Goal: Transaction & Acquisition: Purchase product/service

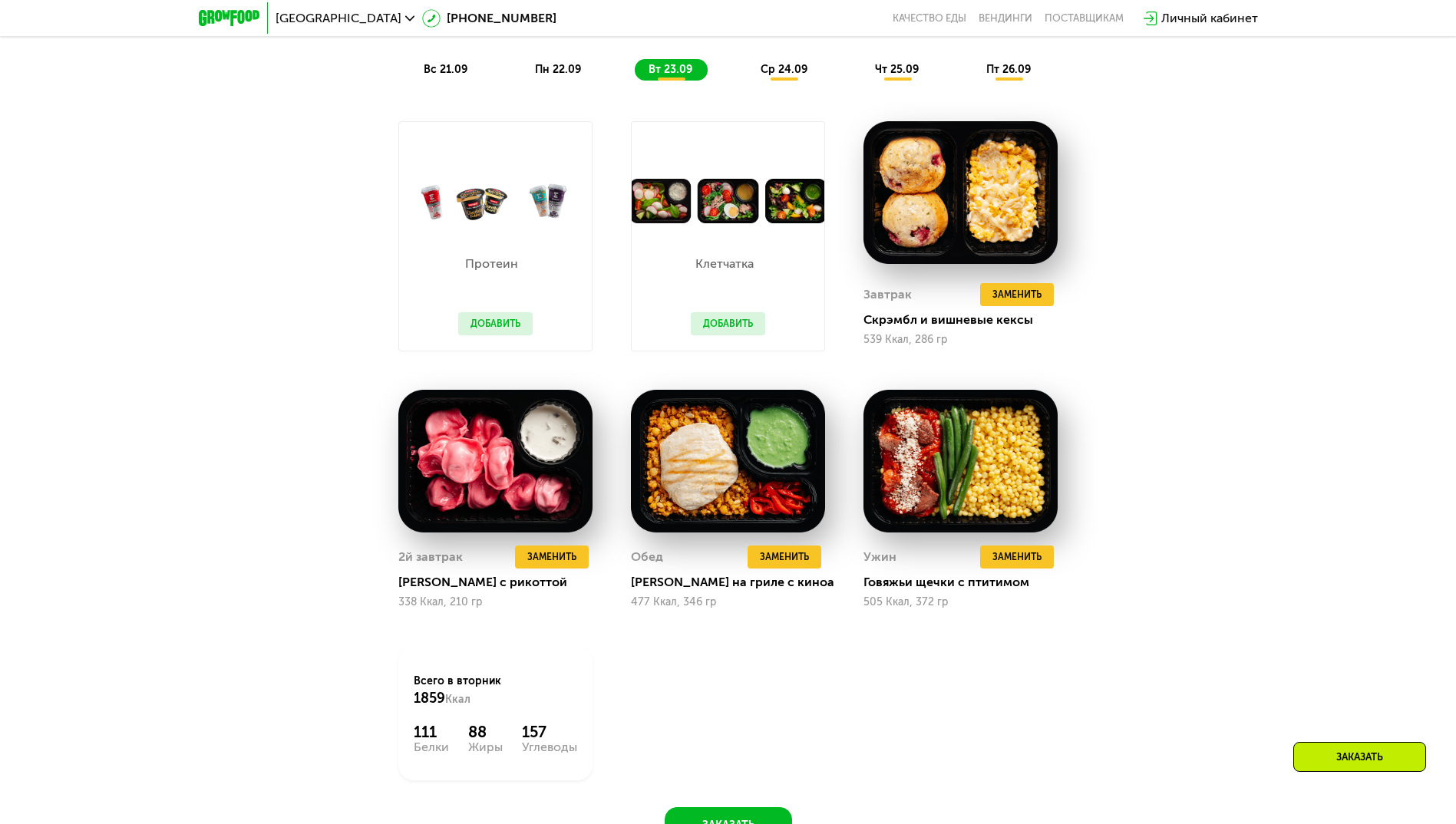
scroll to position [1535, 0]
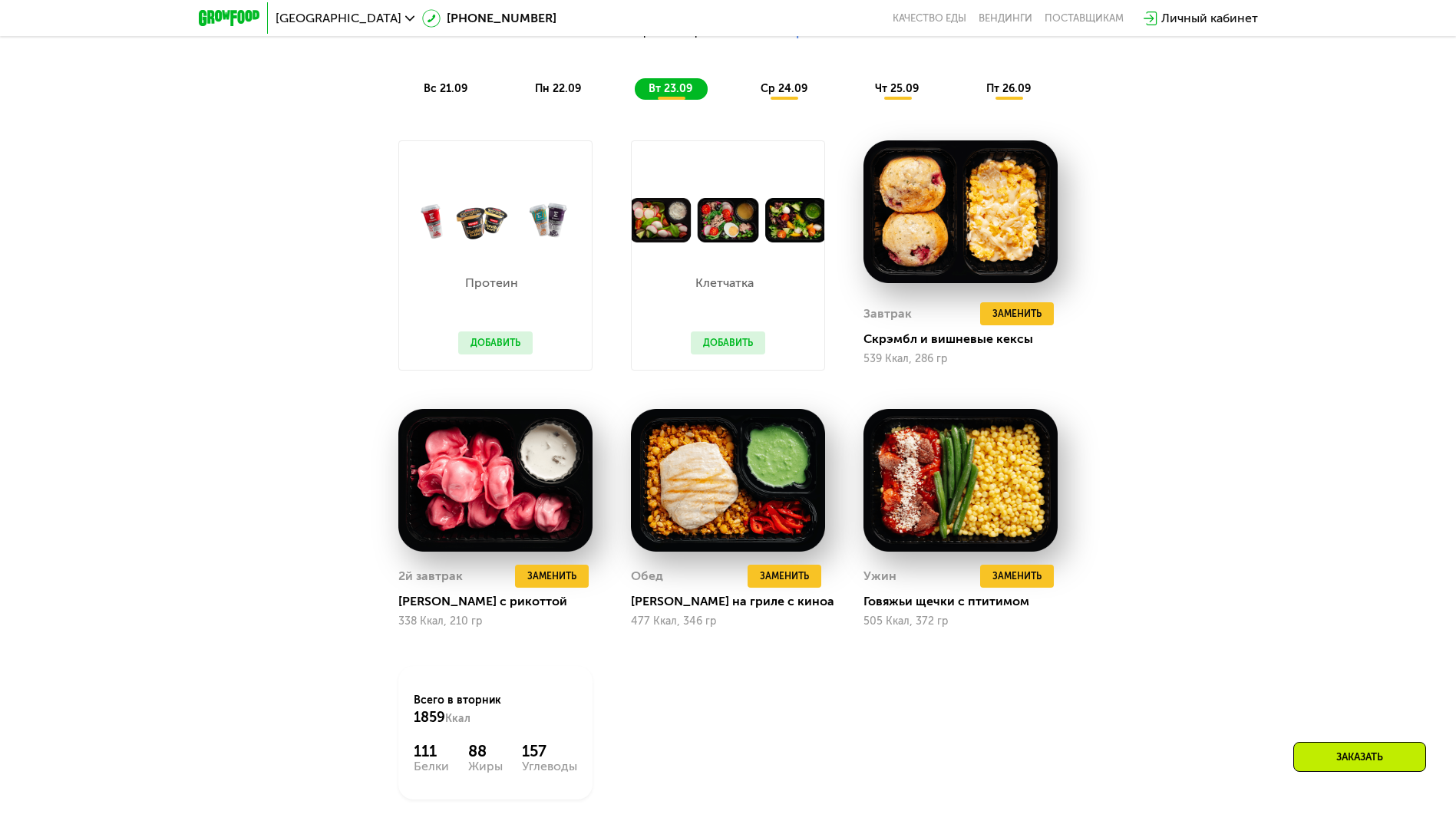
click at [682, 243] on img at bounding box center [727, 220] width 192 height 46
click at [733, 347] on button "Добавить" at bounding box center [727, 343] width 74 height 23
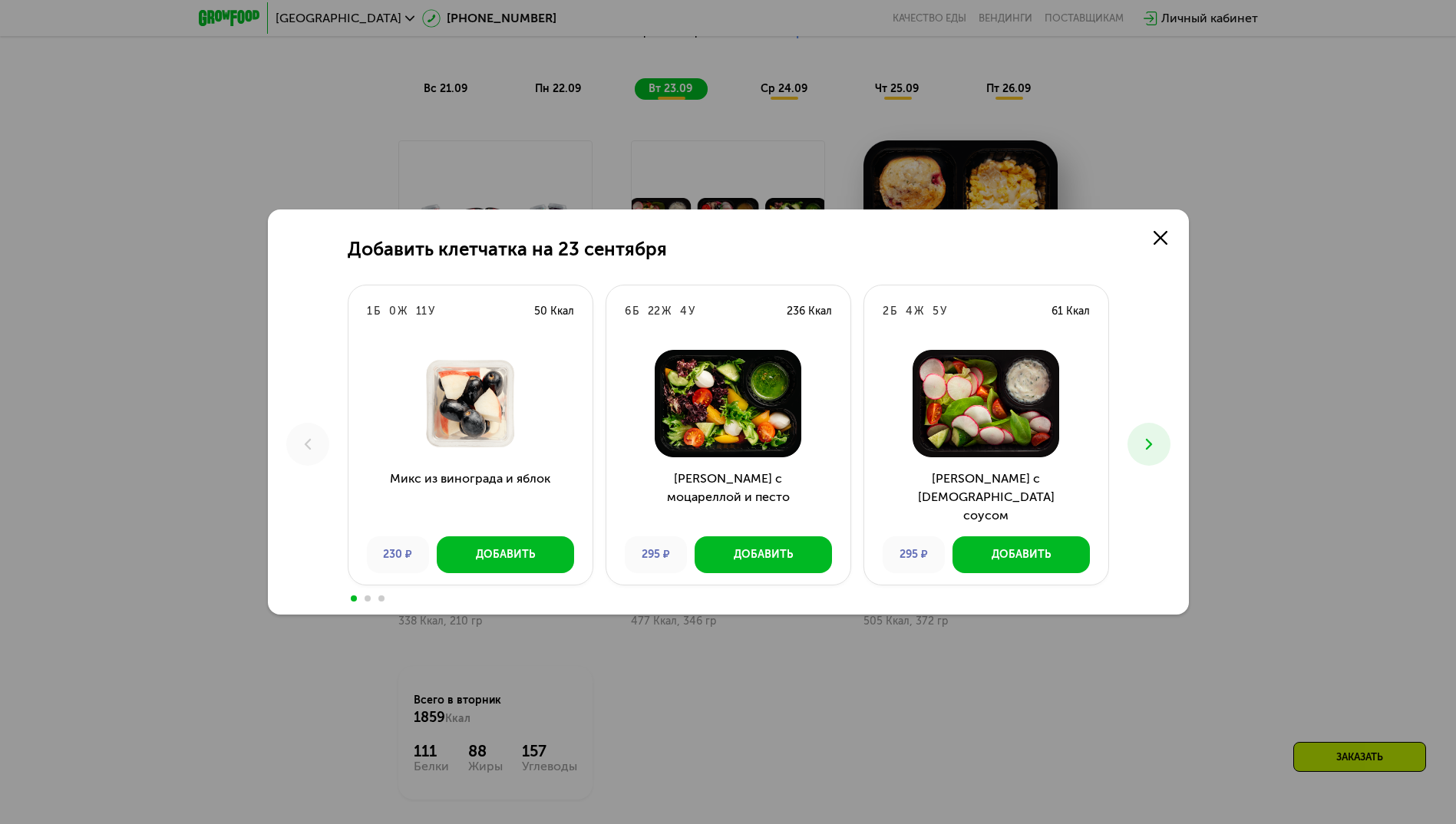
click at [1157, 441] on icon at bounding box center [1149, 444] width 18 height 18
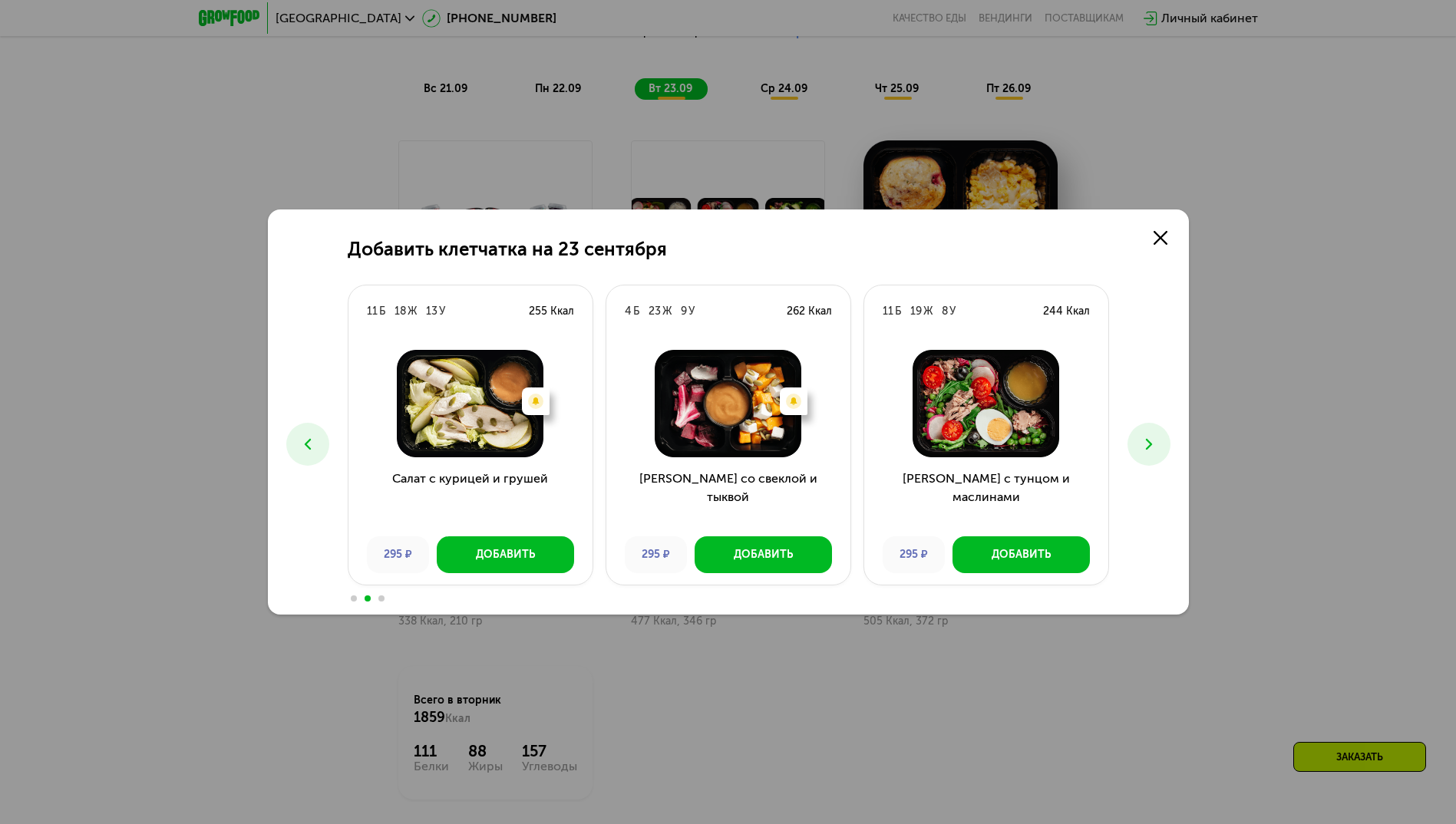
click at [1157, 441] on icon at bounding box center [1149, 444] width 18 height 18
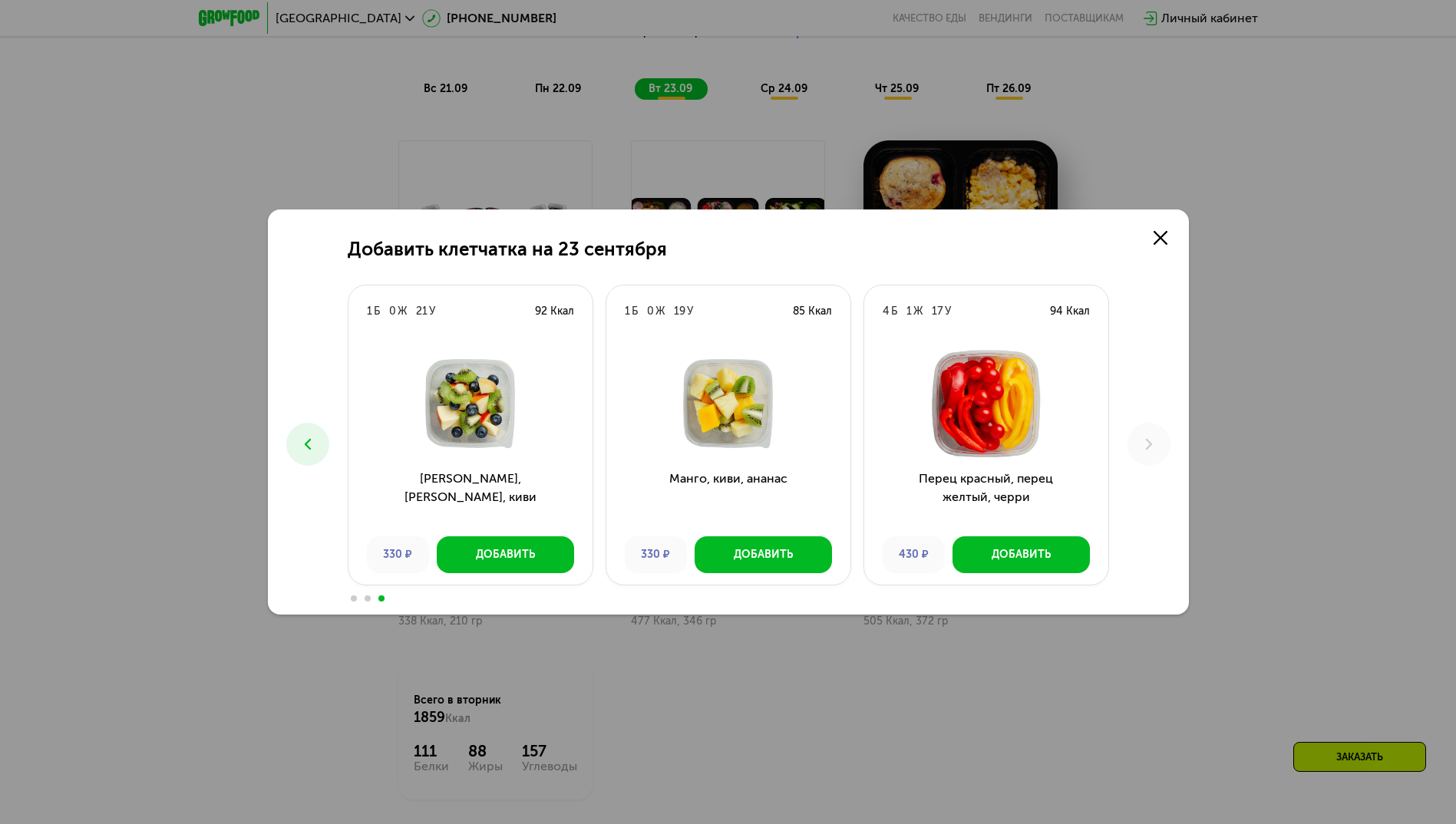
click at [297, 444] on button at bounding box center [308, 445] width 43 height 43
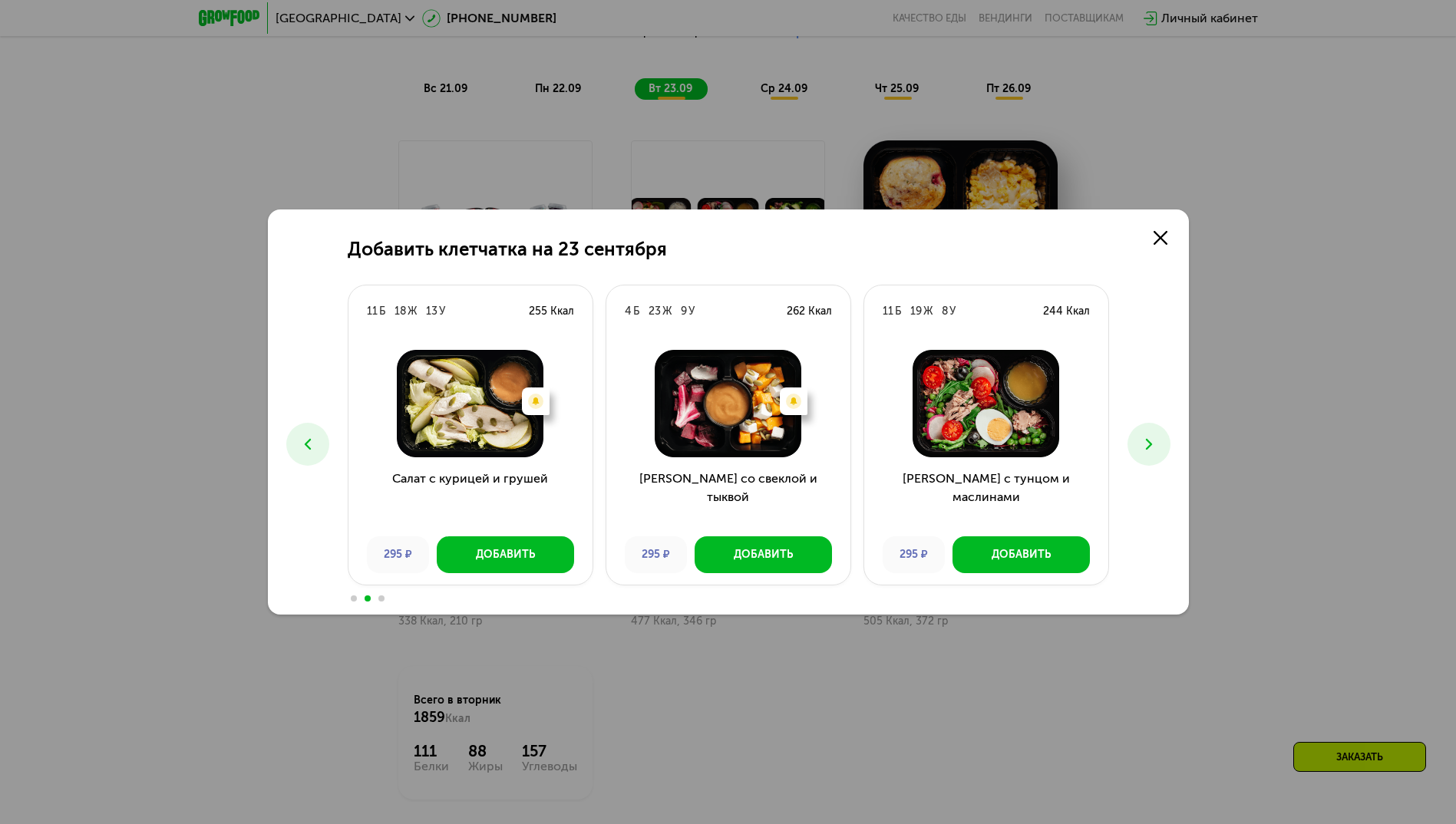
click at [297, 444] on button at bounding box center [308, 445] width 43 height 43
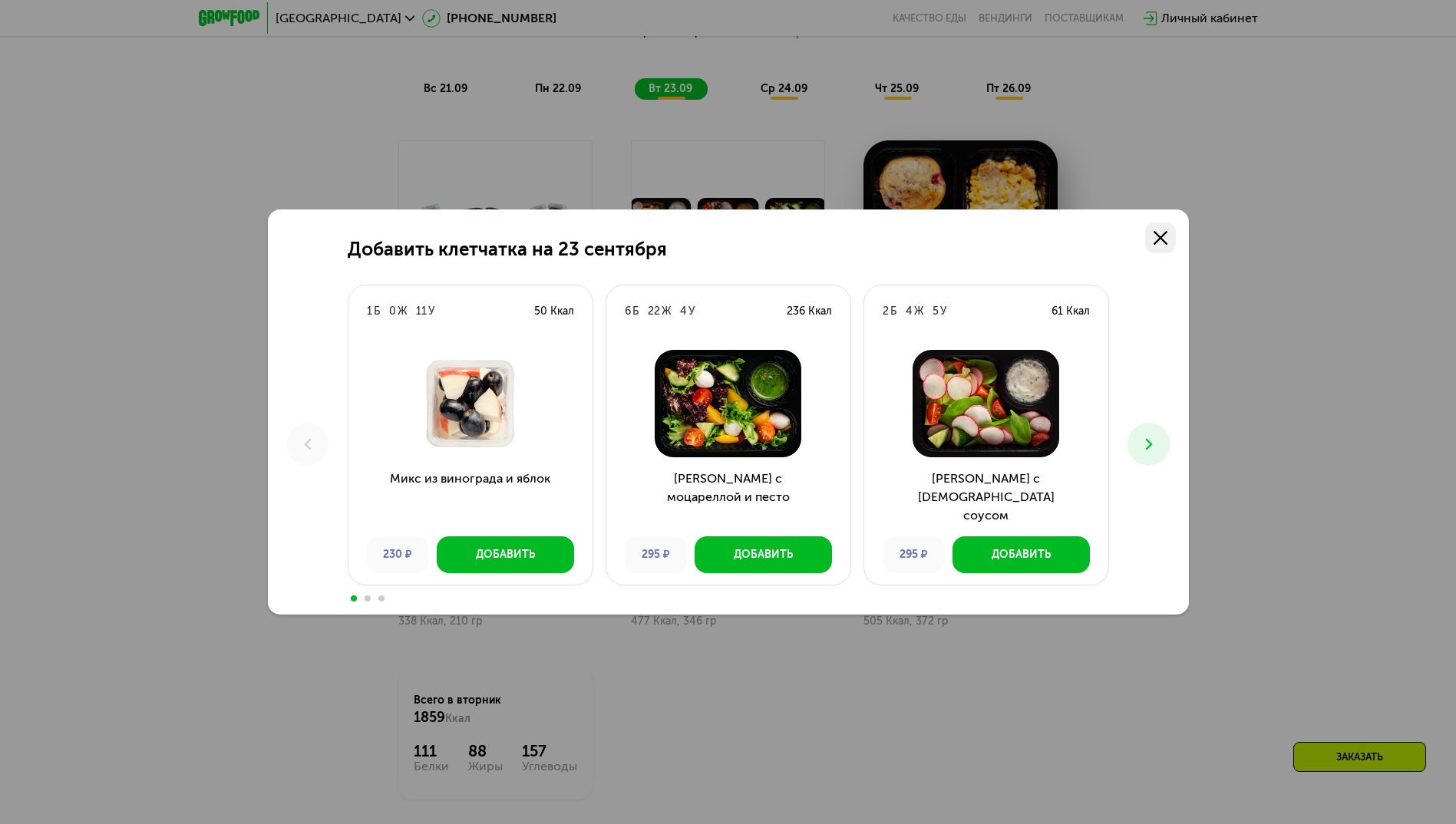
click at [1164, 236] on icon at bounding box center [1160, 237] width 14 height 14
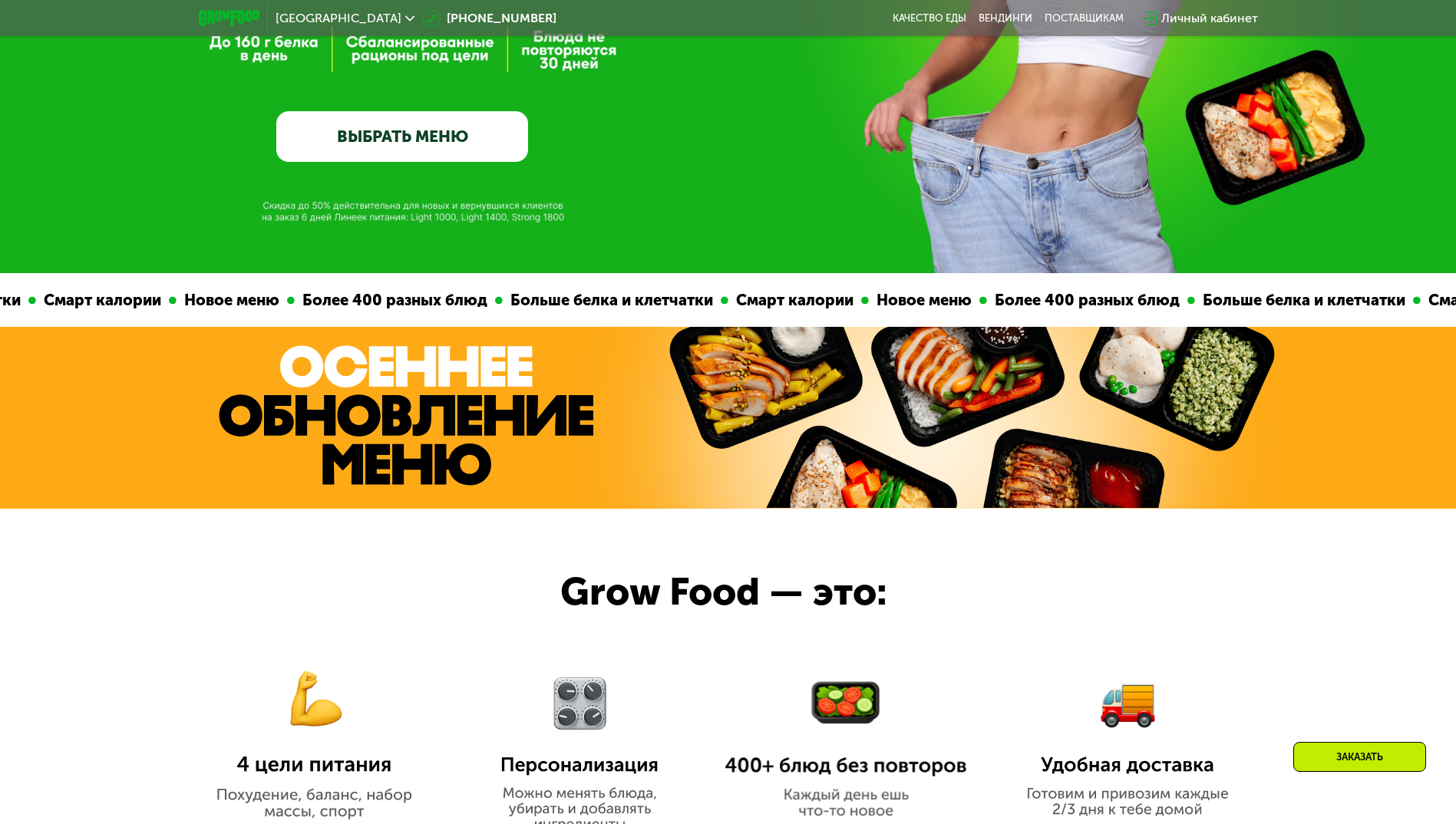
scroll to position [0, 0]
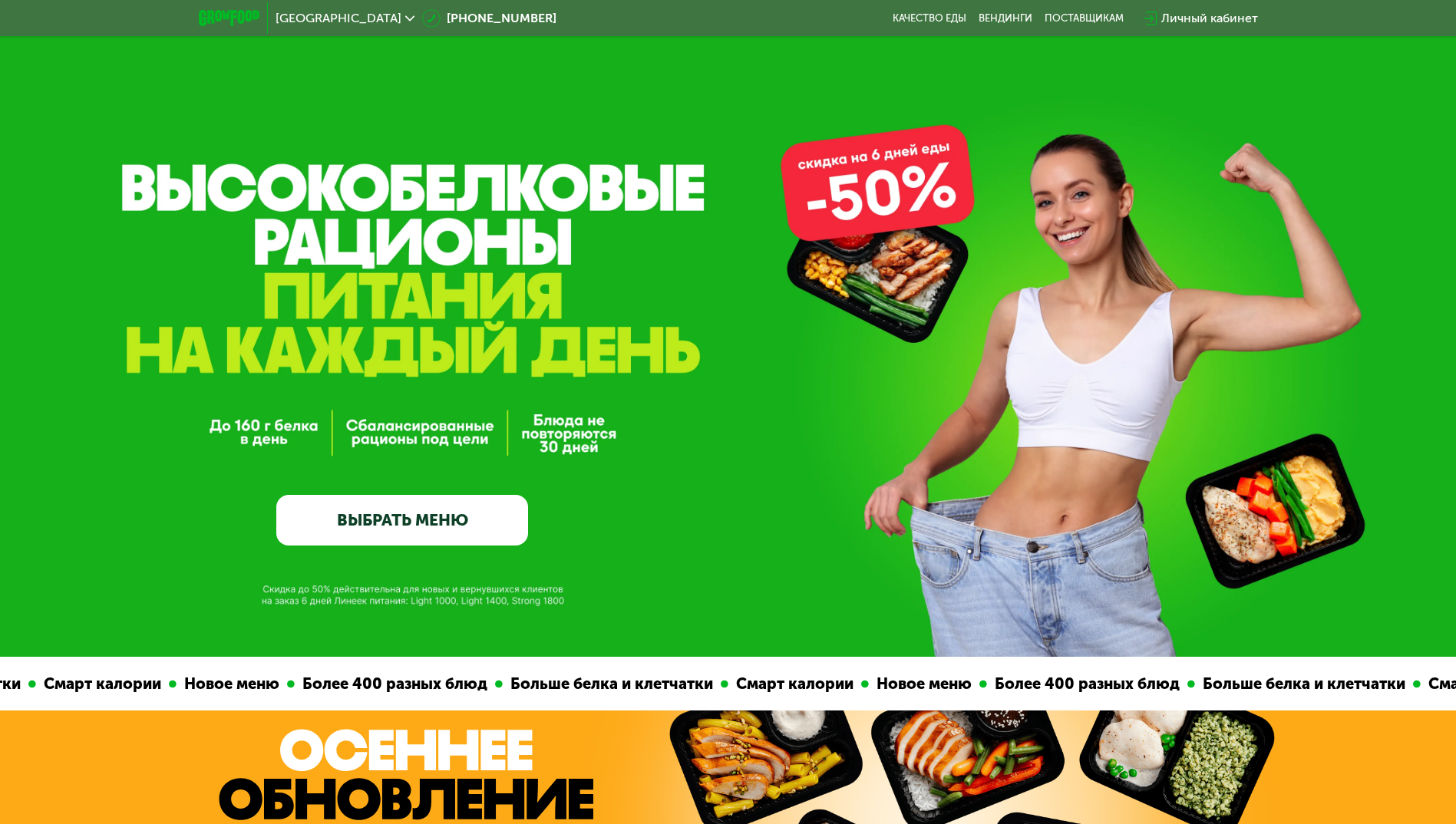
click at [441, 514] on link "ВЫБРАТЬ МЕНЮ" at bounding box center [402, 520] width 251 height 50
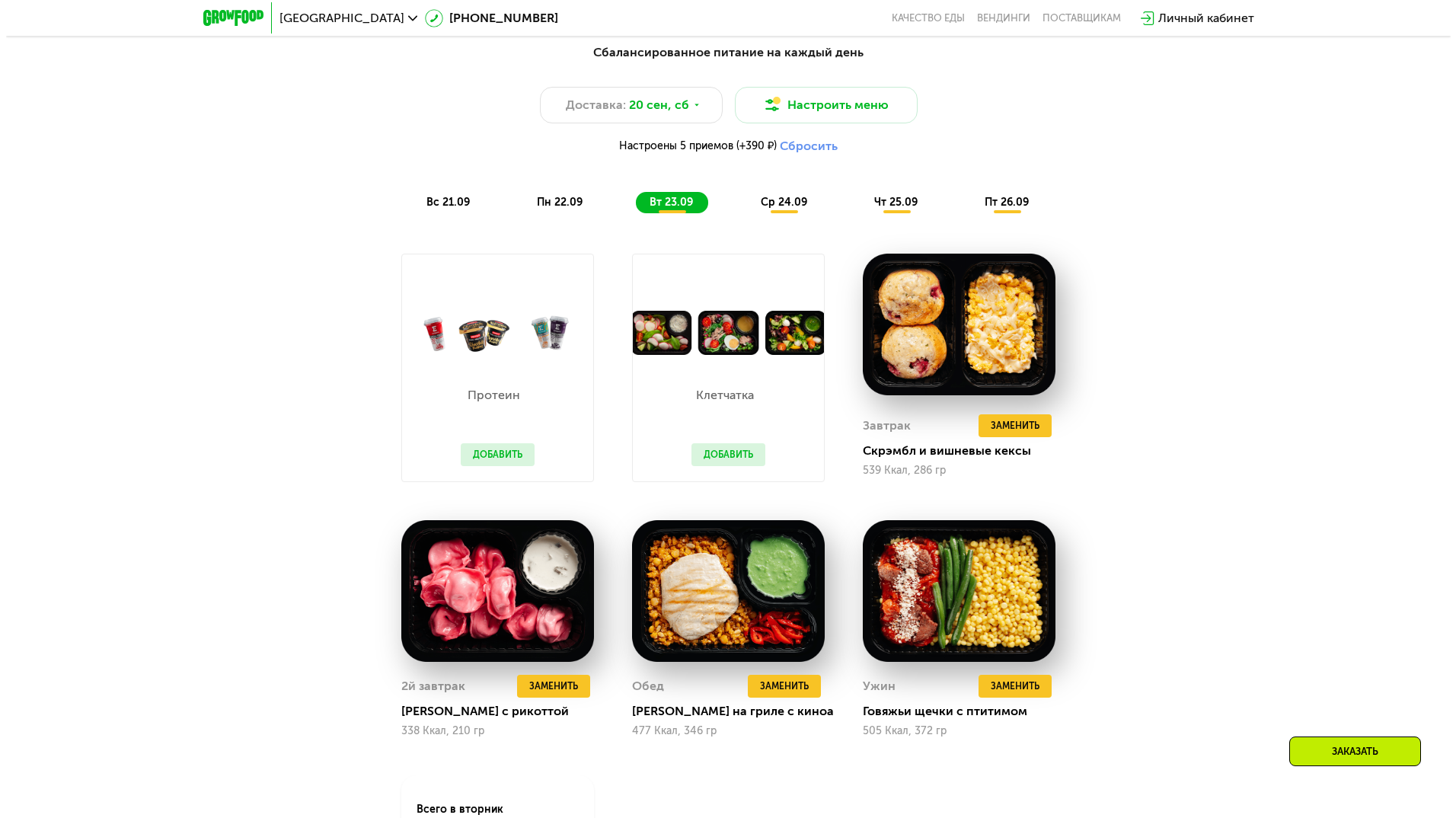
scroll to position [1410, 0]
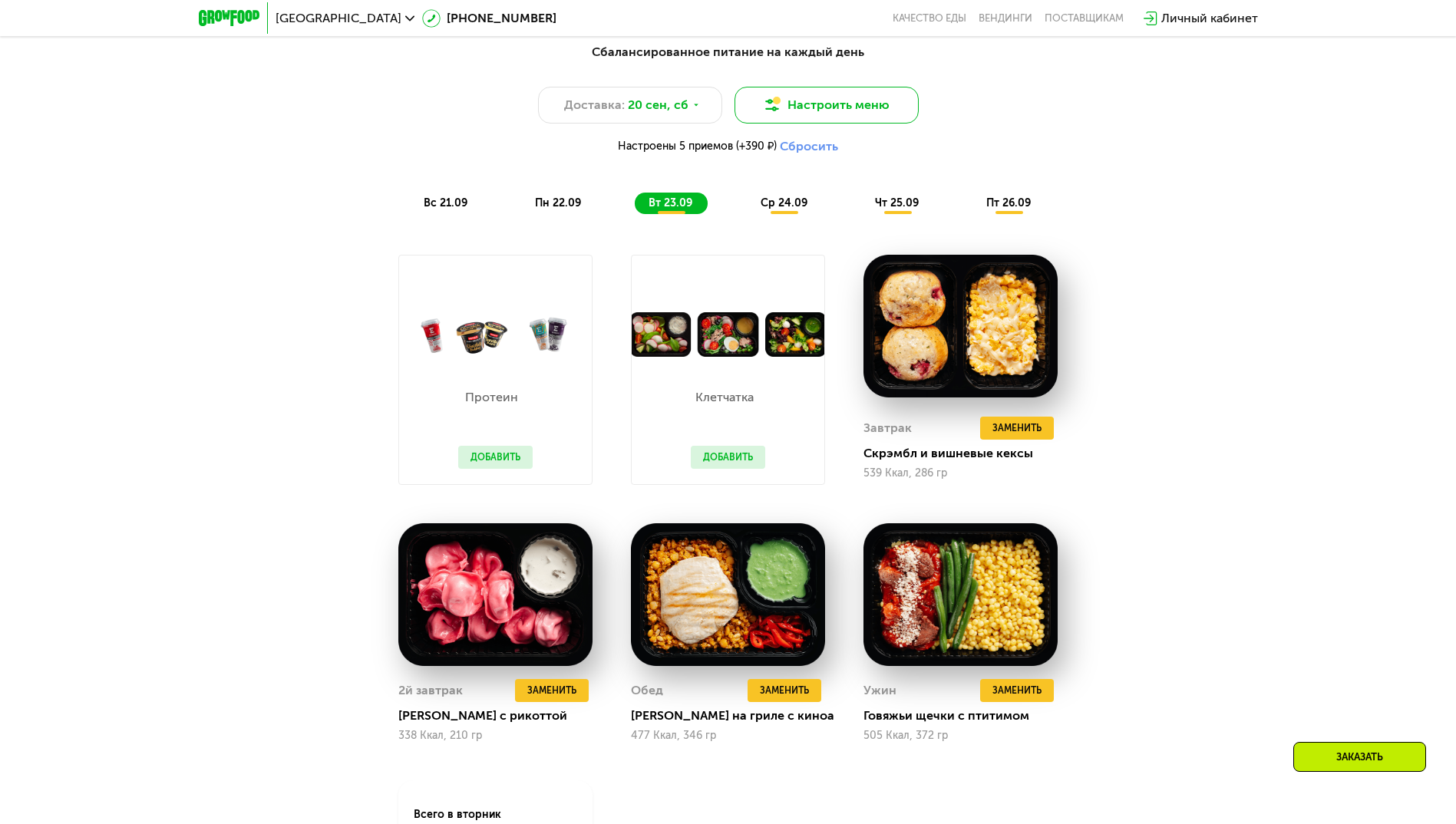
click at [850, 116] on button "Настроить меню" at bounding box center [826, 105] width 184 height 37
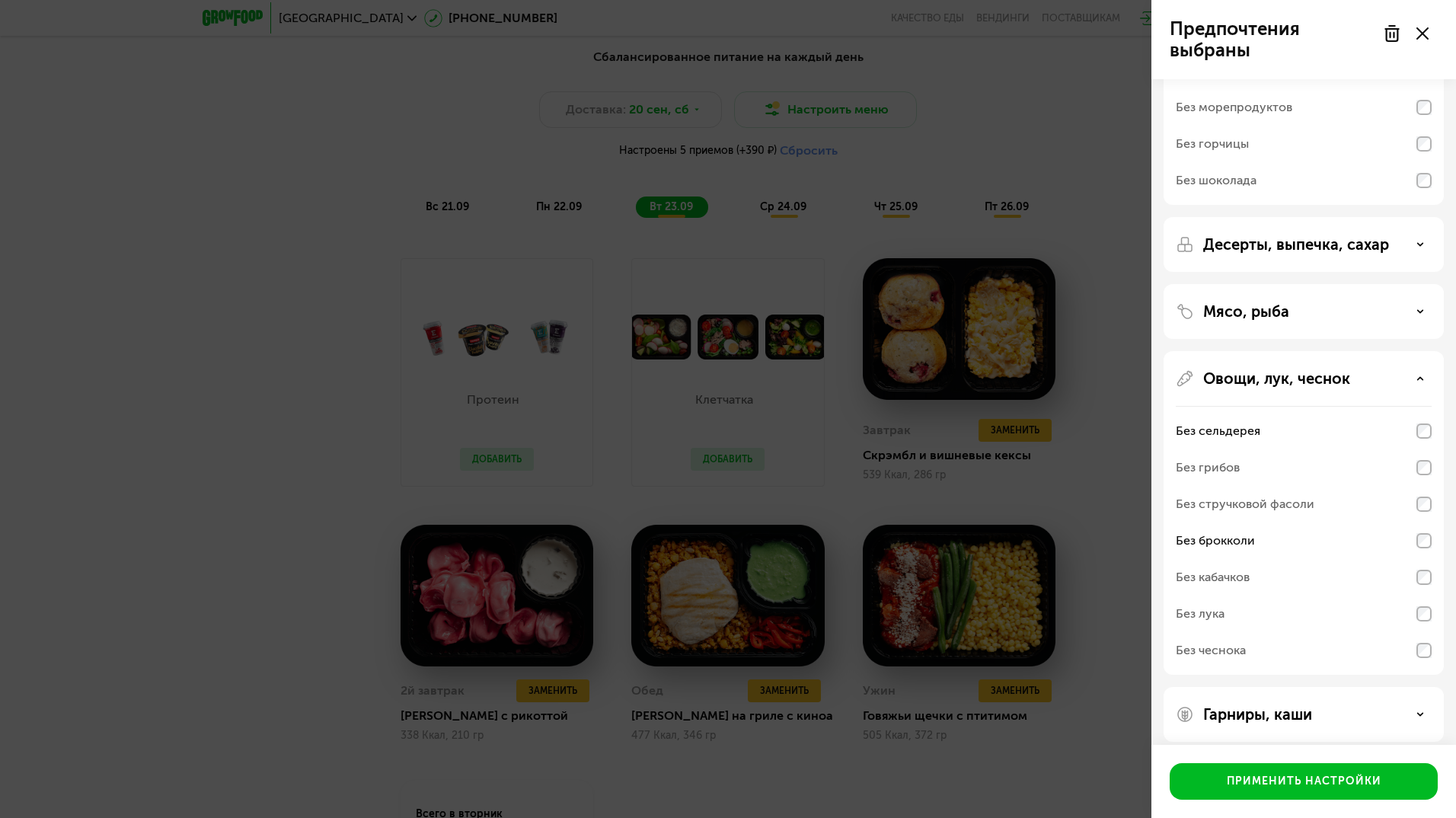
scroll to position [186, 0]
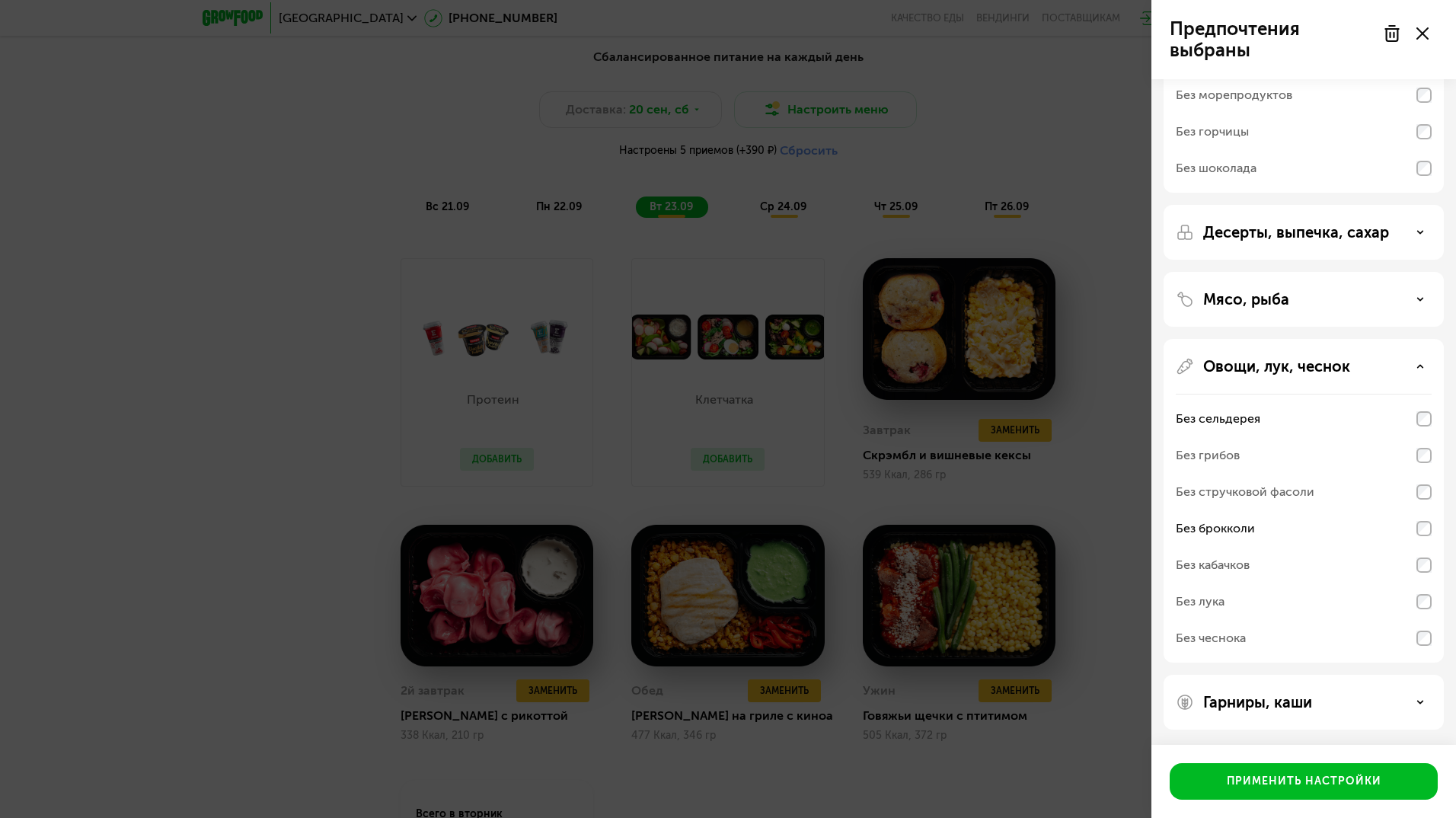
click at [1417, 704] on icon at bounding box center [1420, 703] width 8 height 8
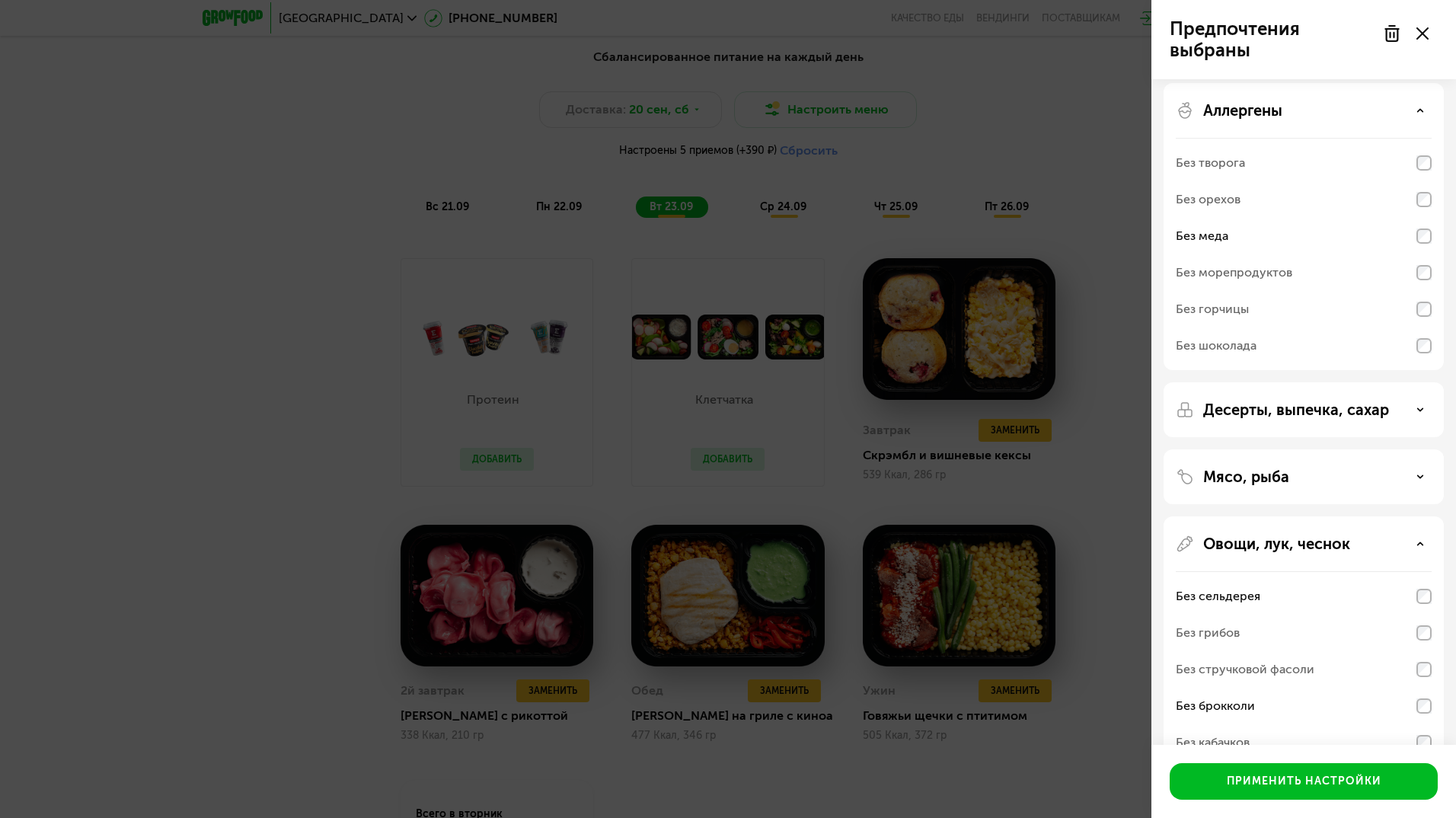
scroll to position [0, 0]
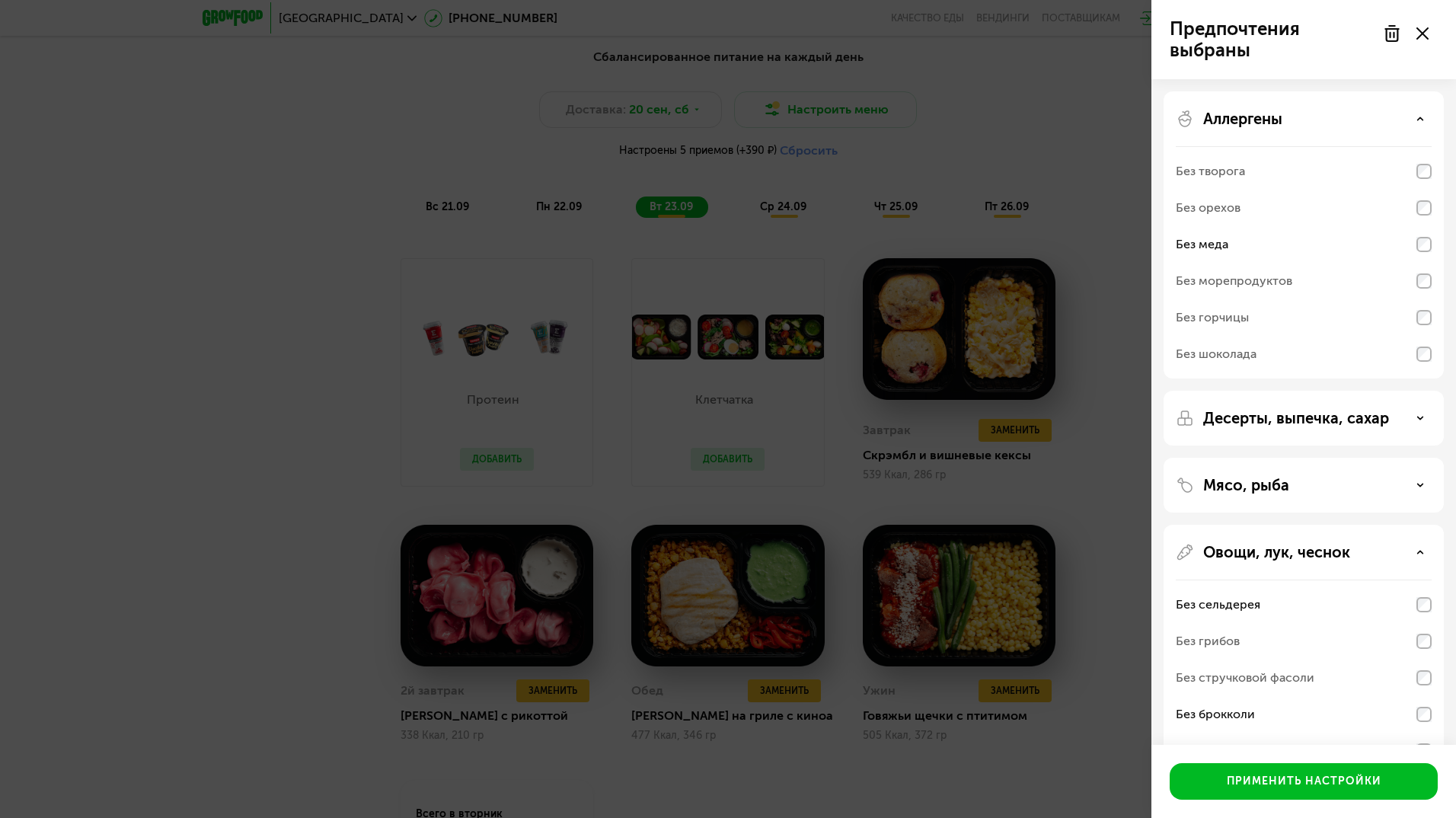
click at [1420, 117] on icon at bounding box center [1420, 119] width 8 height 8
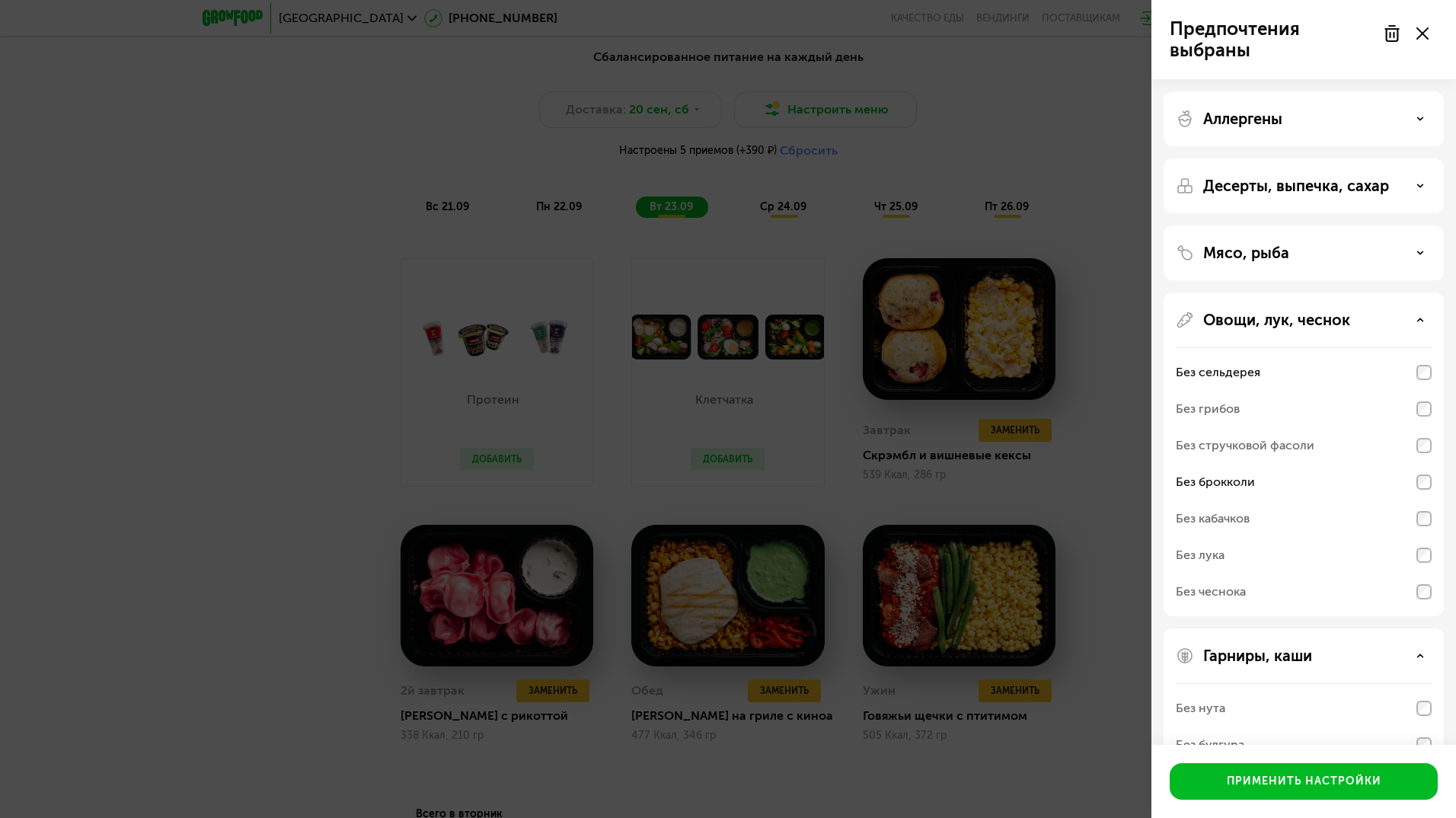
click at [1421, 187] on icon at bounding box center [1420, 186] width 8 height 8
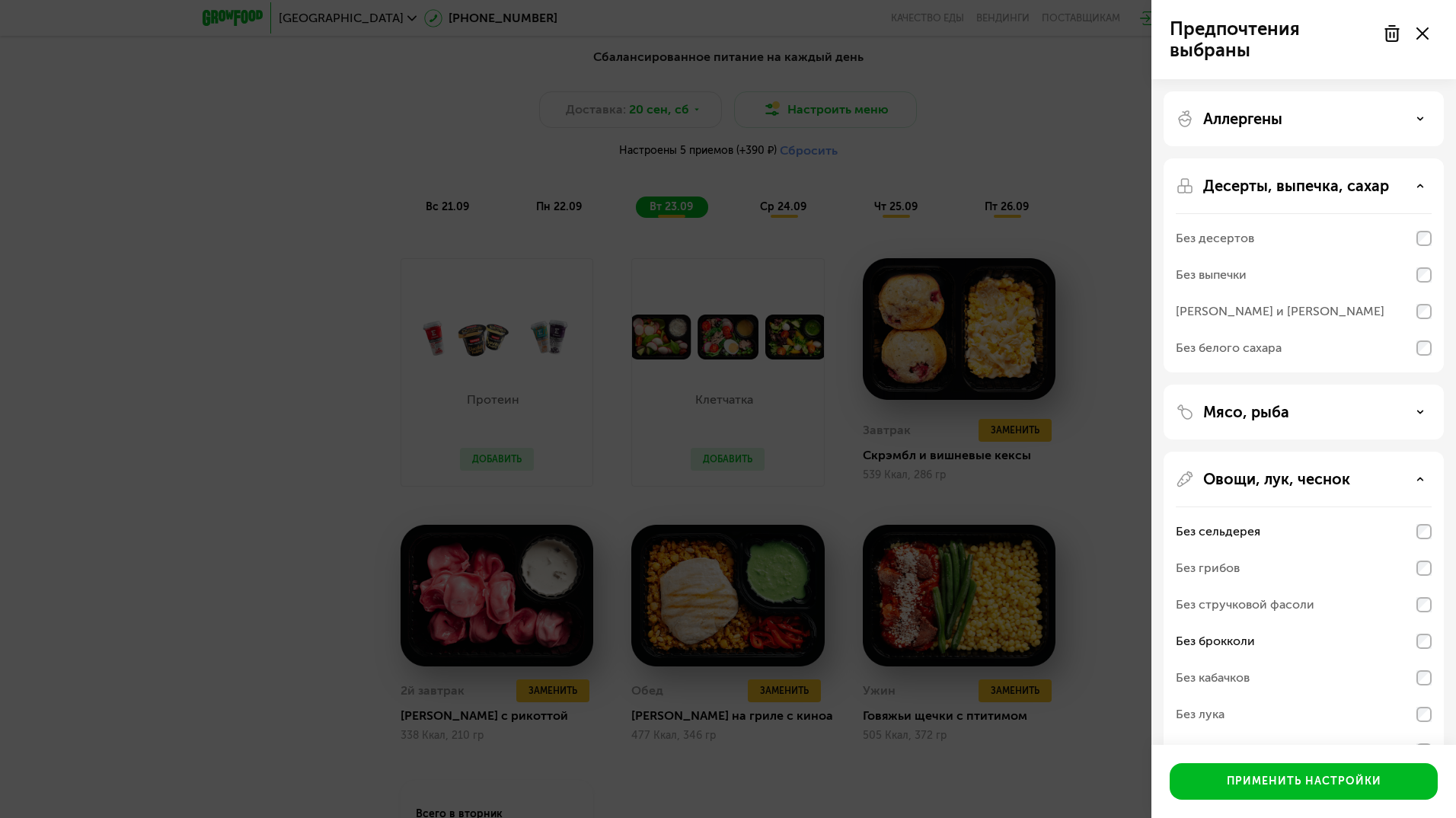
click at [1421, 187] on use at bounding box center [1420, 185] width 6 height 2
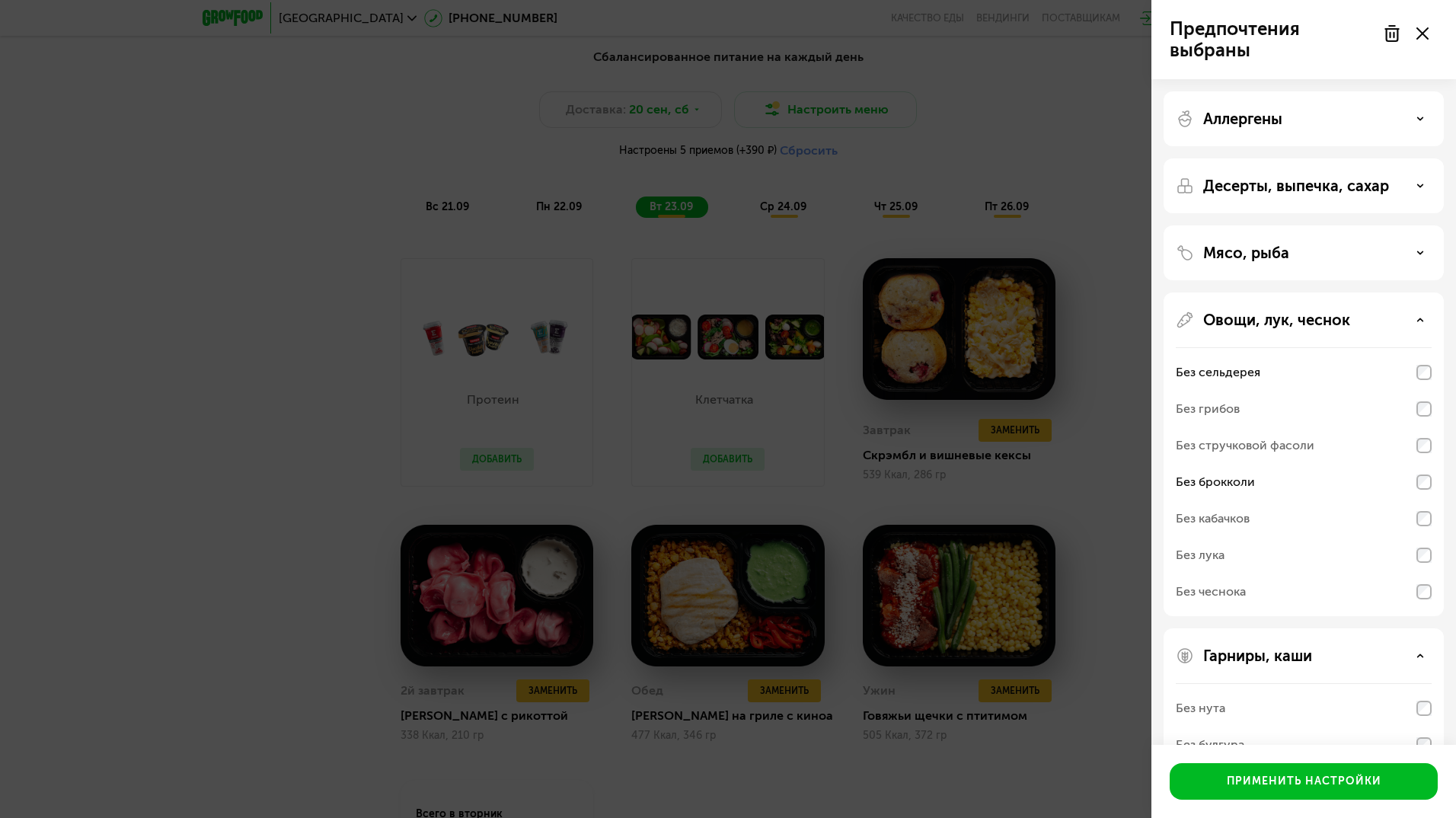
click at [1420, 254] on use at bounding box center [1420, 252] width 6 height 2
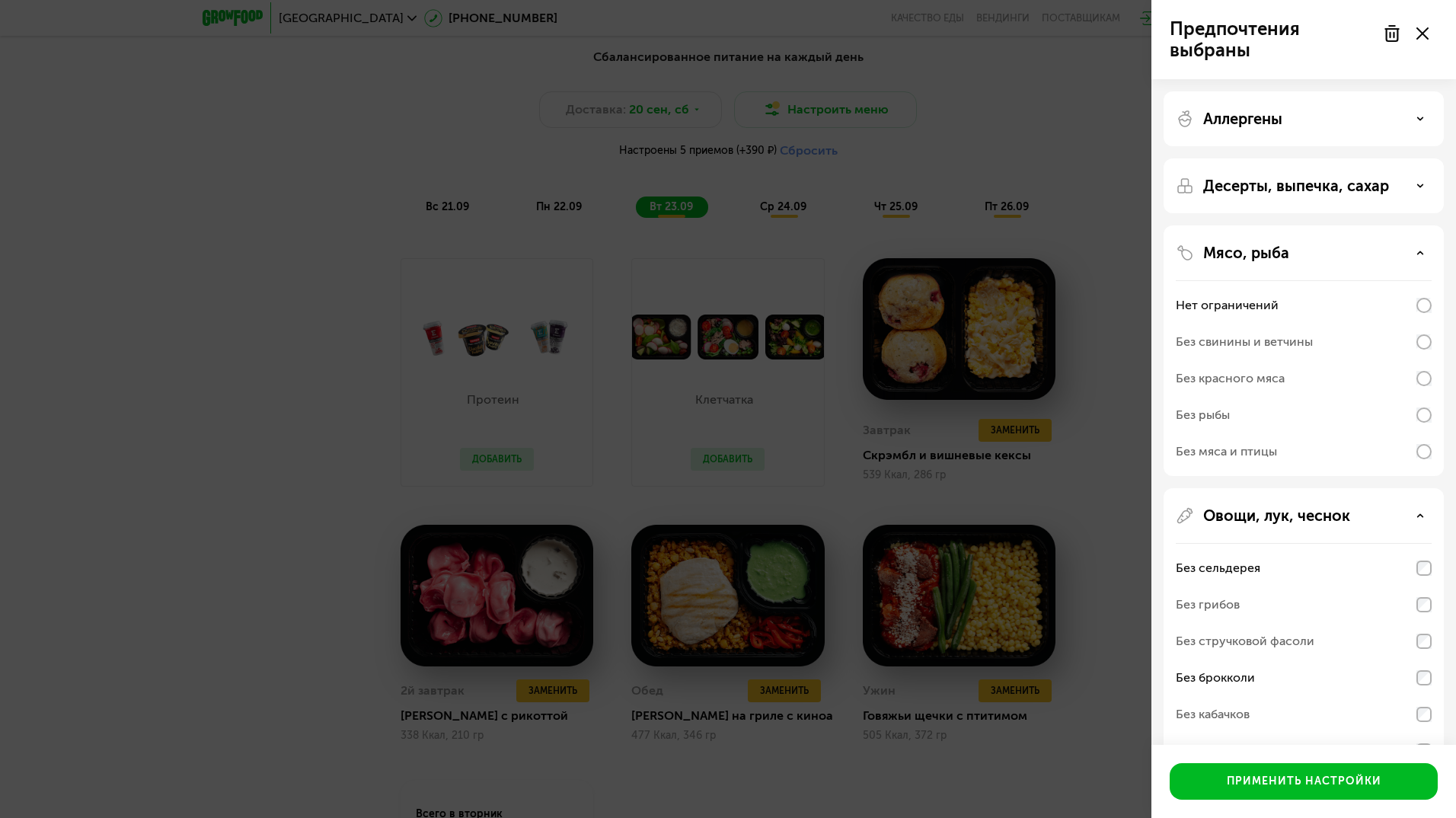
click at [1420, 254] on use at bounding box center [1420, 252] width 6 height 2
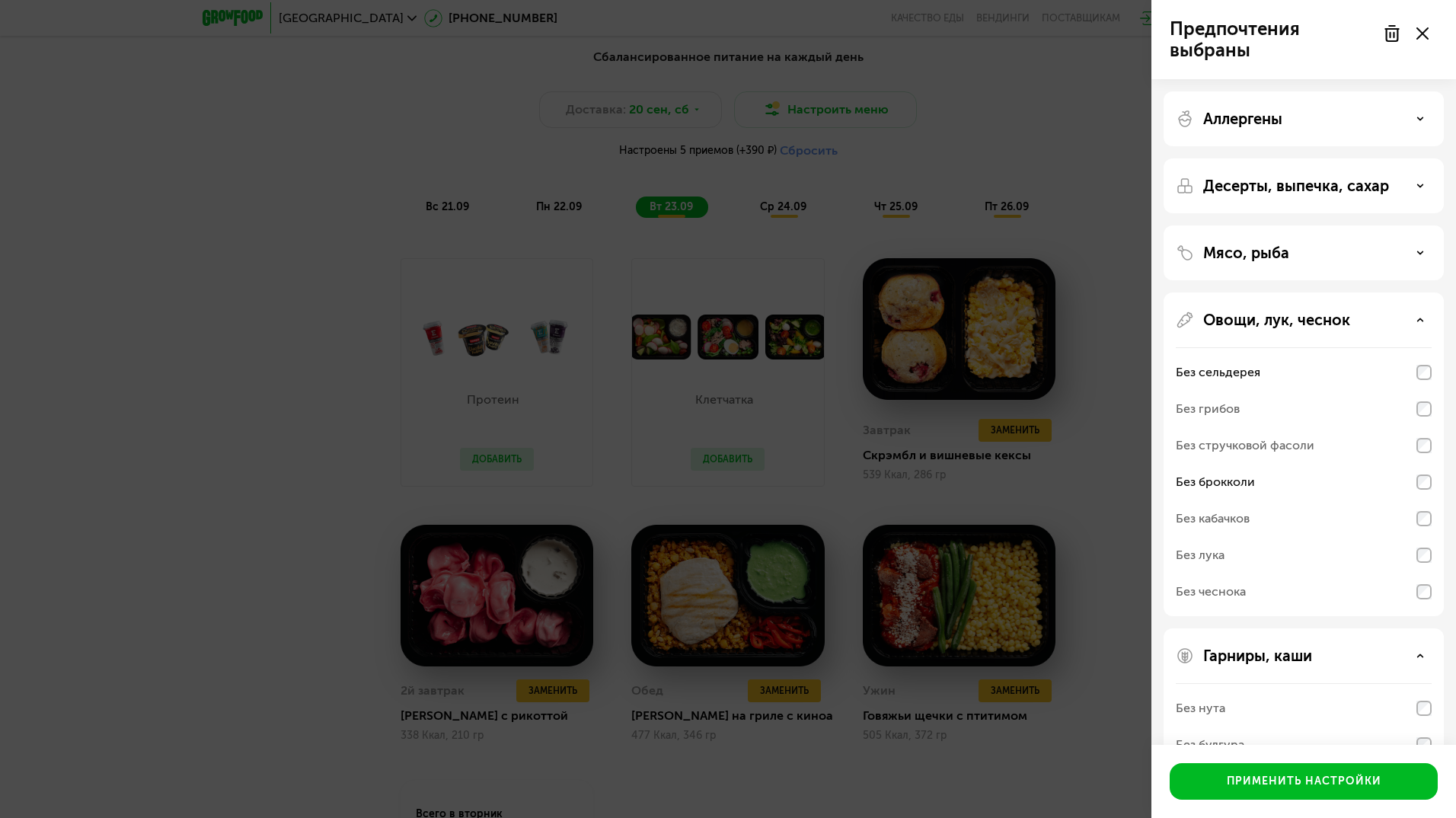
click at [1425, 183] on div "Десерты, выпечка, сахар" at bounding box center [1303, 185] width 256 height 18
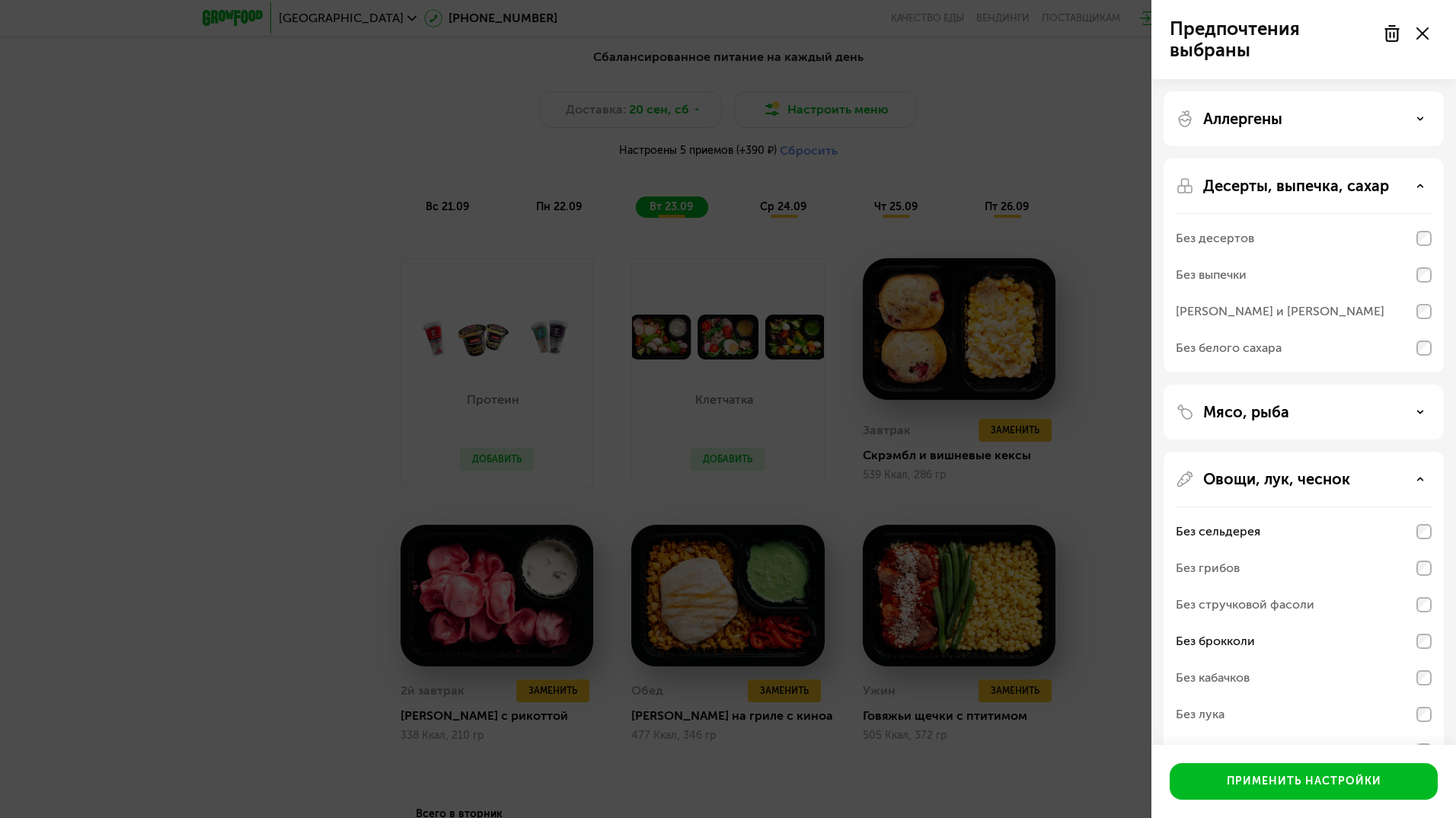
click at [1420, 190] on div "Десерты, выпечка, сахар" at bounding box center [1303, 185] width 256 height 18
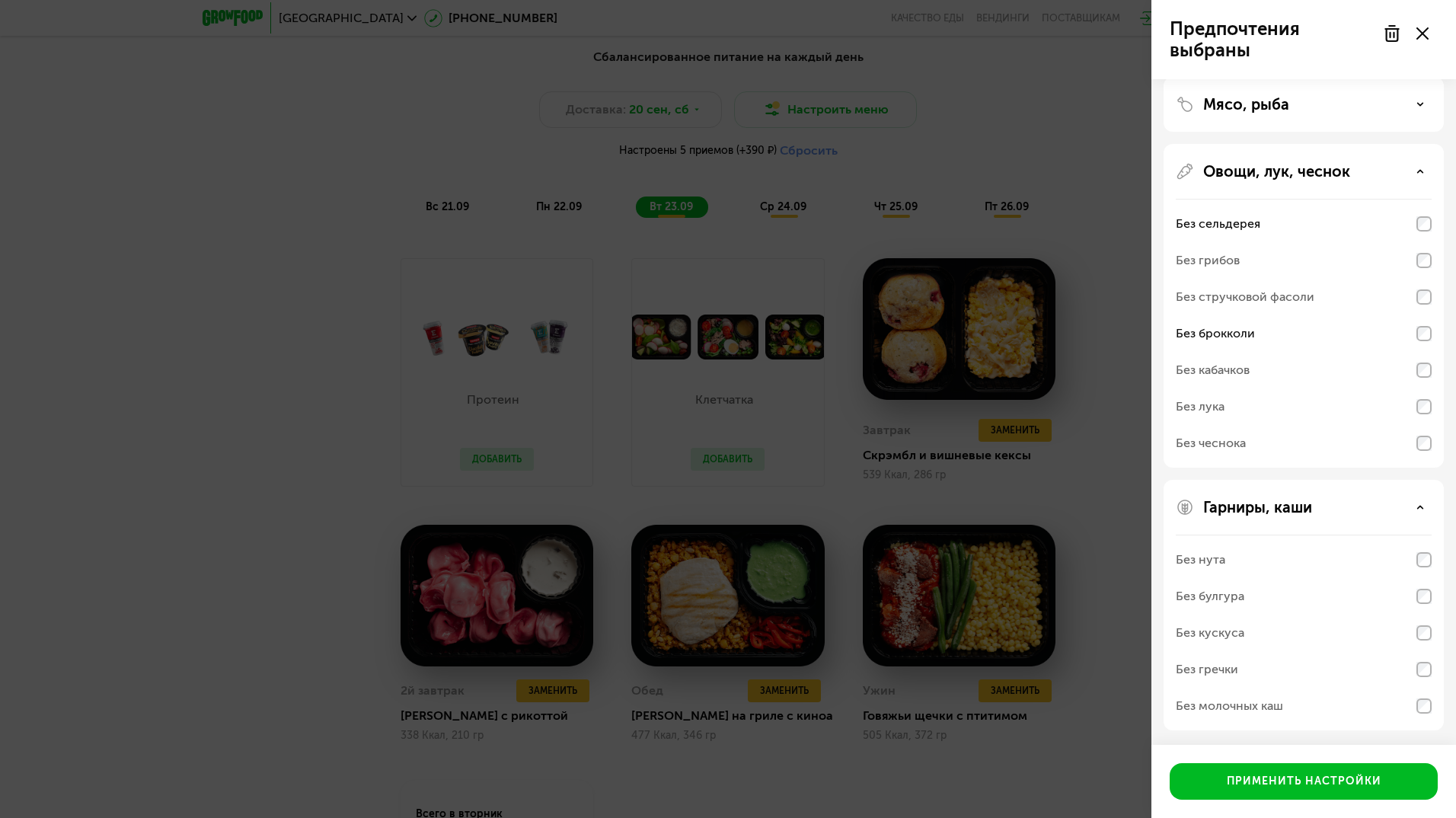
scroll to position [149, 0]
click at [1426, 167] on div "Овощи, лук, чеснок" at bounding box center [1303, 170] width 256 height 18
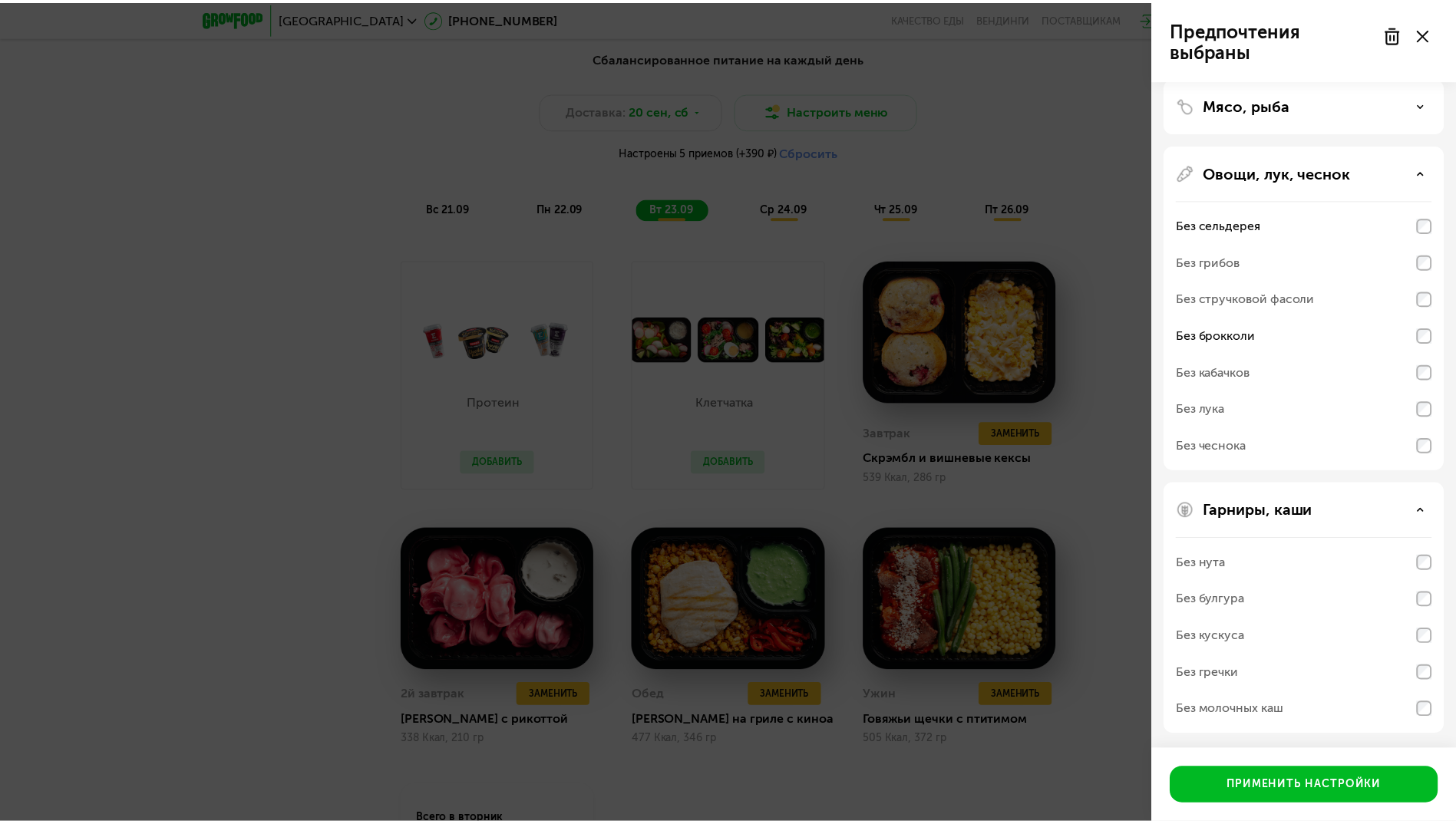
scroll to position [0, 0]
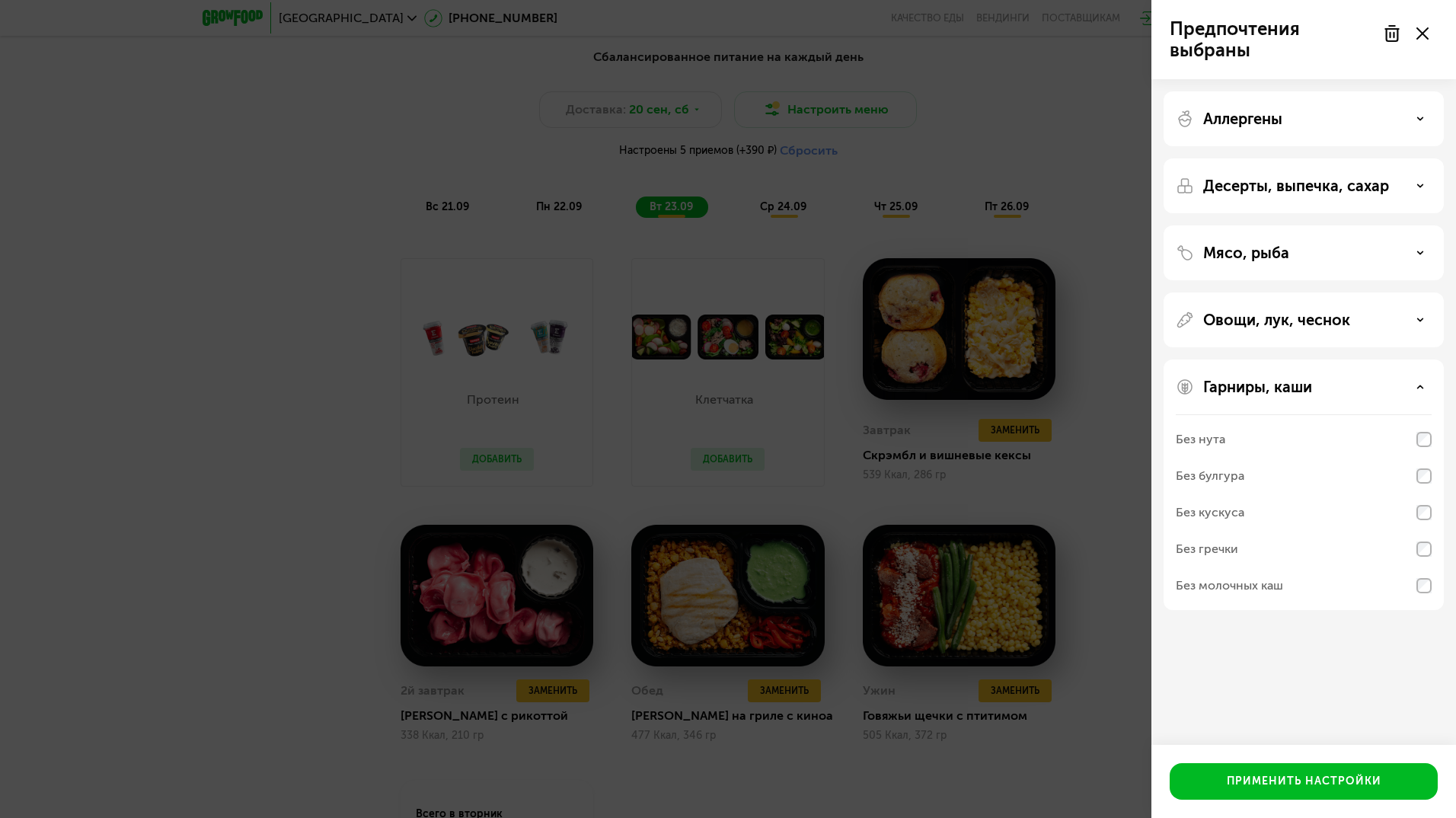
click at [1426, 30] on use at bounding box center [1422, 33] width 12 height 12
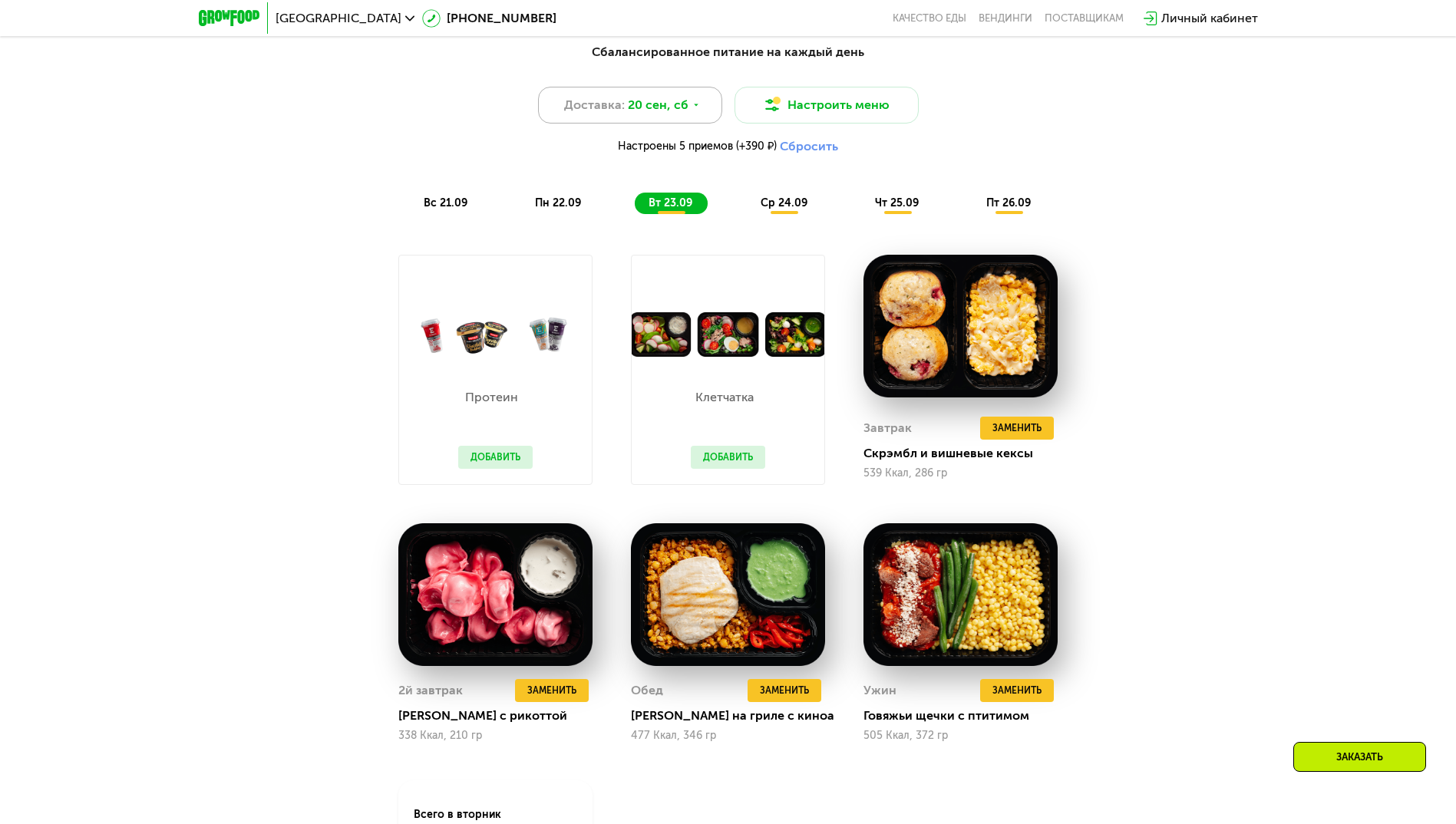
click at [686, 115] on div "Доставка: [DATE]" at bounding box center [630, 105] width 184 height 37
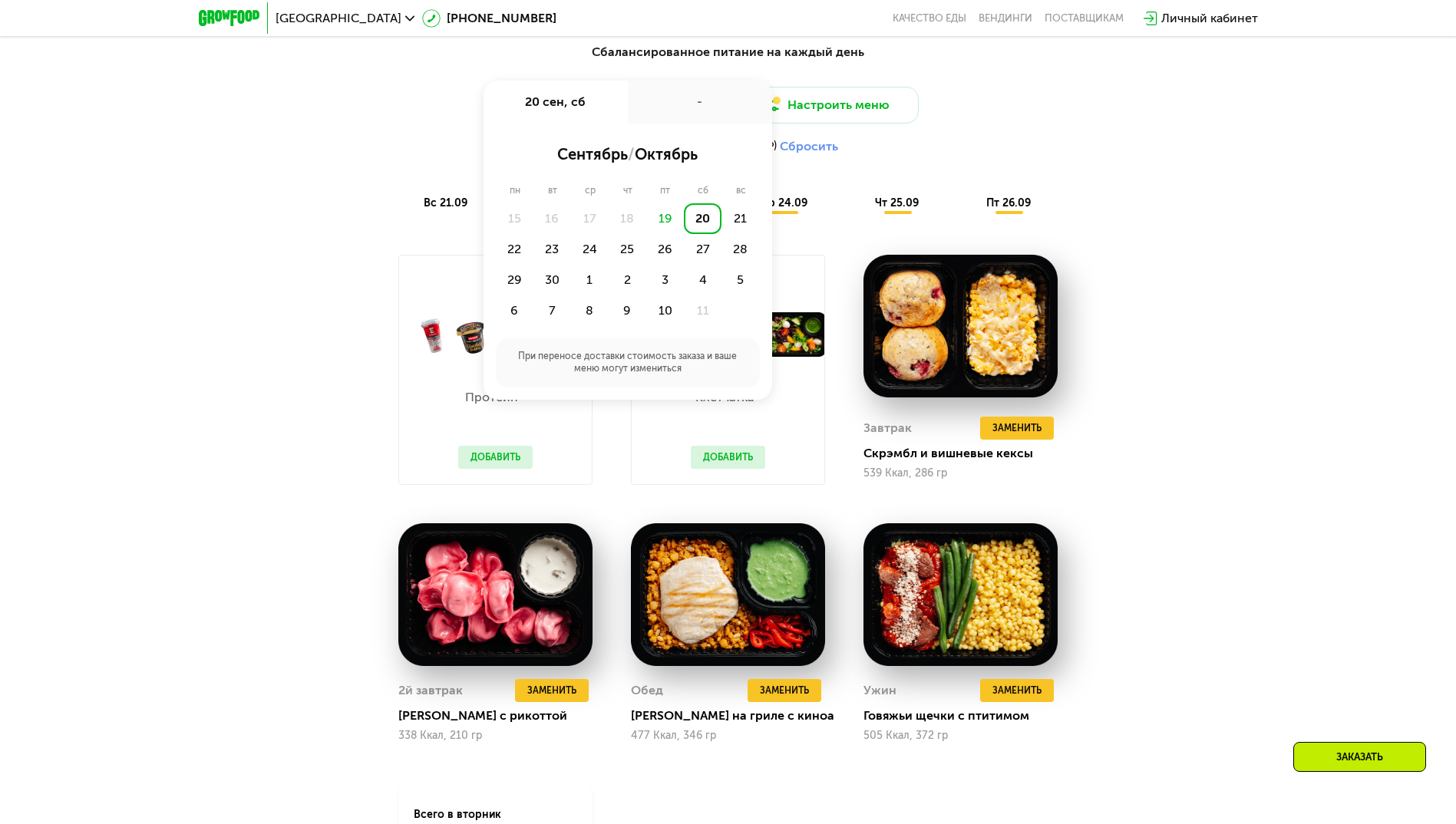
click at [662, 225] on div "19" at bounding box center [664, 219] width 38 height 30
click at [664, 225] on div "19" at bounding box center [664, 219] width 38 height 30
click at [706, 224] on div "20" at bounding box center [702, 219] width 38 height 30
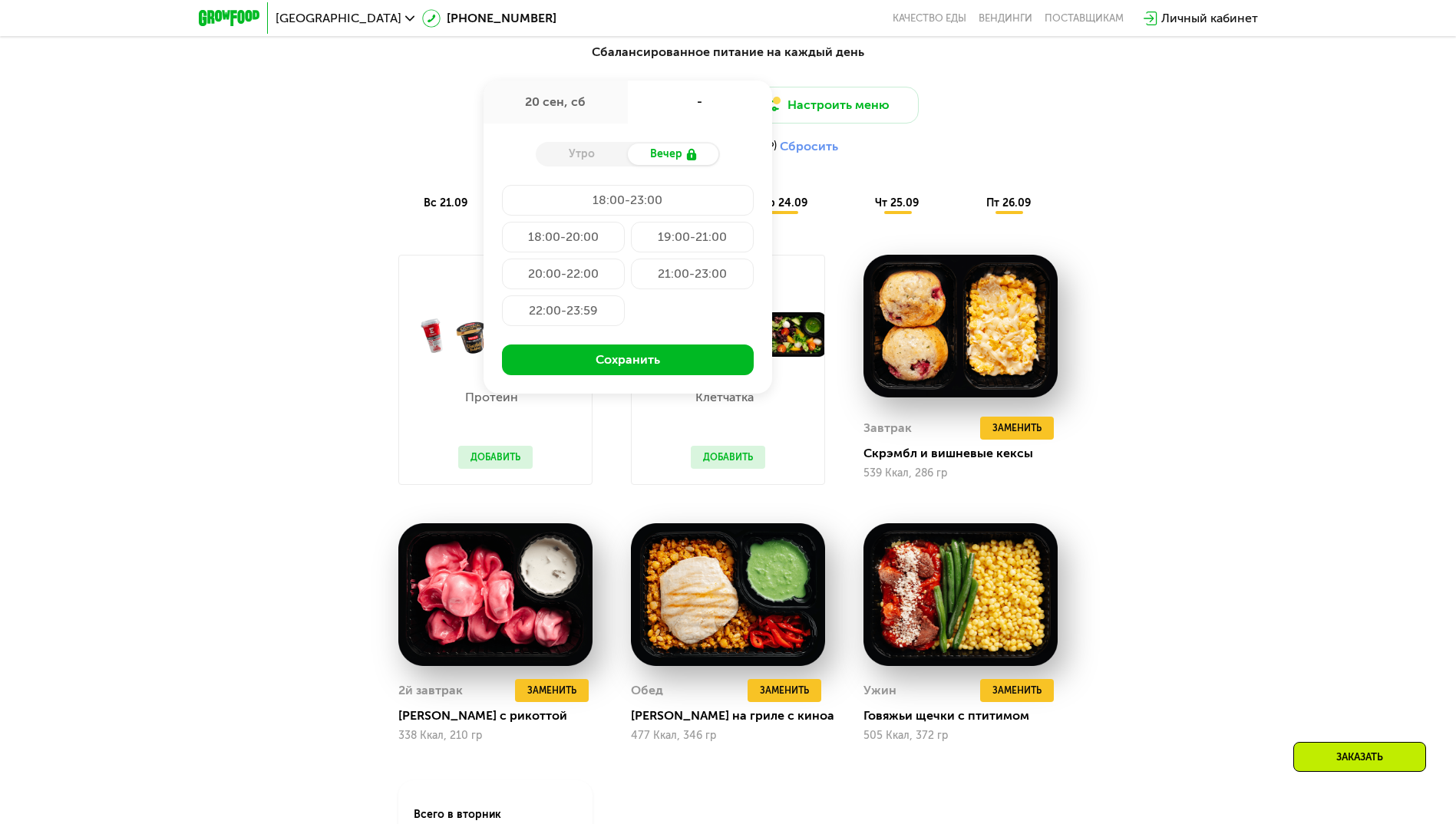
click at [633, 209] on div "18:00-23:00" at bounding box center [627, 200] width 251 height 30
click at [576, 245] on div "18:00-20:00" at bounding box center [564, 237] width 123 height 30
click at [1214, 268] on div "Сбалансированное питание на каждый день Доставка: [DATE] сен, сб 18:00-20:00 Ут…" at bounding box center [728, 519] width 1456 height 995
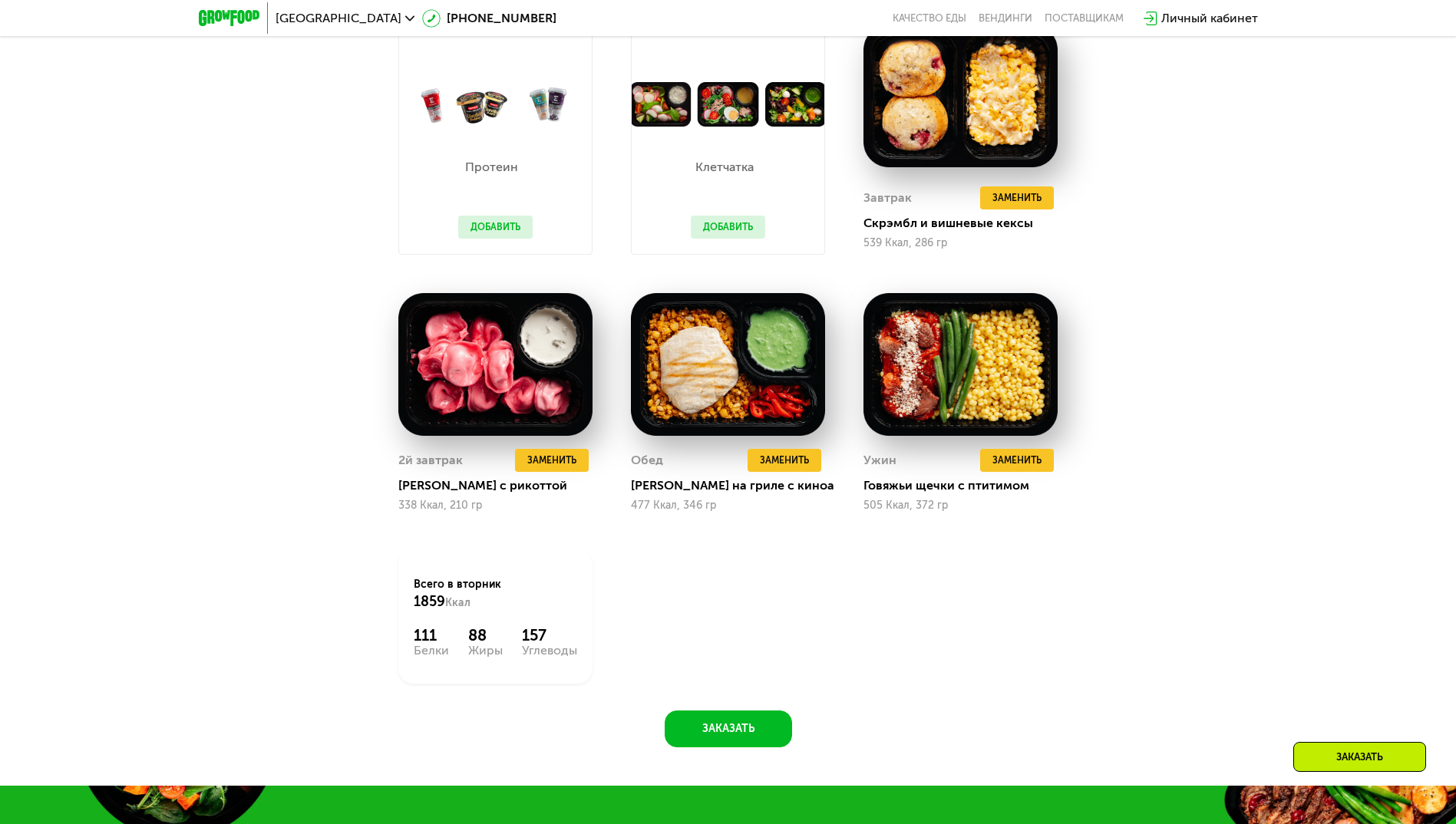
scroll to position [1575, 0]
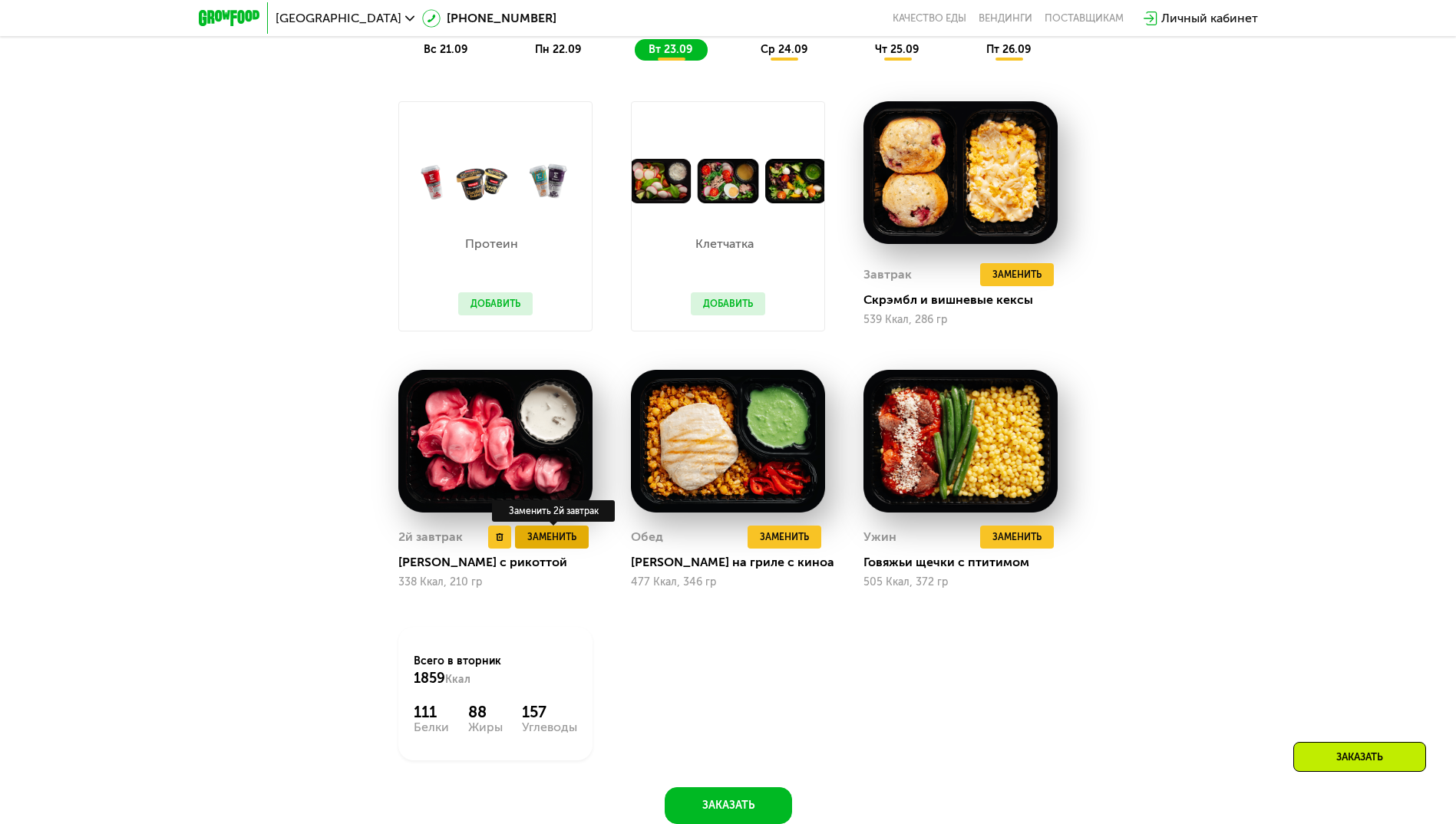
click at [542, 540] on span "Заменить" at bounding box center [552, 537] width 49 height 15
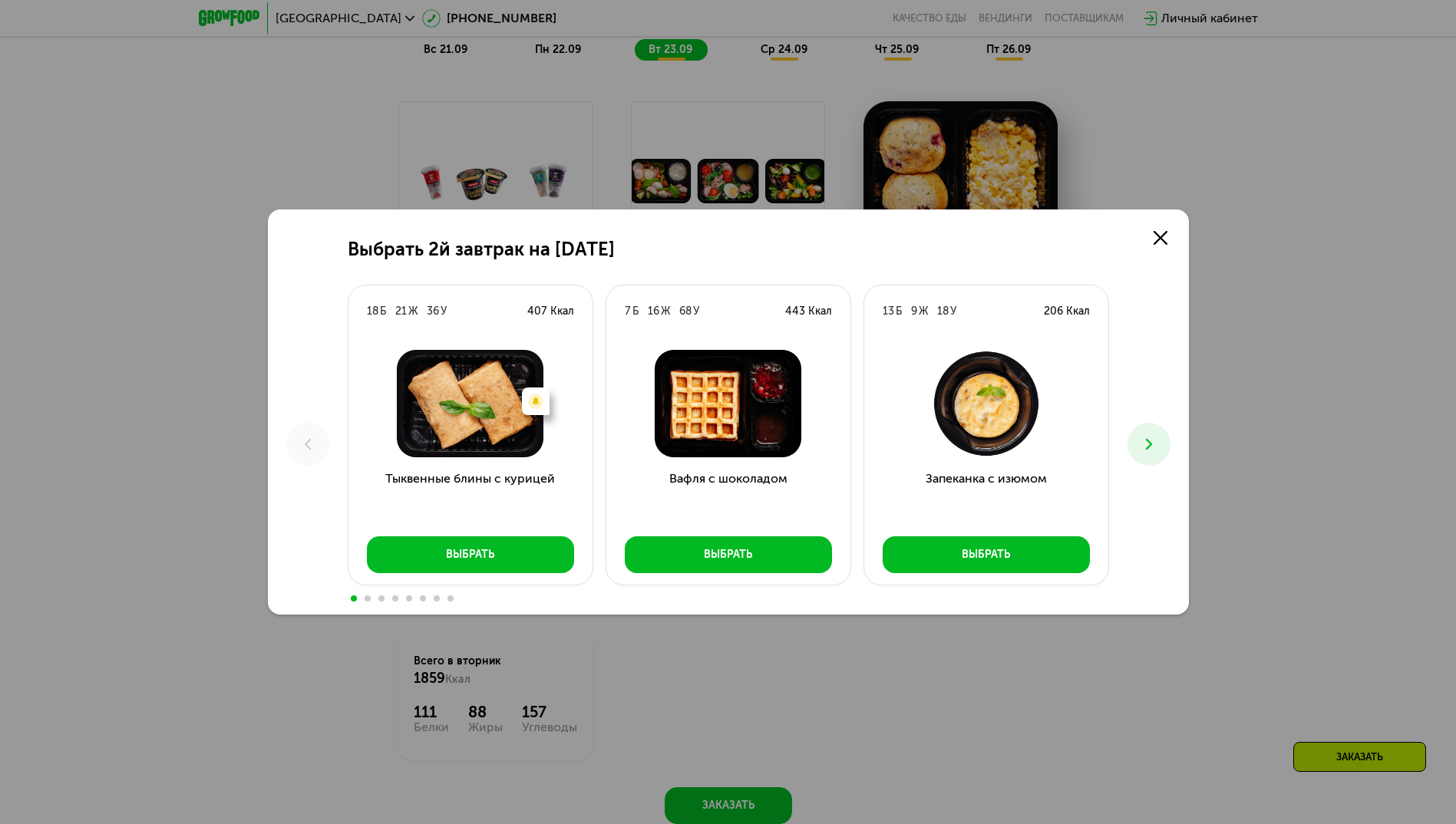
click at [1156, 439] on icon at bounding box center [1149, 444] width 18 height 18
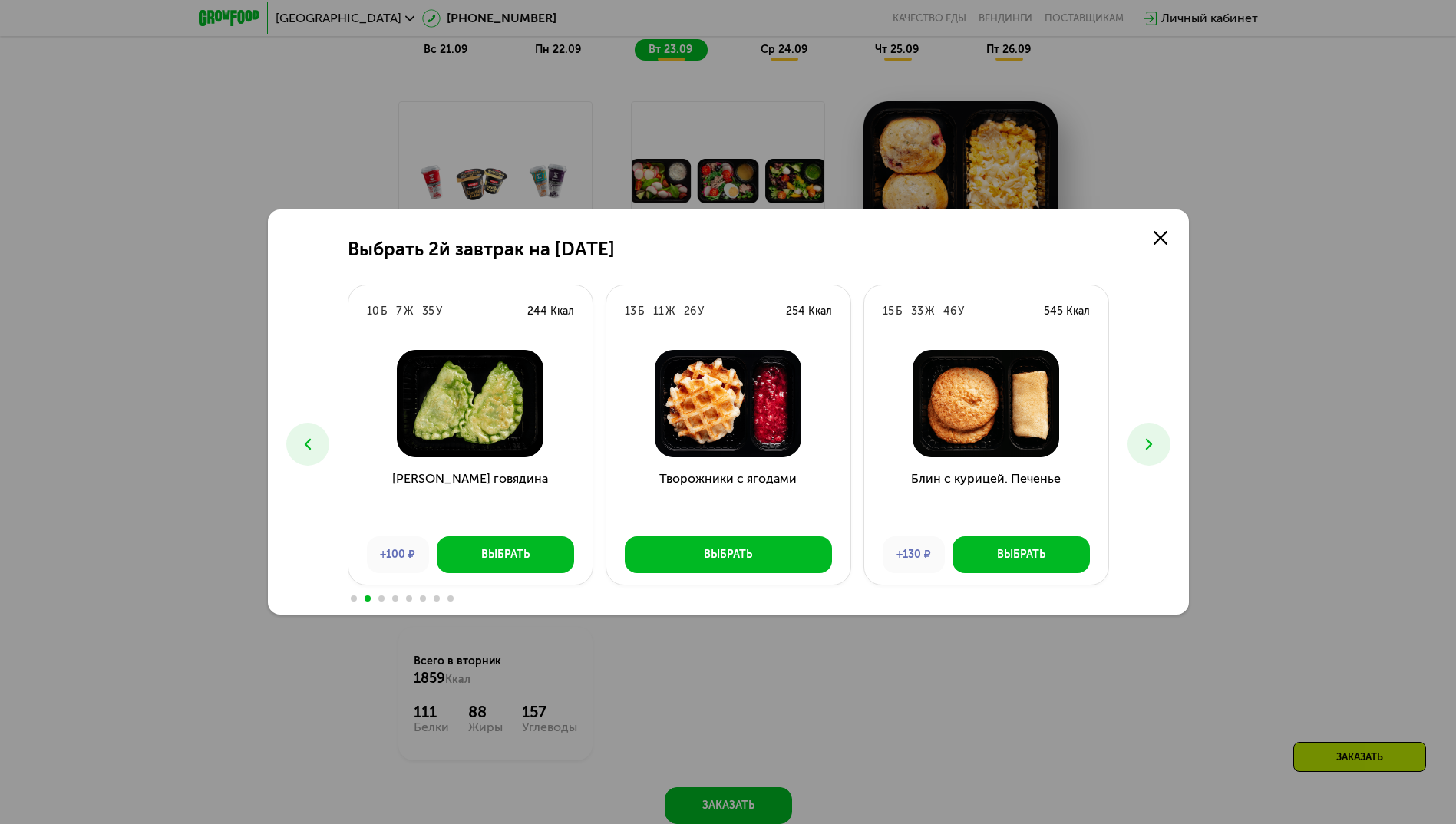
click at [1155, 439] on icon at bounding box center [1149, 444] width 18 height 18
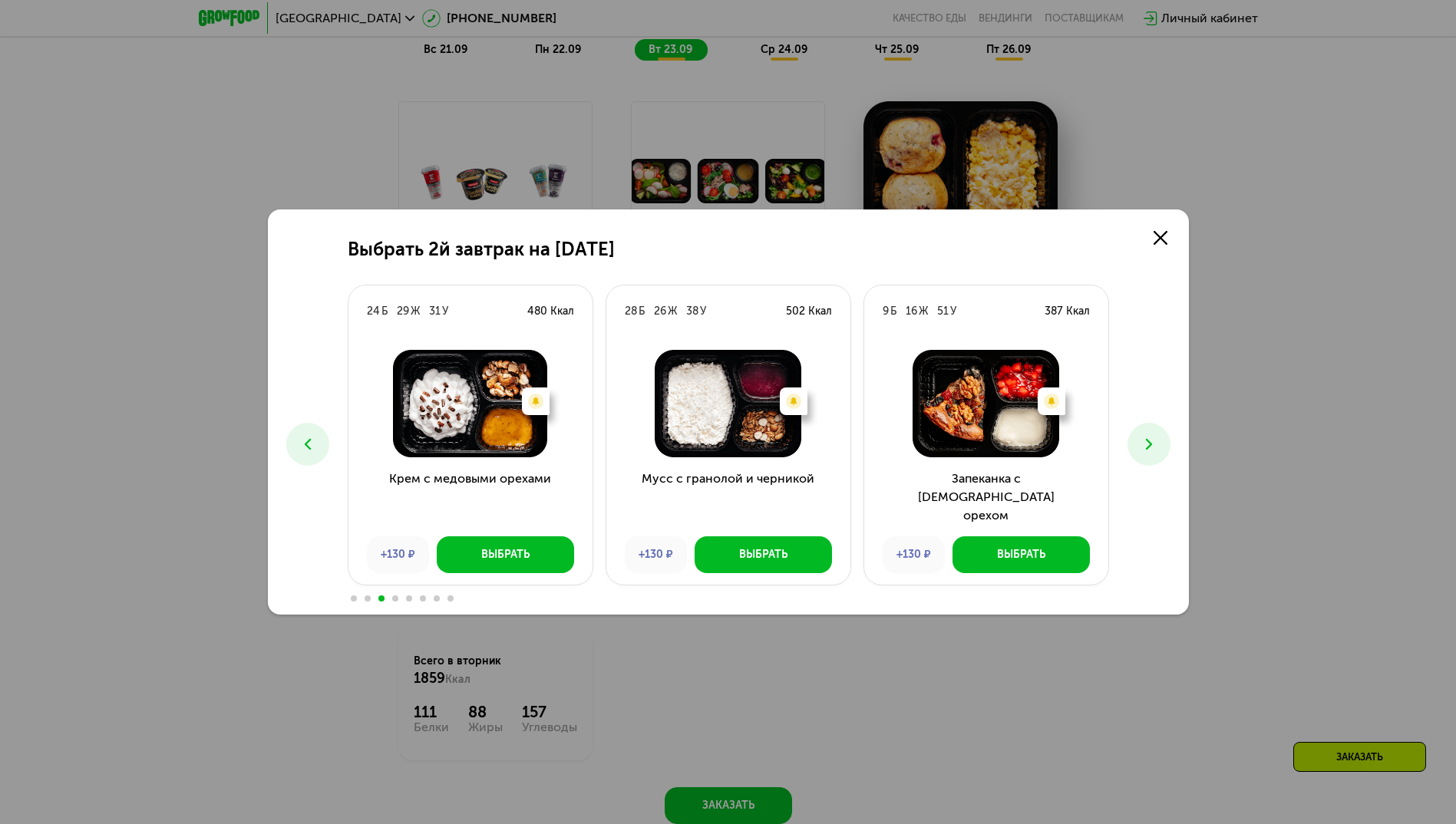
click at [1155, 439] on icon at bounding box center [1149, 444] width 18 height 18
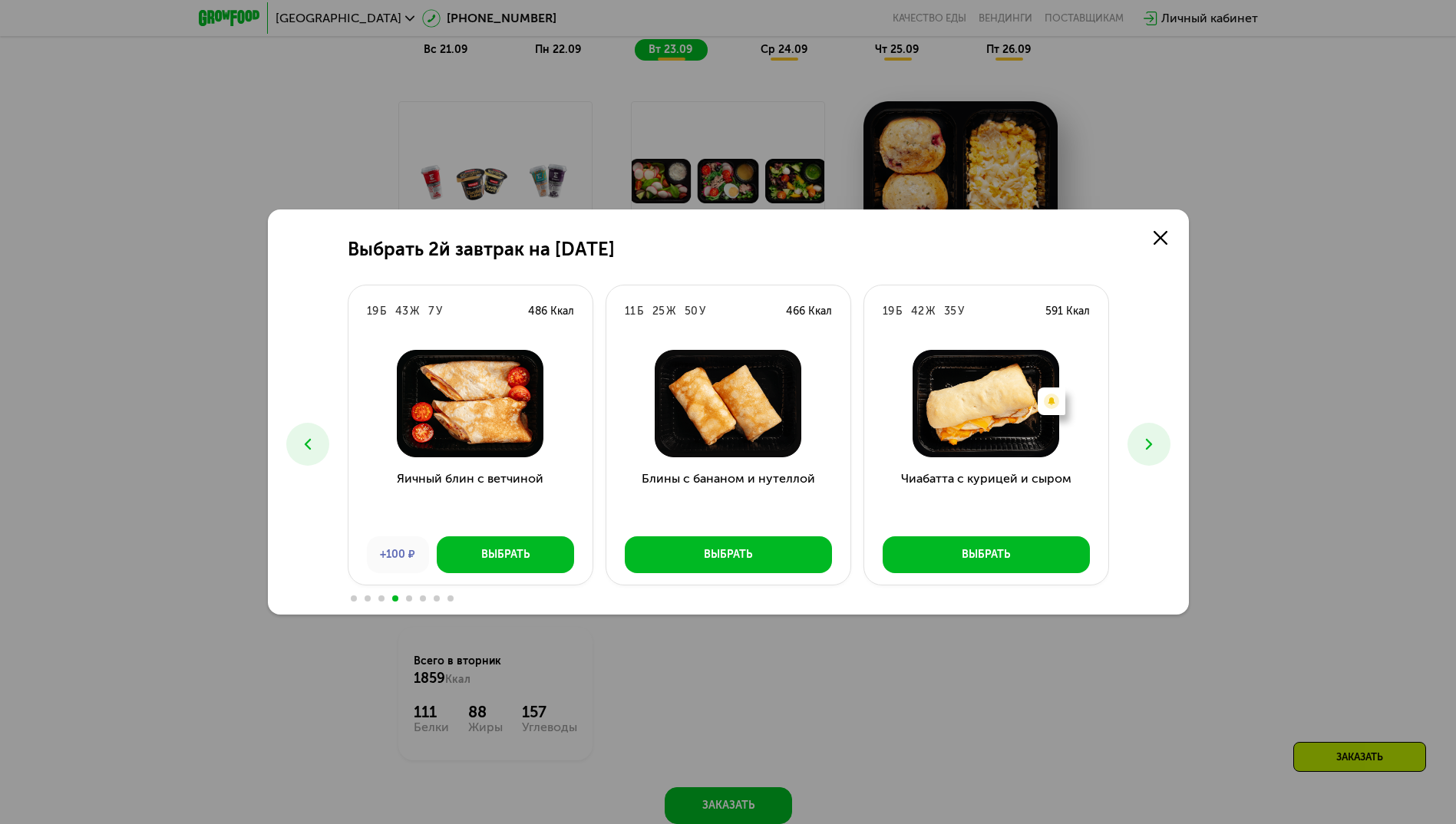
click at [1155, 439] on icon at bounding box center [1149, 444] width 18 height 18
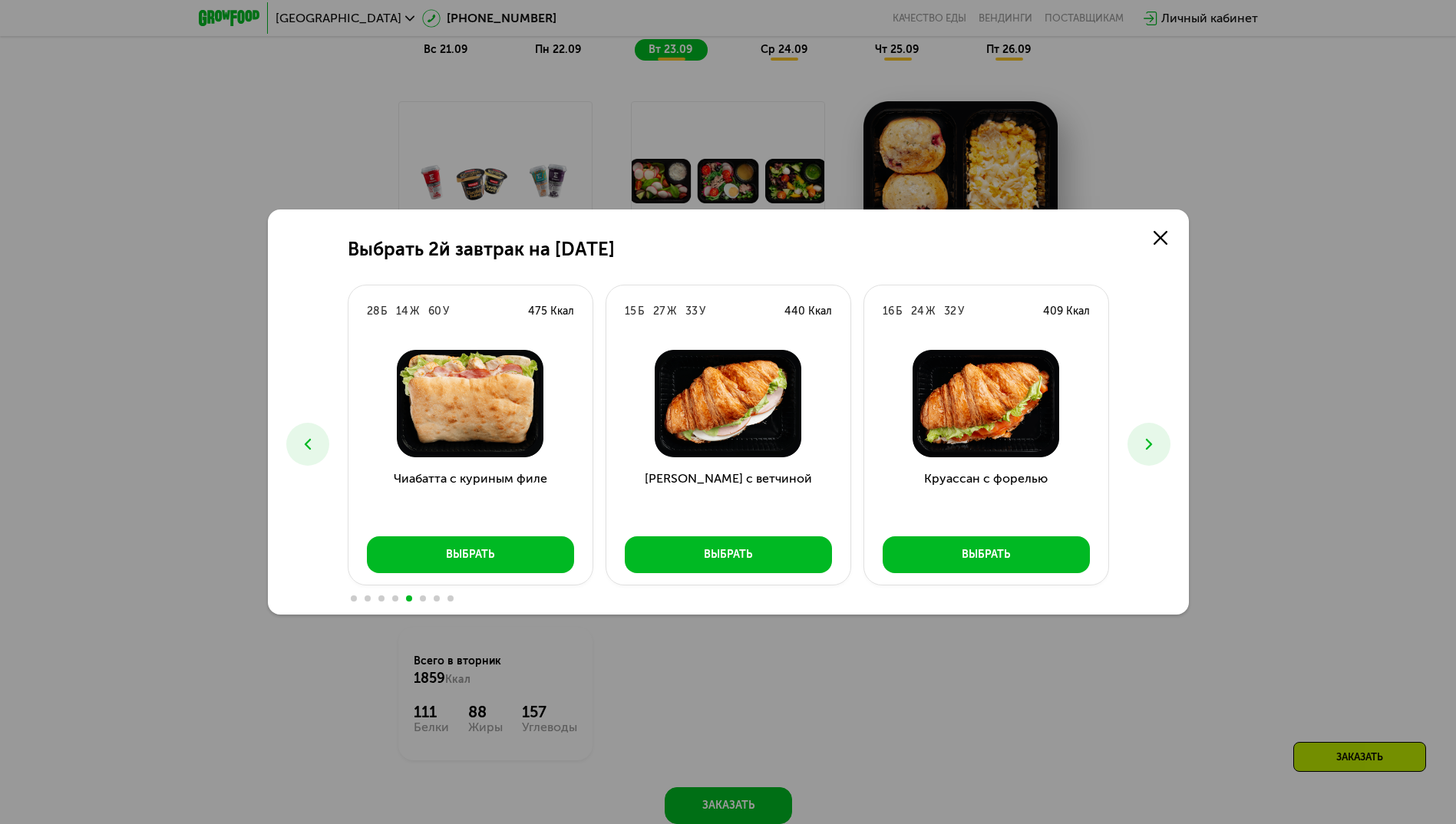
click at [1155, 439] on icon at bounding box center [1149, 444] width 18 height 18
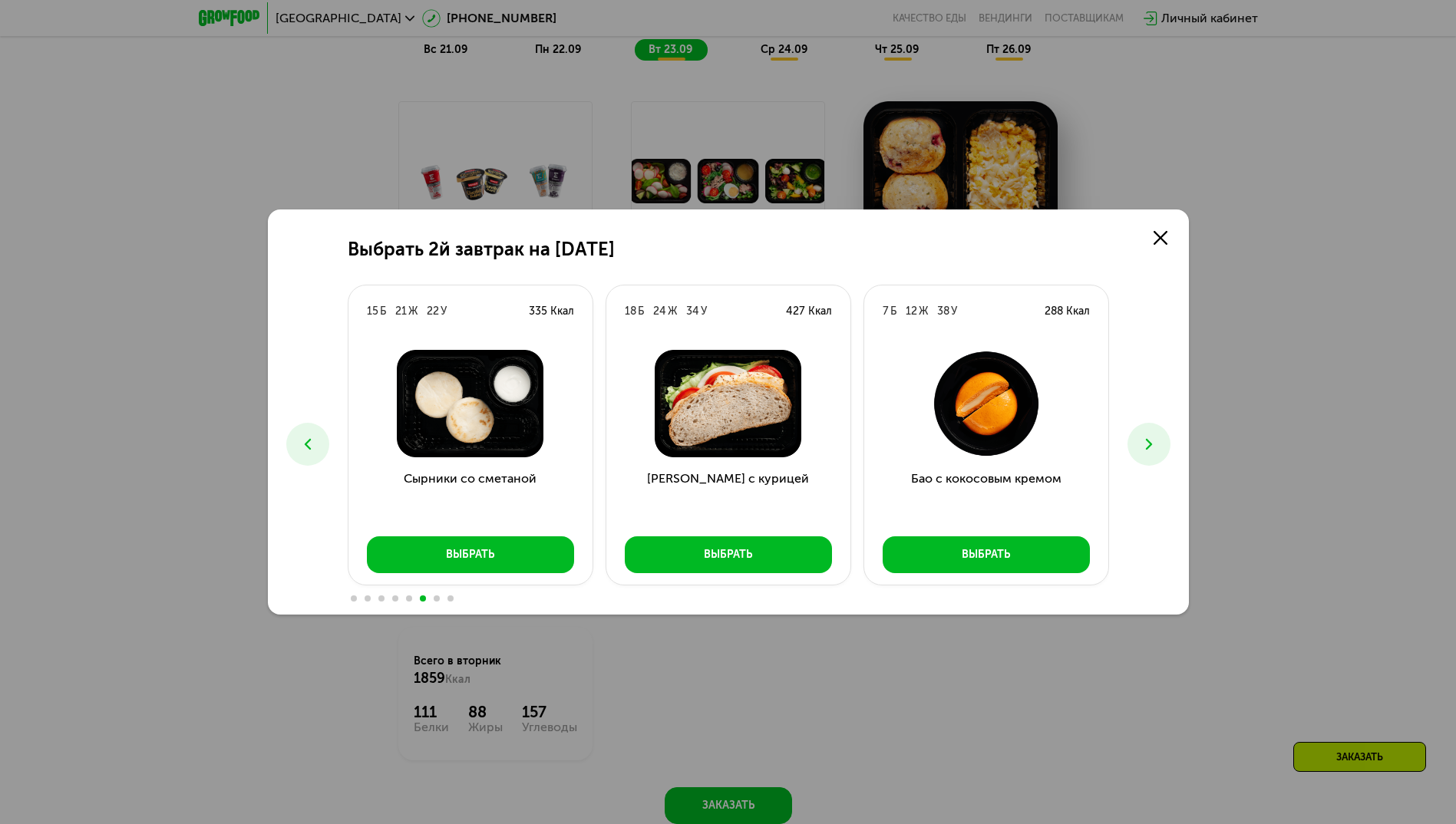
click at [1155, 439] on icon at bounding box center [1149, 444] width 18 height 18
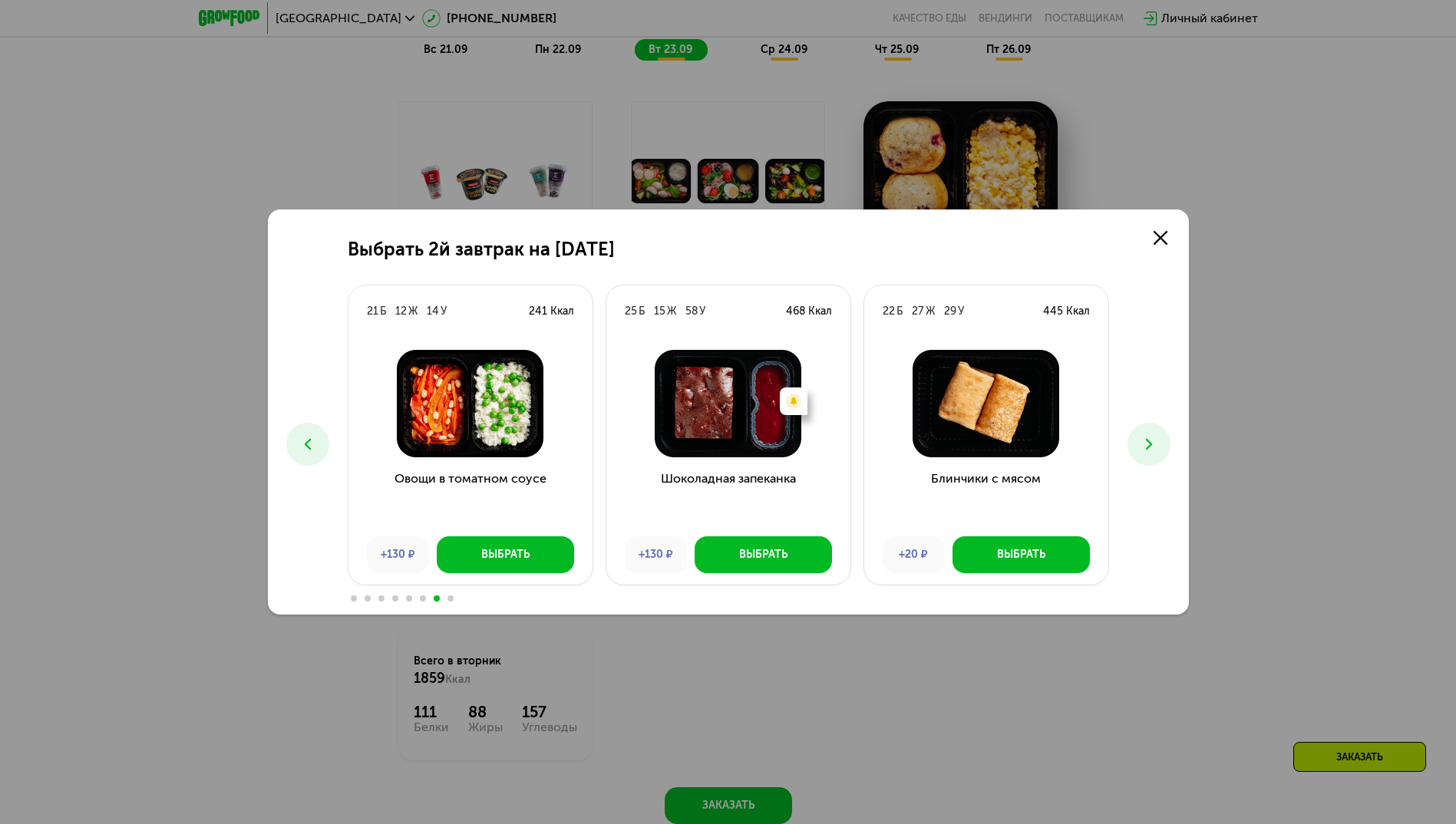
click at [1155, 439] on icon at bounding box center [1149, 444] width 18 height 18
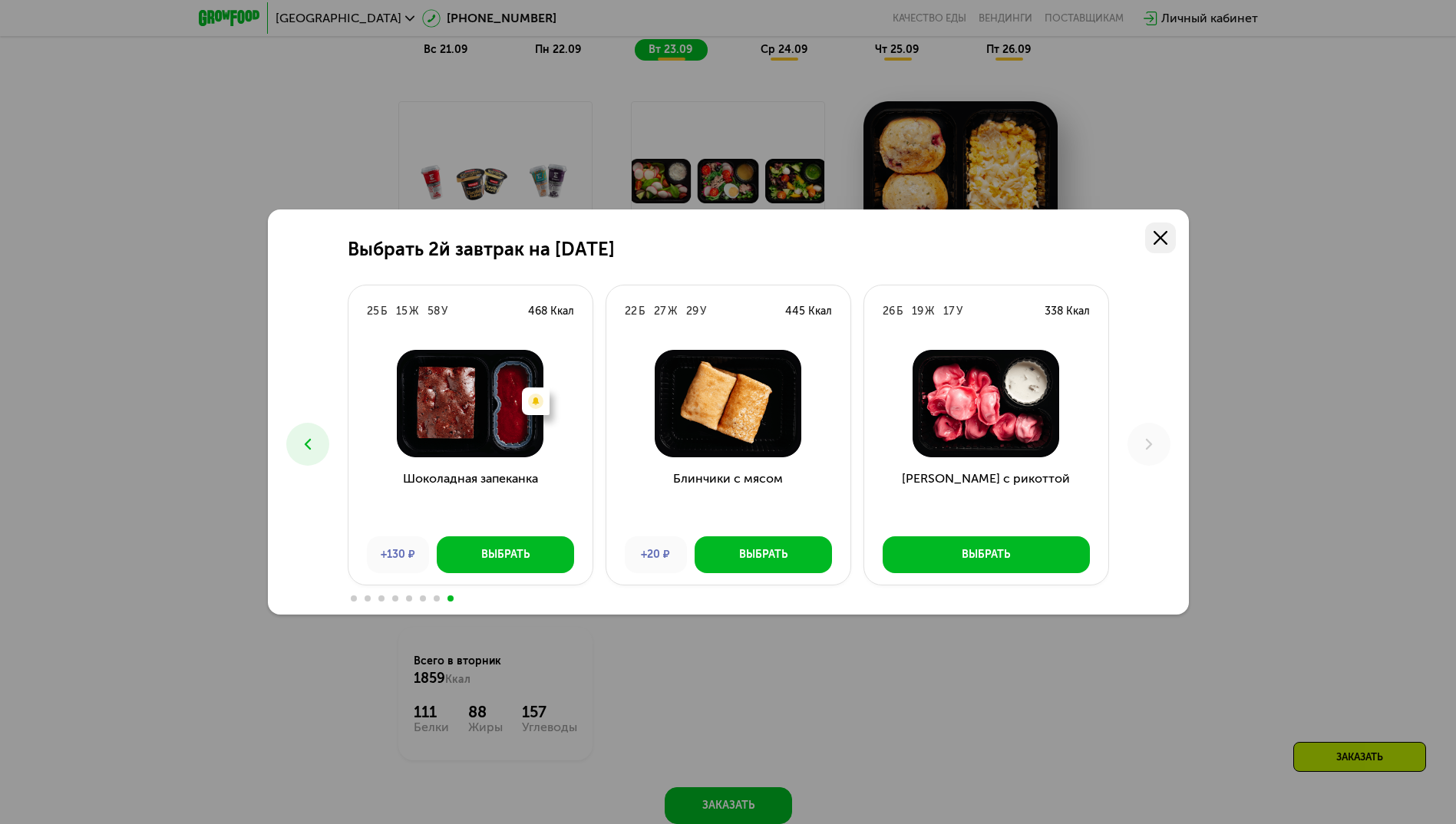
click at [1168, 236] on link at bounding box center [1160, 238] width 30 height 30
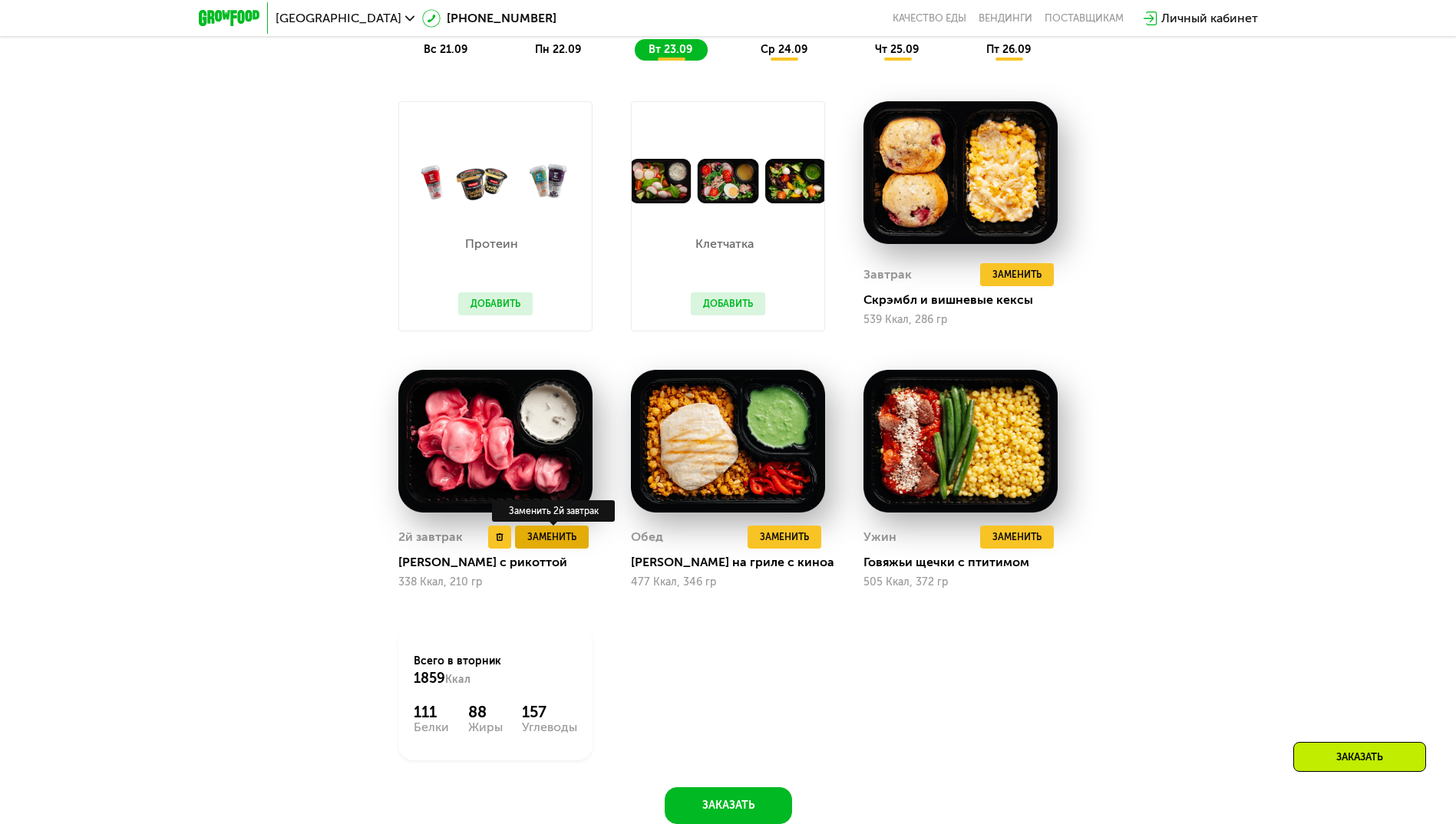
click at [550, 544] on span "Заменить" at bounding box center [552, 537] width 49 height 15
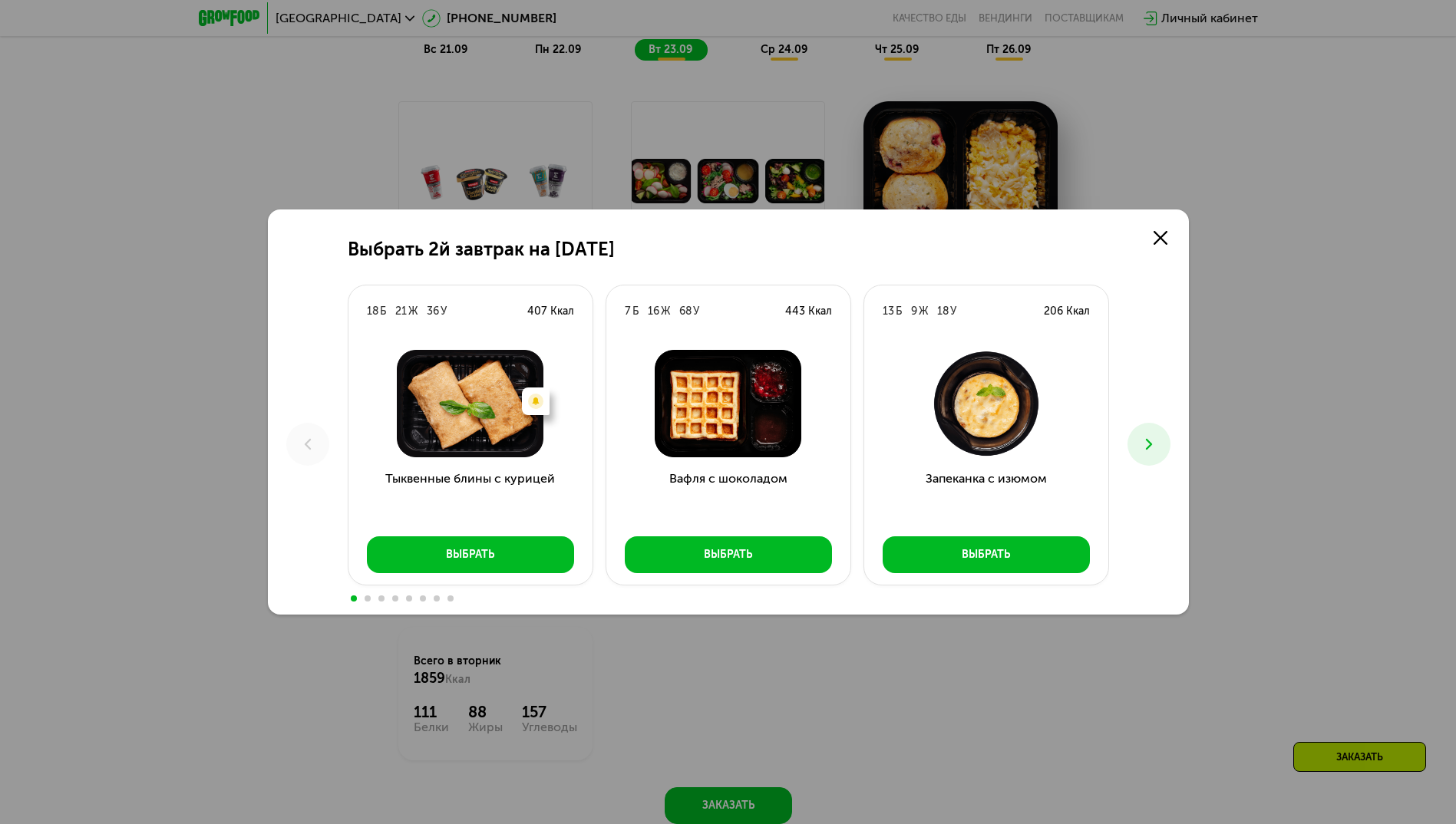
drag, startPoint x: 953, startPoint y: 225, endPoint x: 944, endPoint y: 238, distance: 15.8
click at [944, 238] on div "Выбрать 2й завтрак на [DATE] Б 21 Ж 36 У 407 Ккал Есть нежелательные ингредиент…" at bounding box center [728, 412] width 921 height 406
click at [1150, 446] on use at bounding box center [1148, 444] width 6 height 10
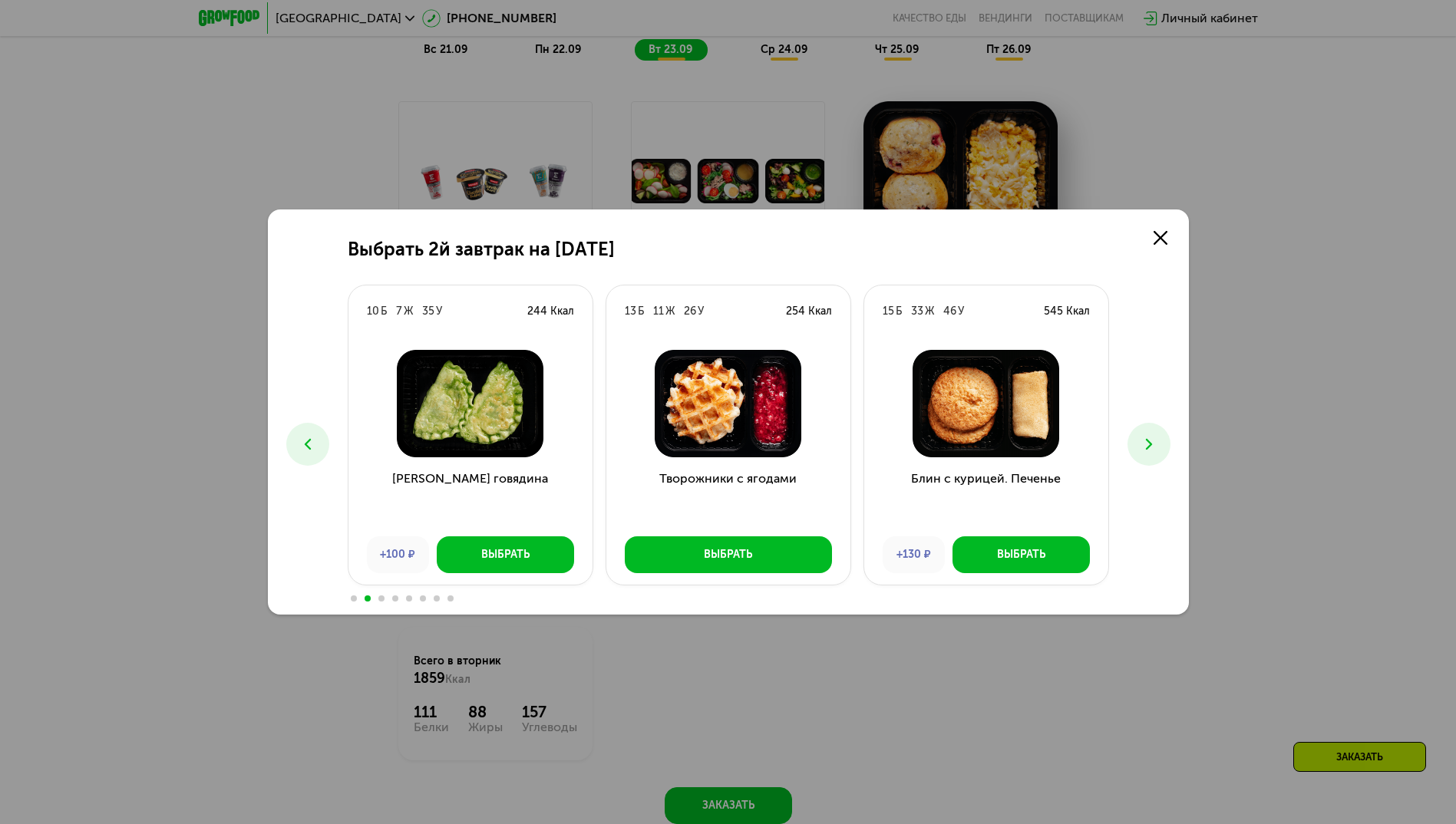
click at [1161, 436] on button at bounding box center [1149, 445] width 43 height 43
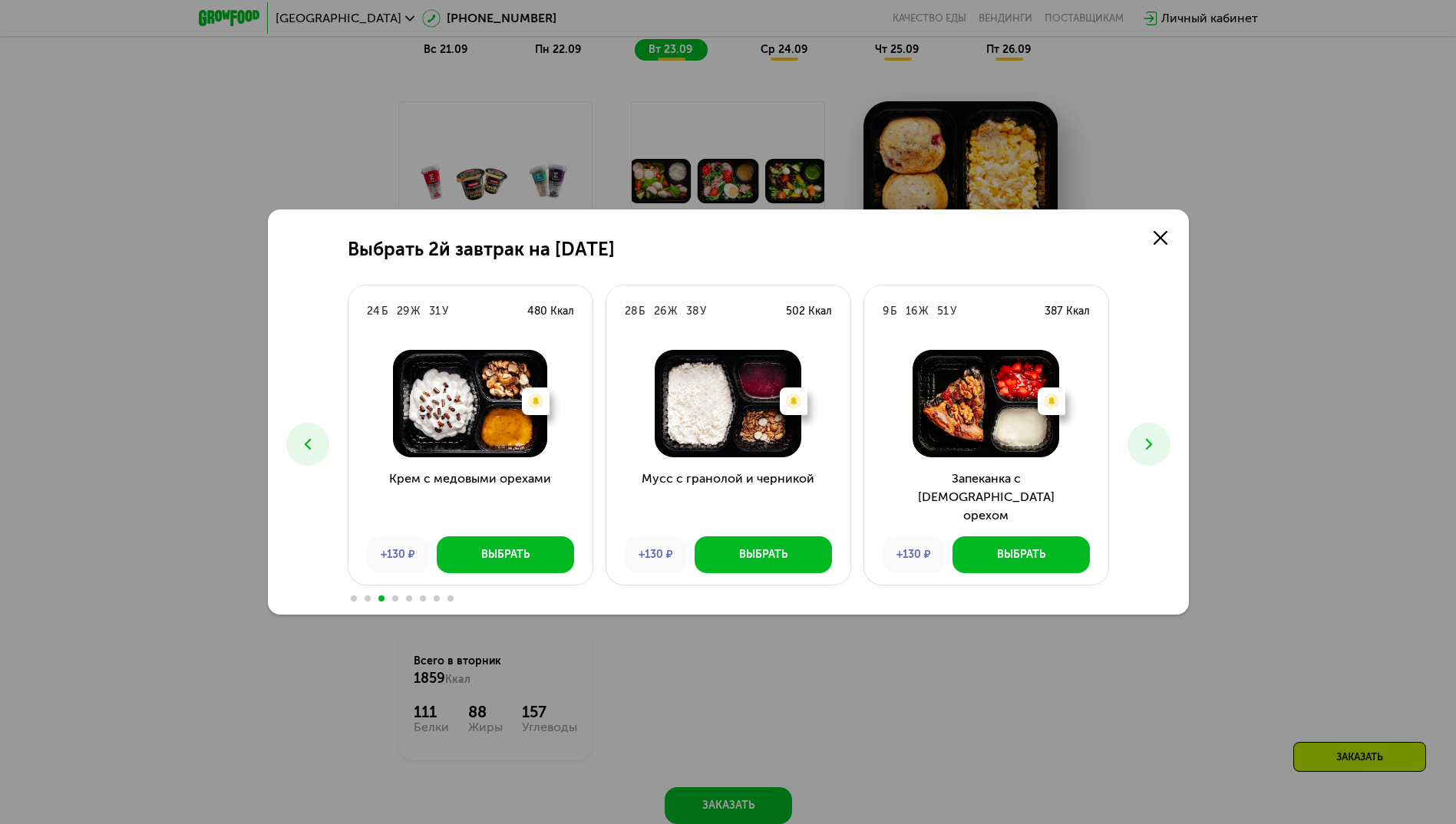
click at [1161, 436] on button at bounding box center [1149, 445] width 43 height 43
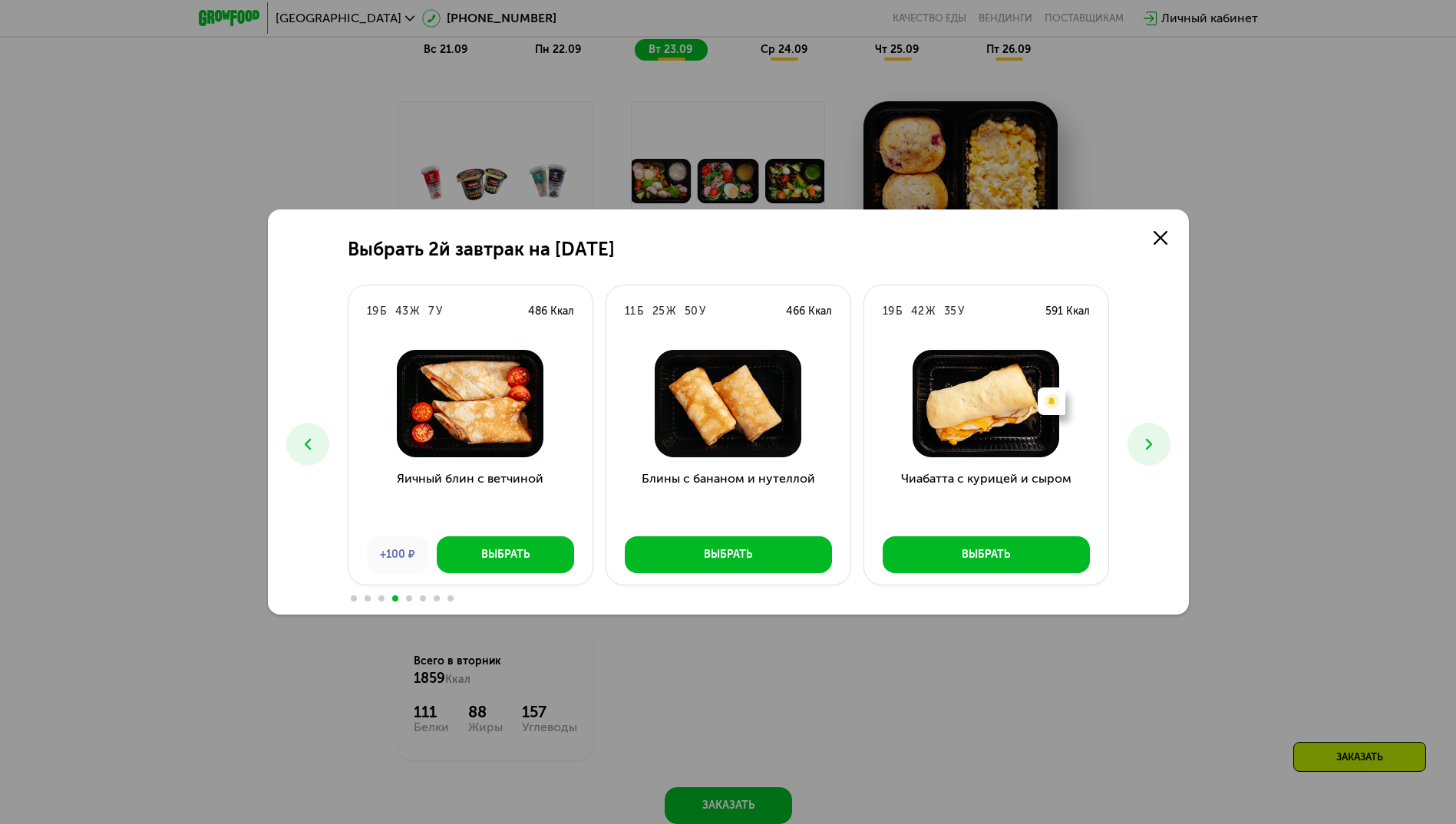
click at [316, 443] on button at bounding box center [308, 445] width 43 height 43
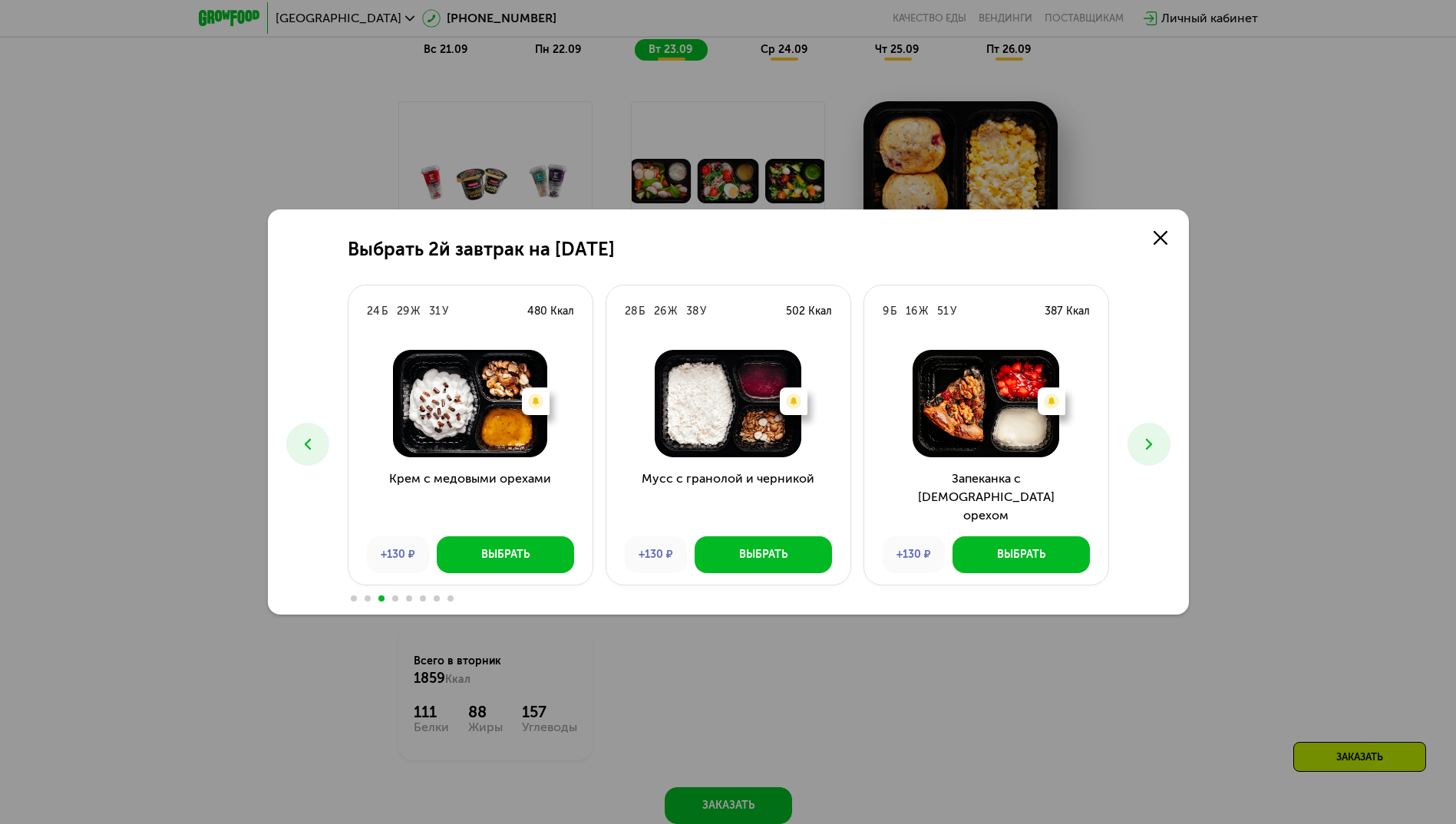
click at [1150, 439] on icon at bounding box center [1149, 444] width 18 height 18
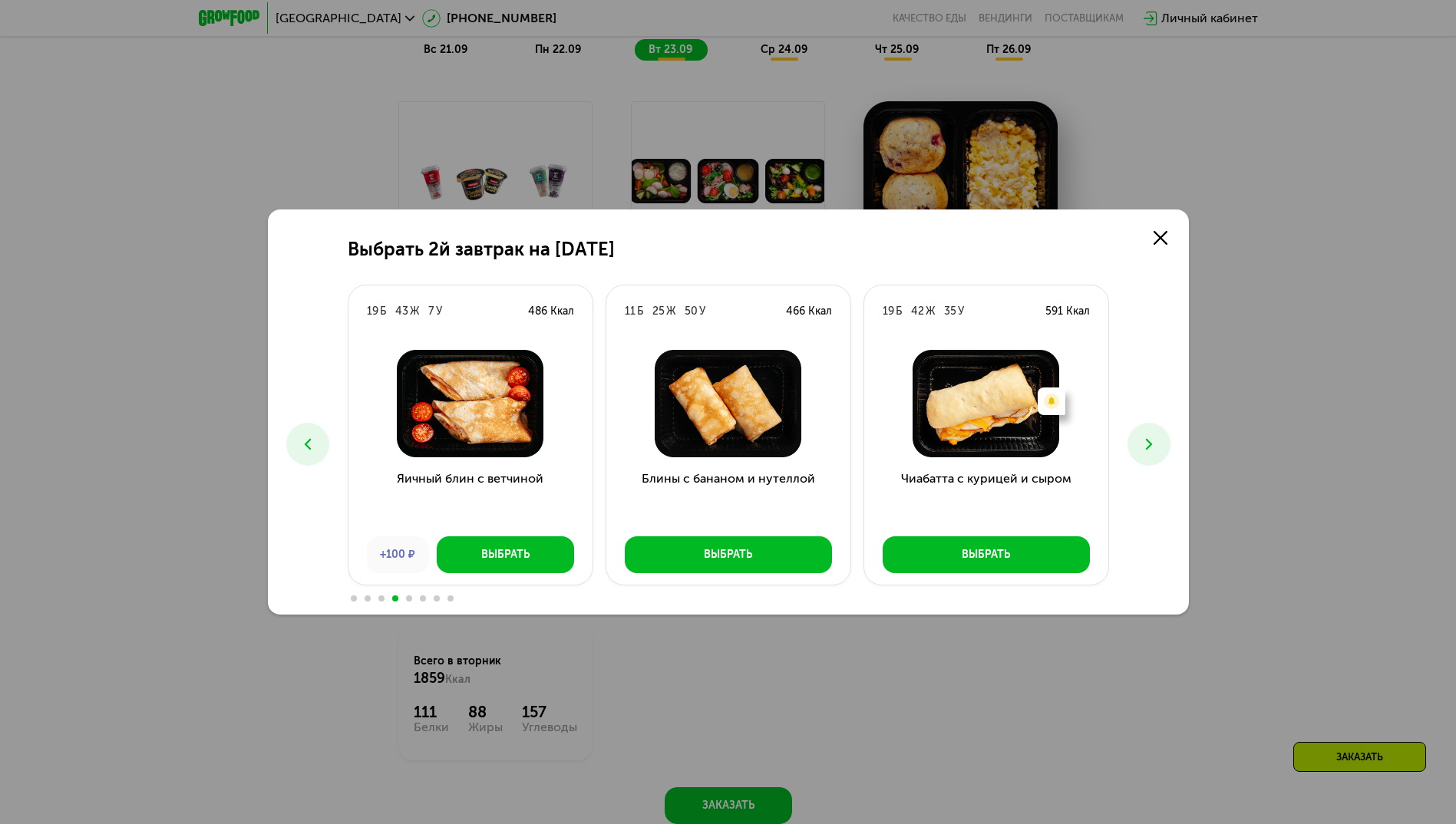
click at [1153, 442] on icon at bounding box center [1149, 444] width 18 height 18
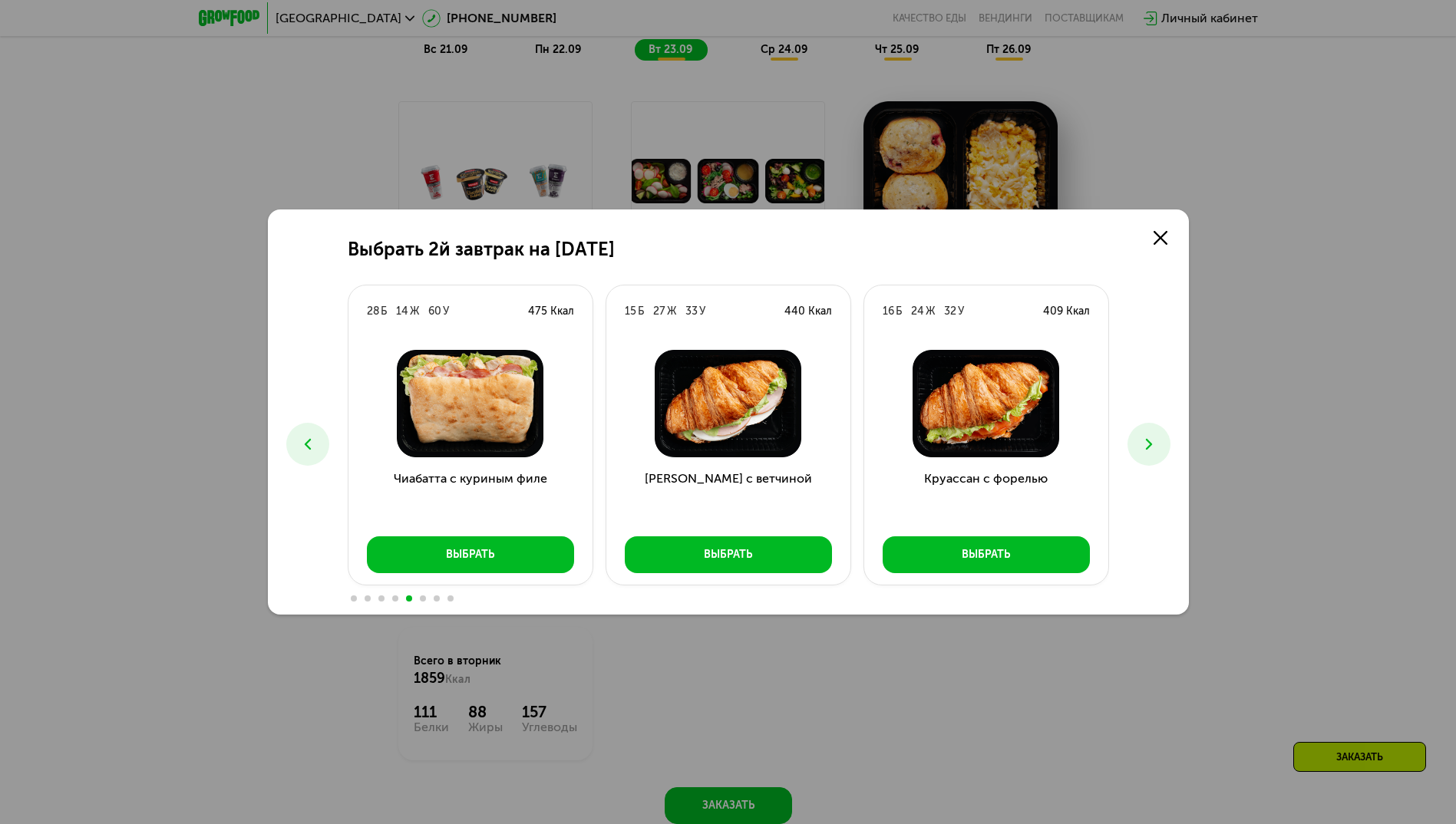
click at [1153, 442] on icon at bounding box center [1149, 444] width 18 height 18
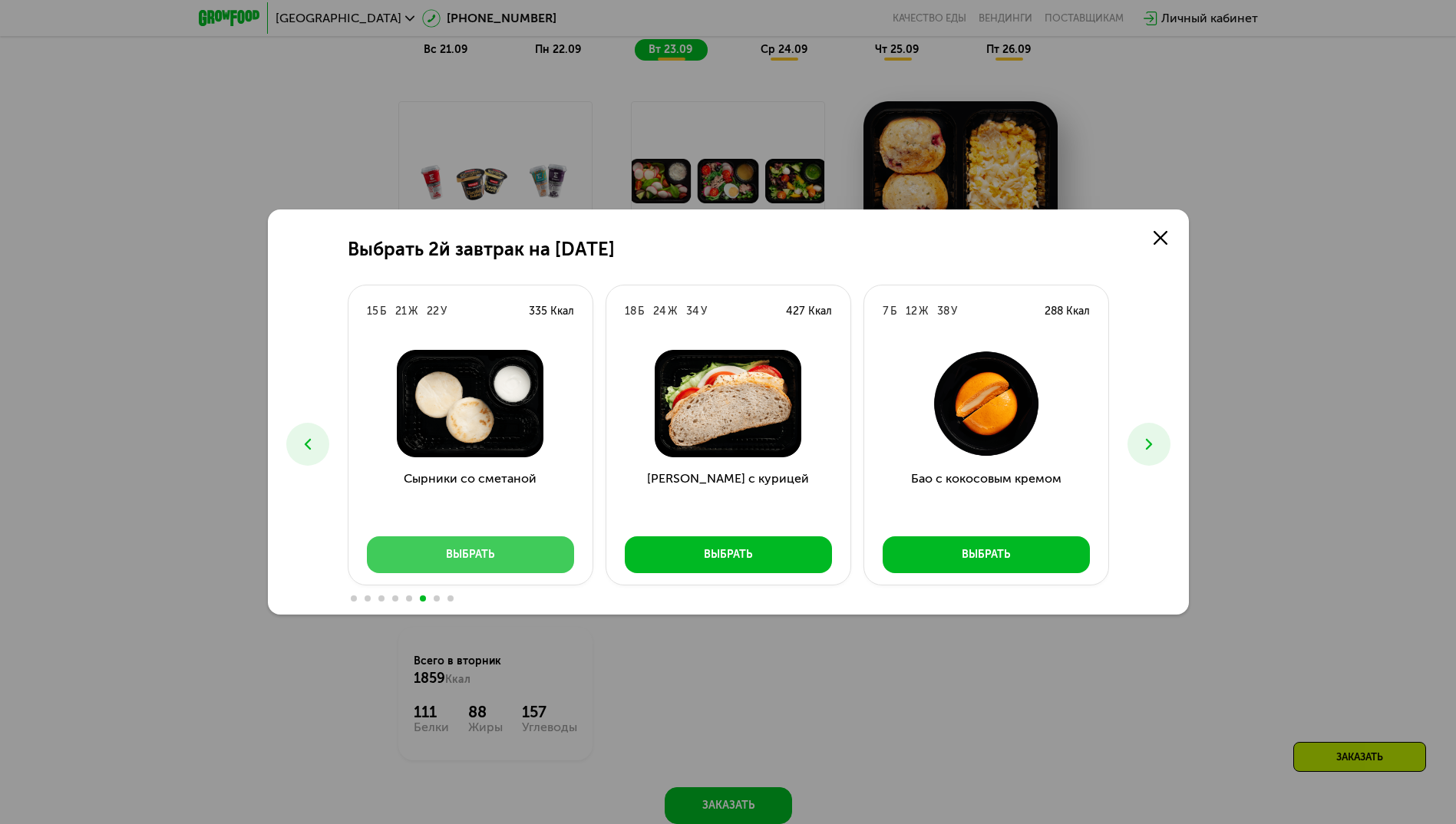
click at [487, 550] on div "Выбрать" at bounding box center [470, 554] width 49 height 15
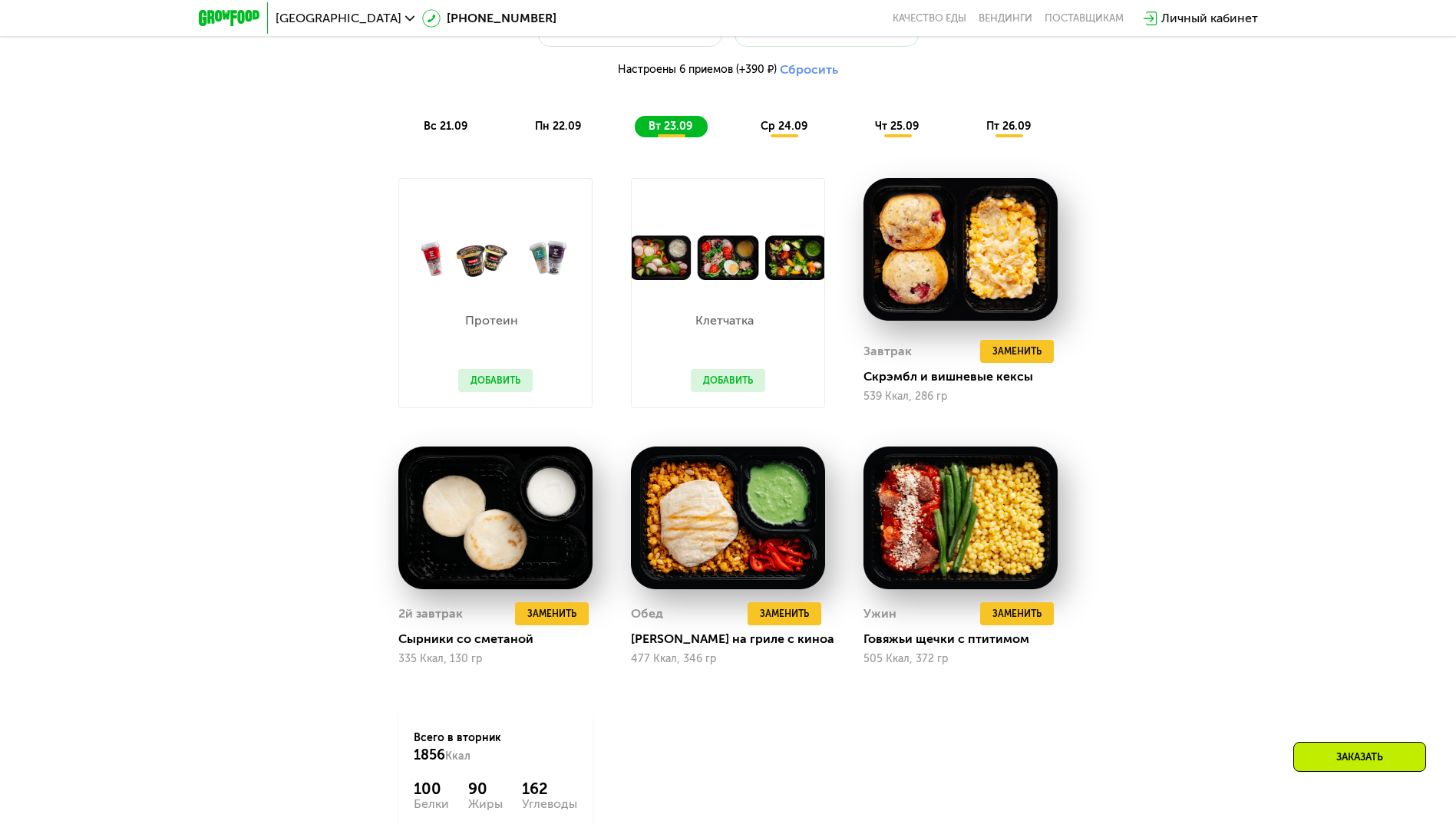
scroll to position [1420, 0]
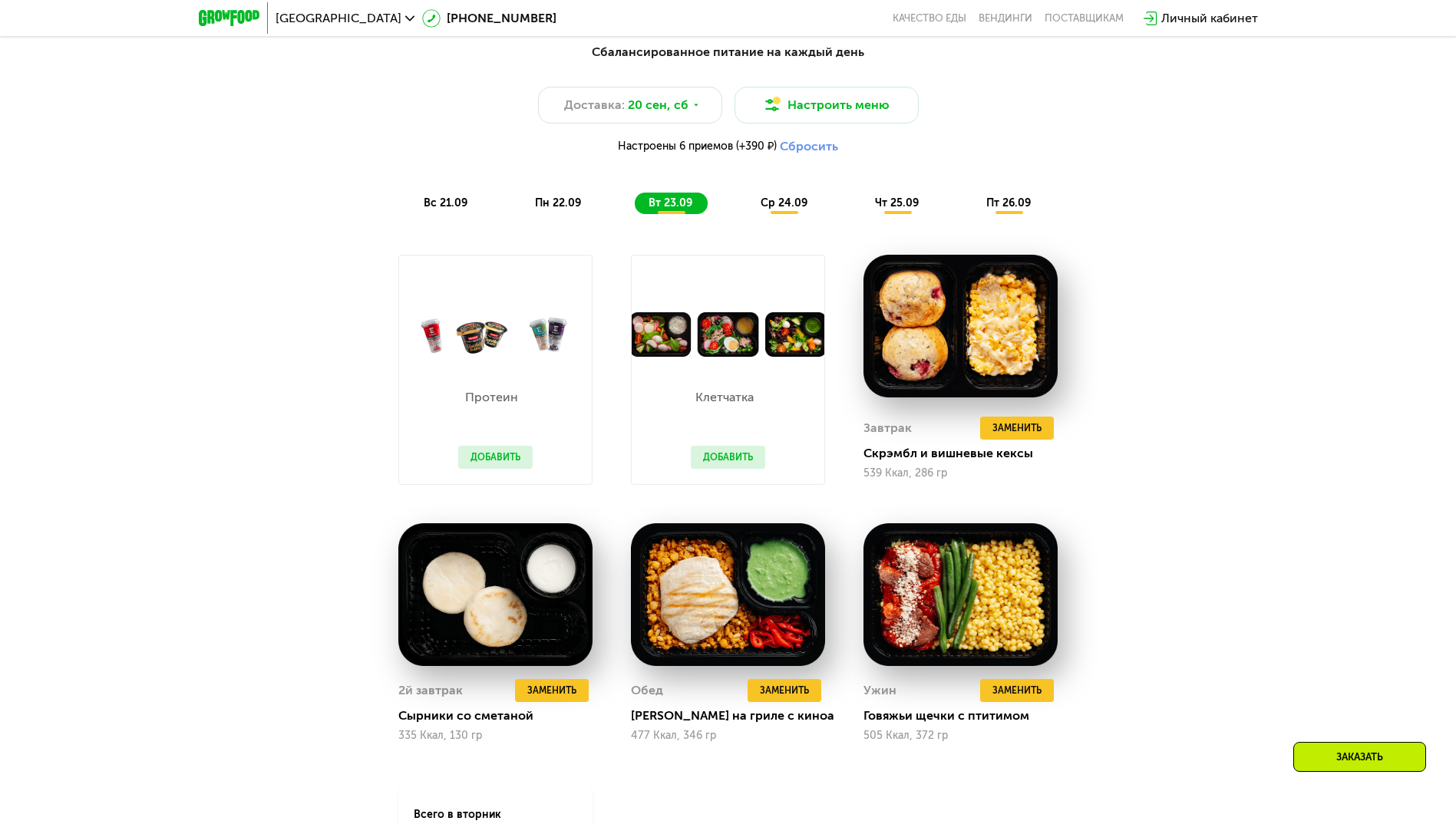
click at [549, 208] on span "пн 22.09" at bounding box center [558, 203] width 46 height 13
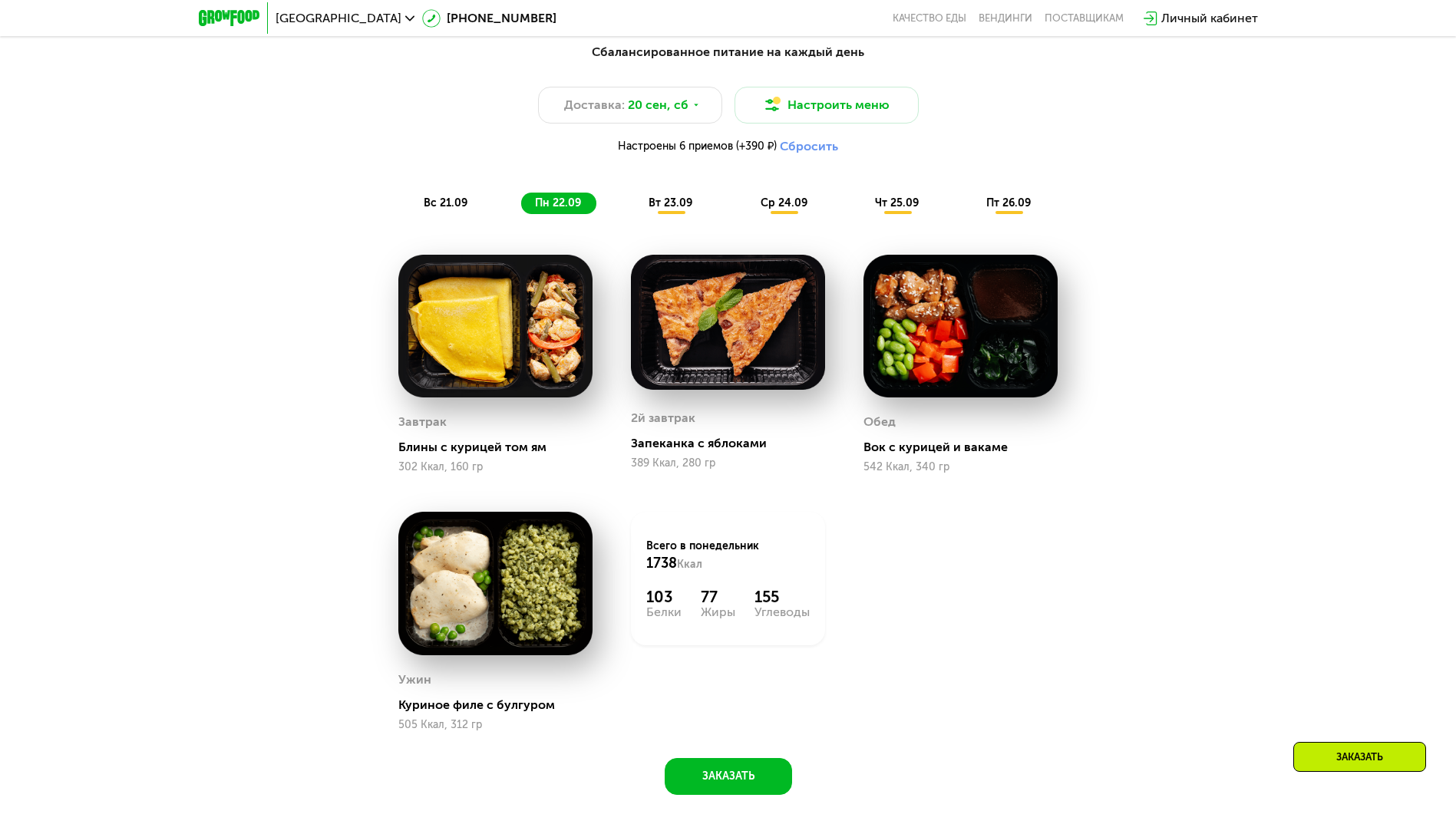
click at [441, 209] on span "вс 21.09" at bounding box center [445, 203] width 44 height 13
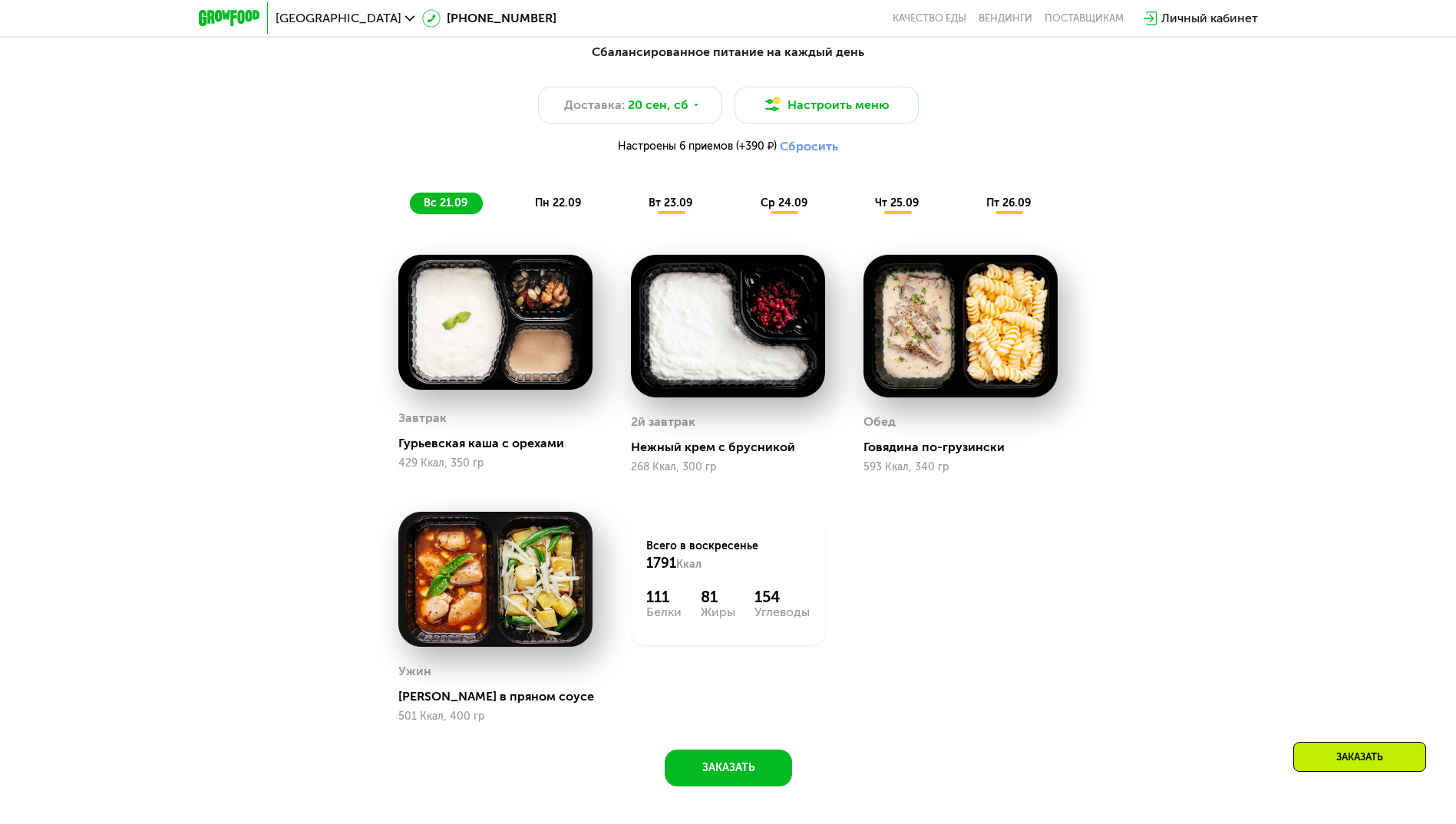
click at [571, 206] on span "пн 22.09" at bounding box center [558, 203] width 46 height 13
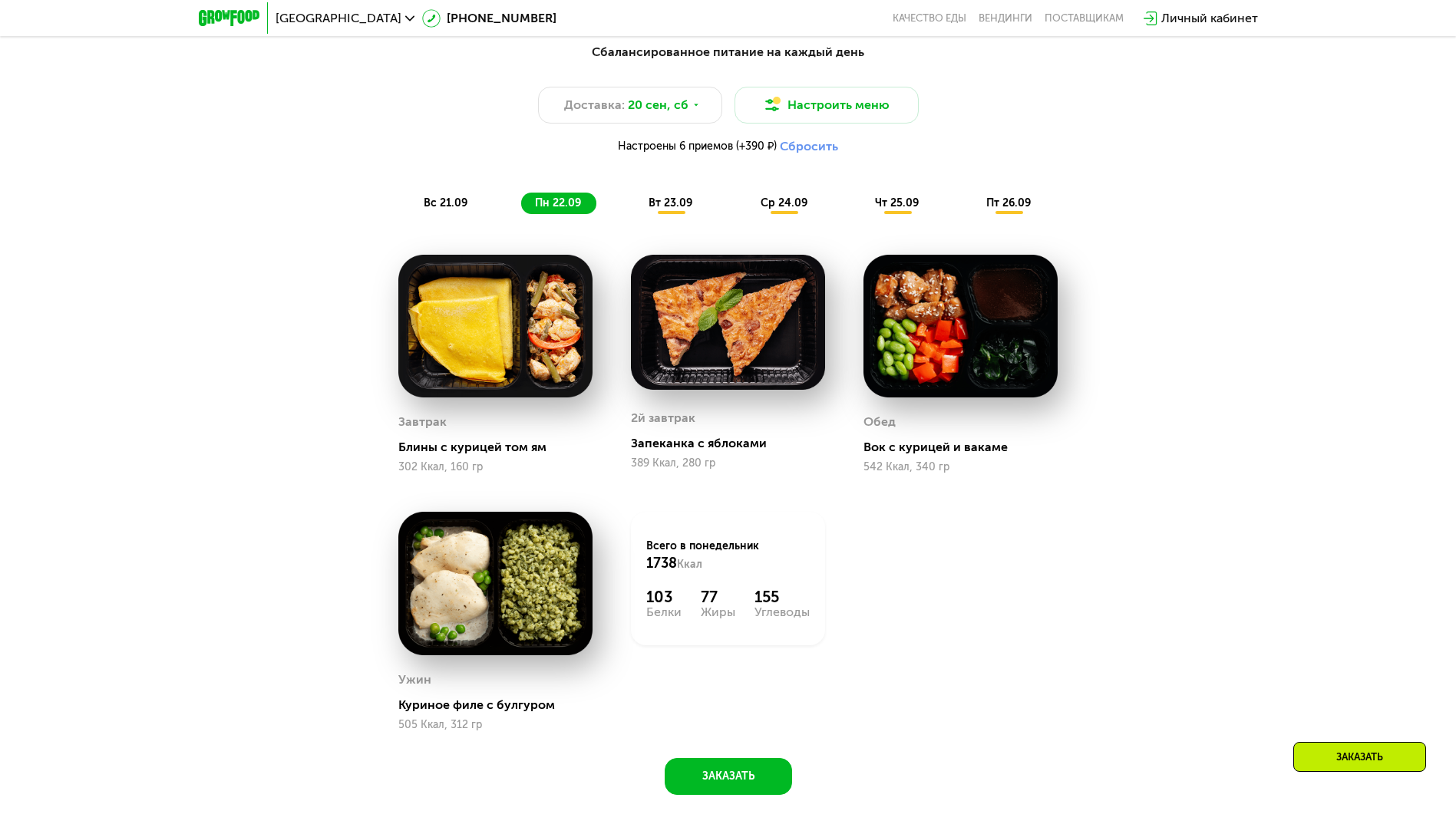
click at [673, 209] on span "вт 23.09" at bounding box center [670, 203] width 44 height 13
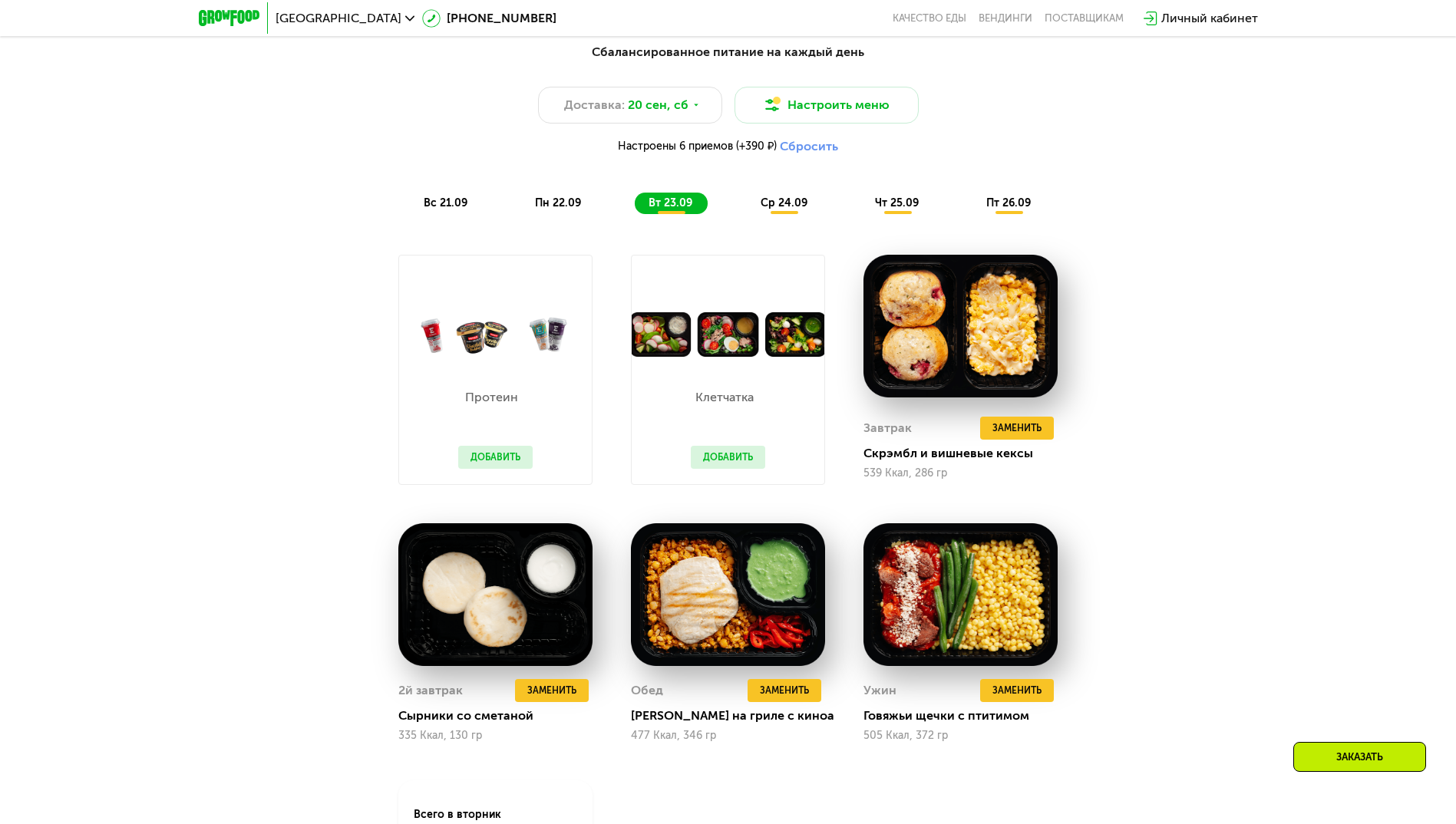
click at [776, 206] on span "ср 24.09" at bounding box center [784, 203] width 47 height 13
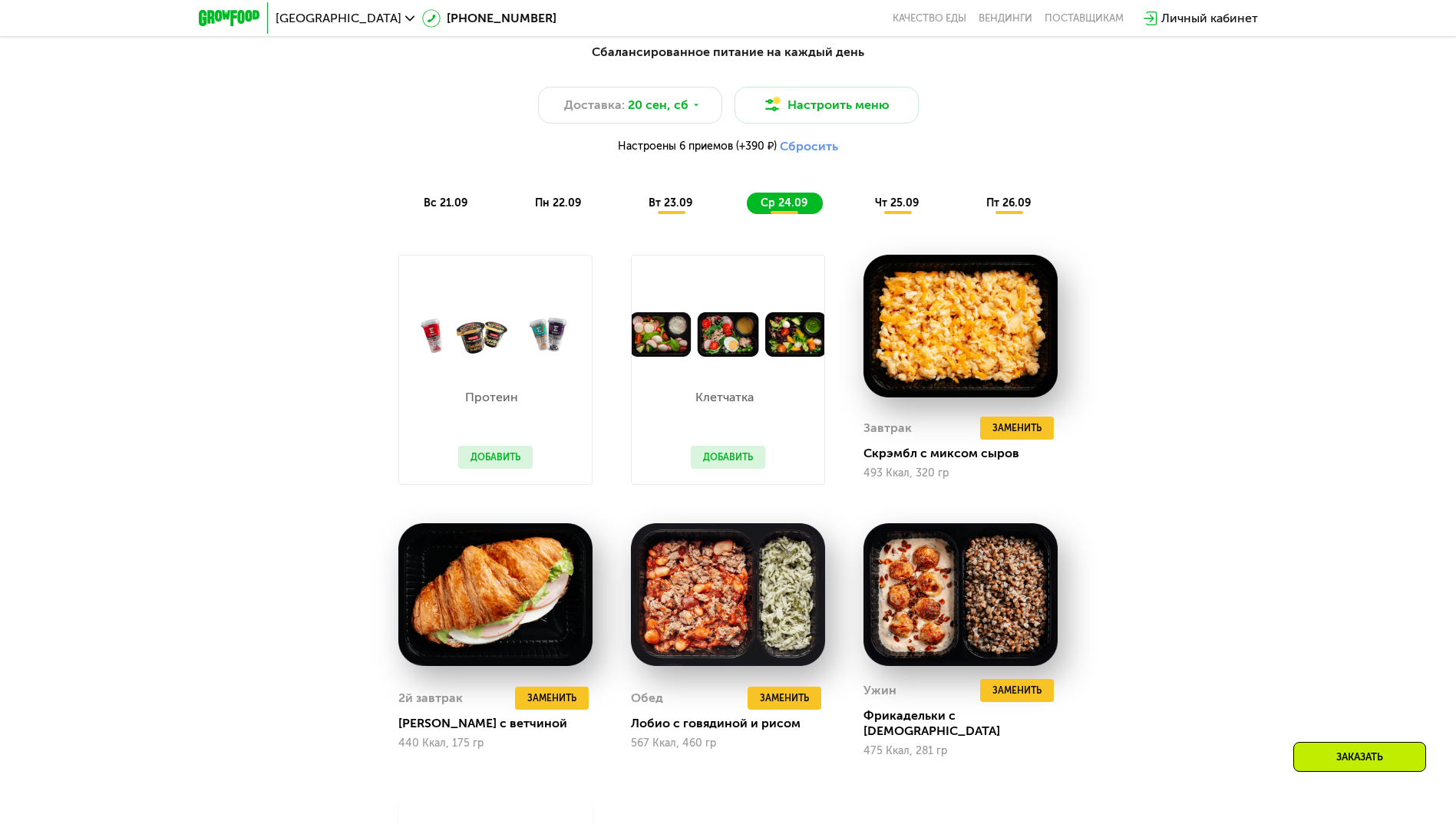
click at [890, 202] on span "чт 25.09" at bounding box center [896, 203] width 44 height 13
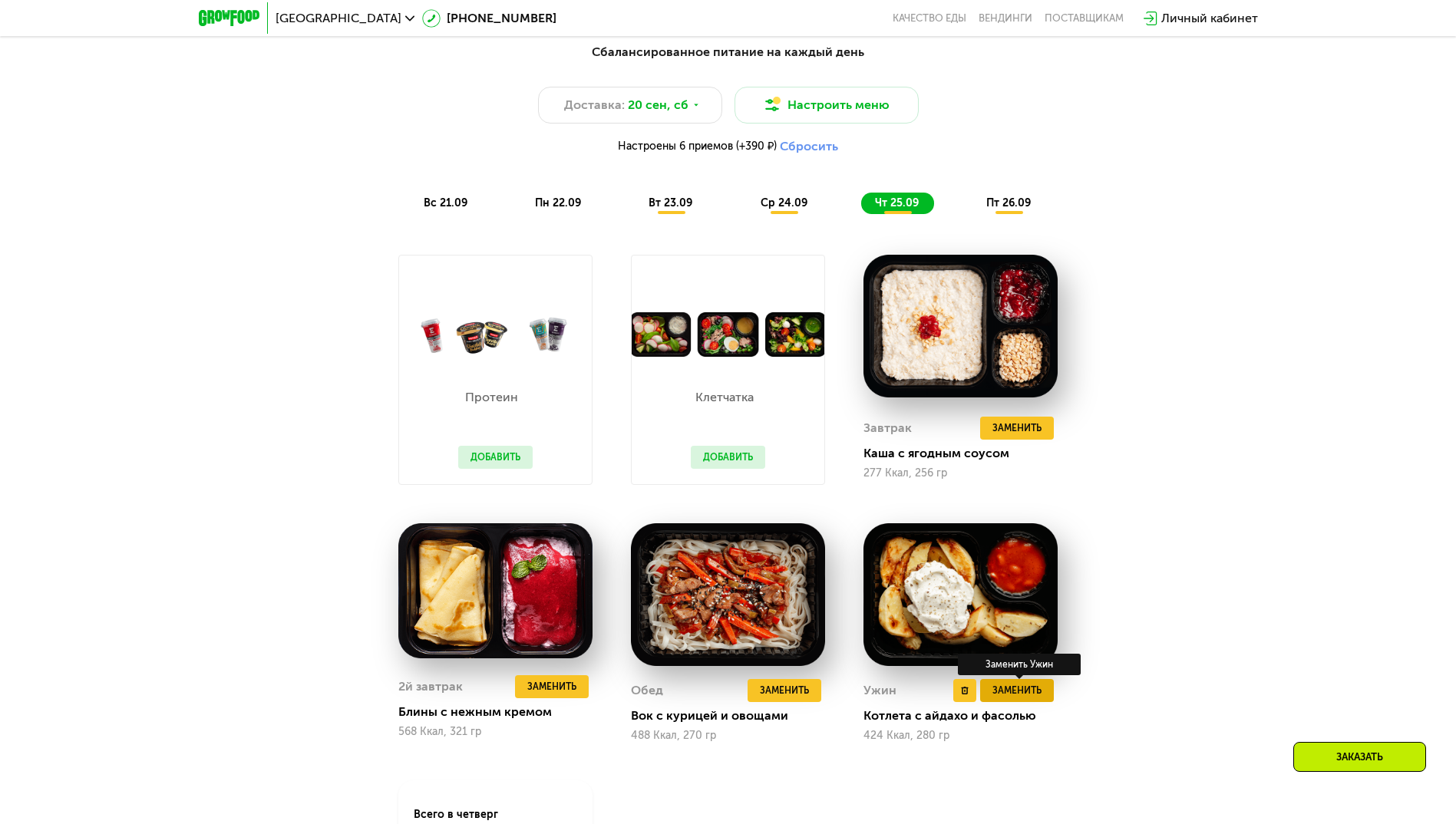
click at [1028, 695] on span "Заменить" at bounding box center [1017, 691] width 49 height 15
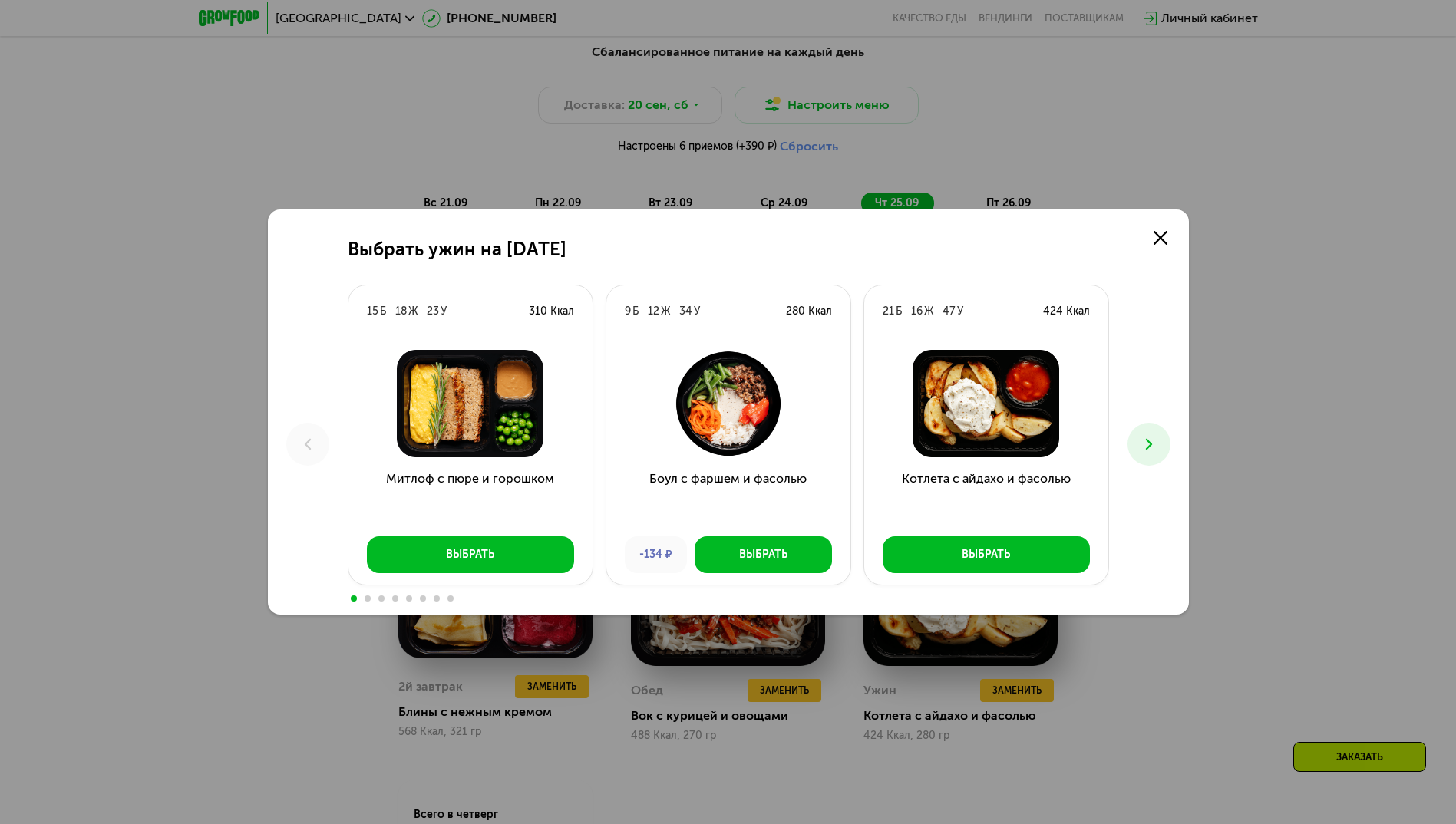
click at [1149, 442] on use at bounding box center [1148, 444] width 6 height 10
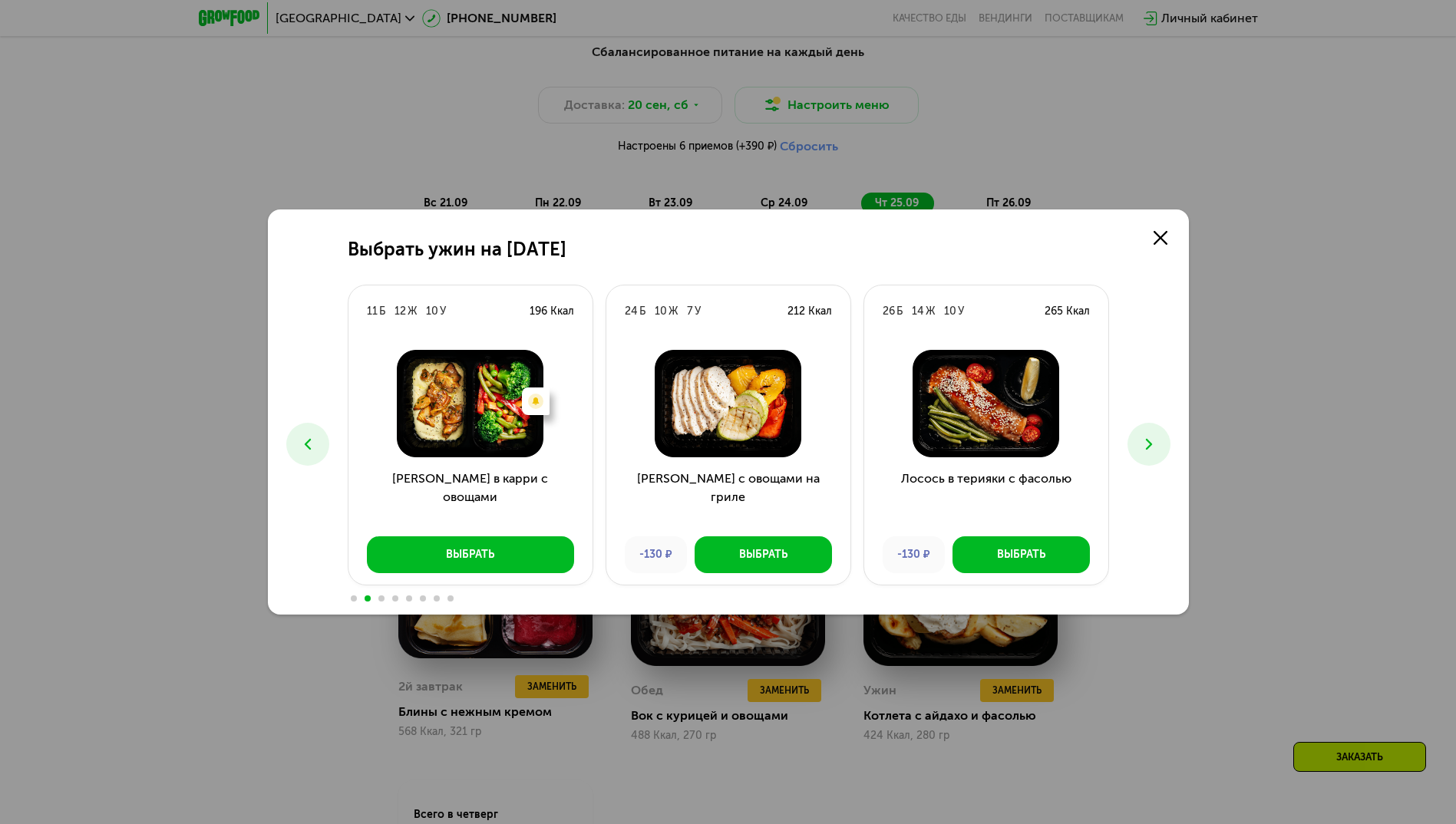
click at [1141, 446] on icon at bounding box center [1149, 444] width 18 height 18
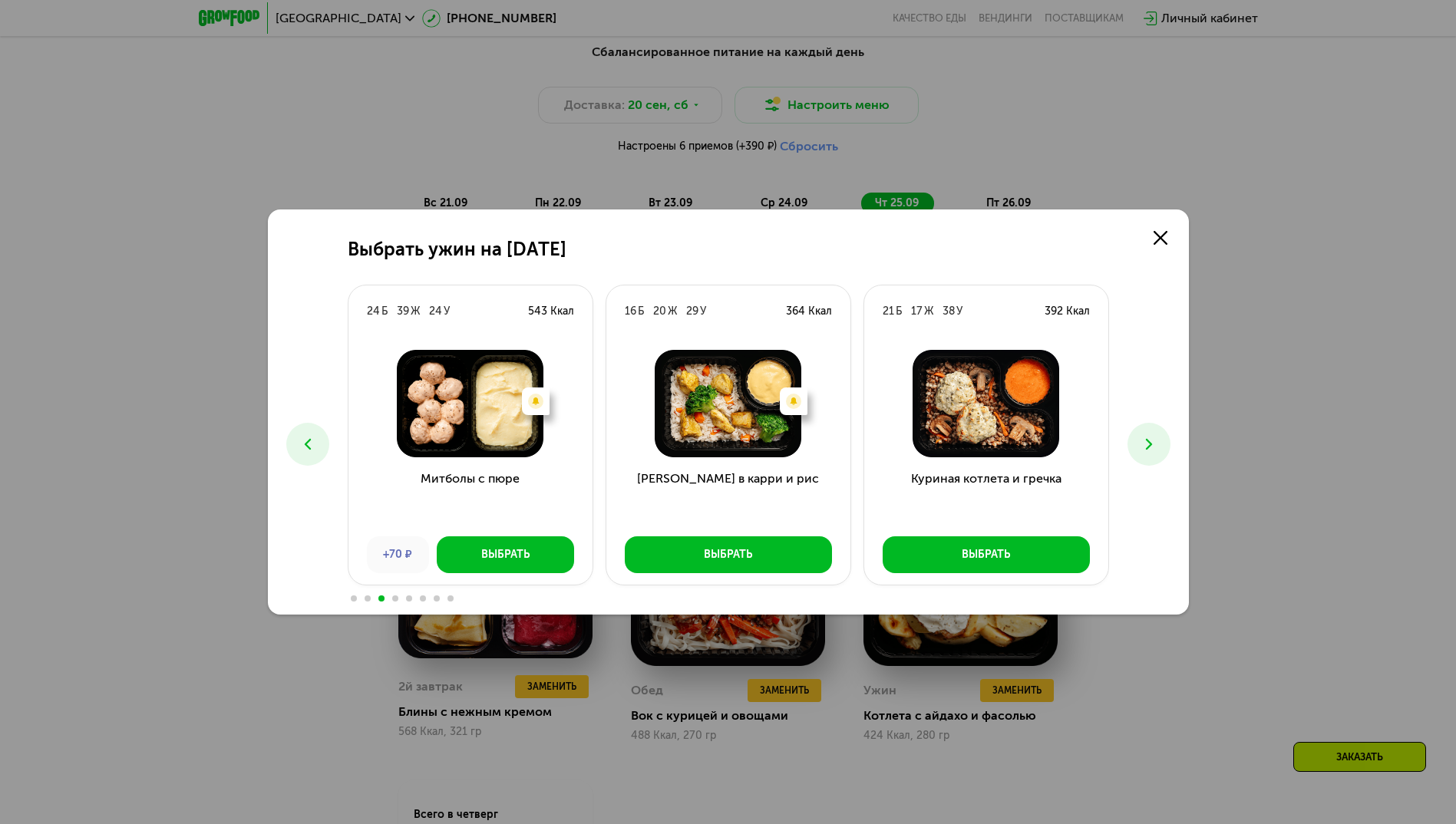
click at [1141, 446] on icon at bounding box center [1149, 444] width 18 height 18
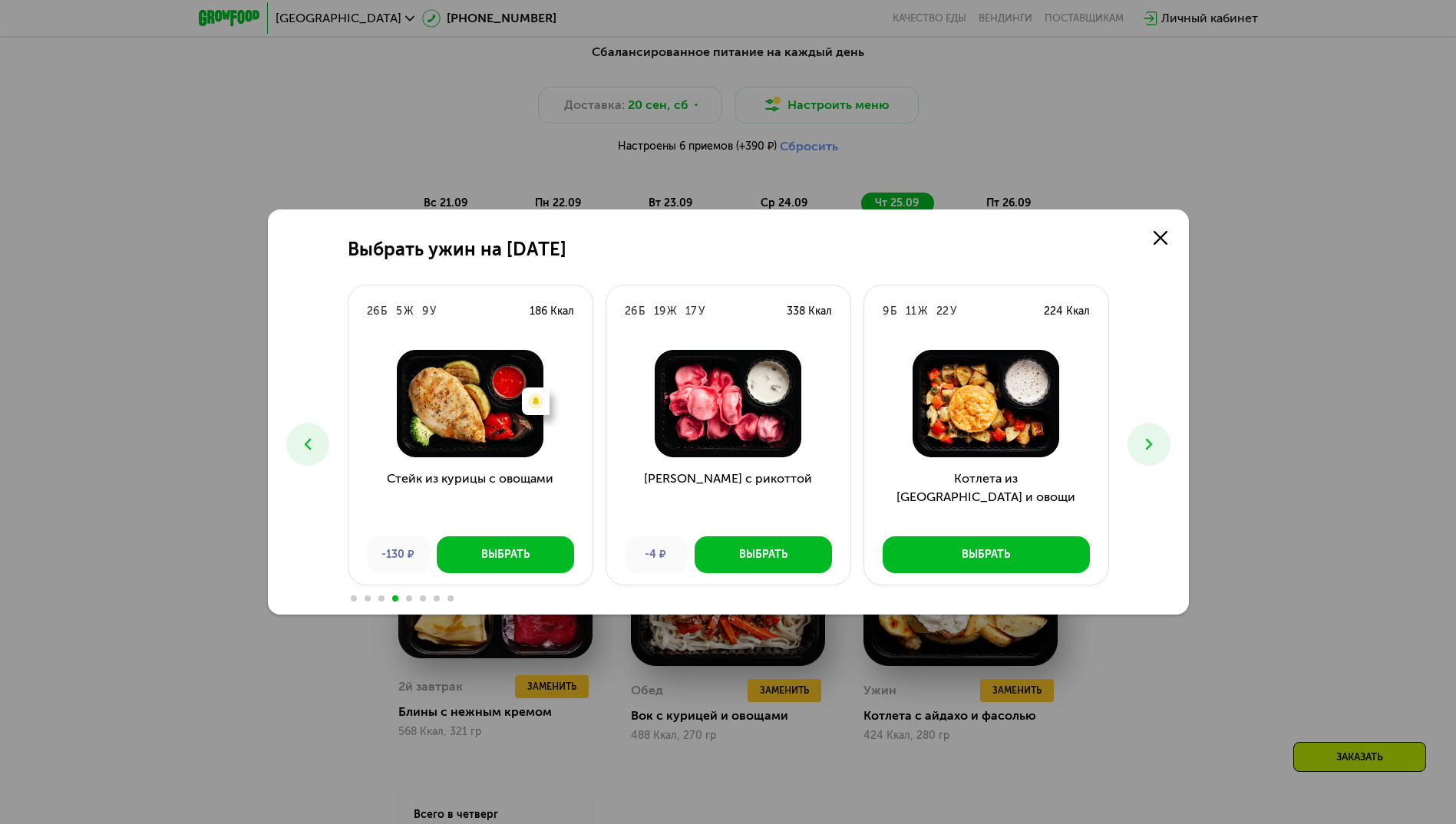
click at [1141, 446] on icon at bounding box center [1149, 444] width 18 height 18
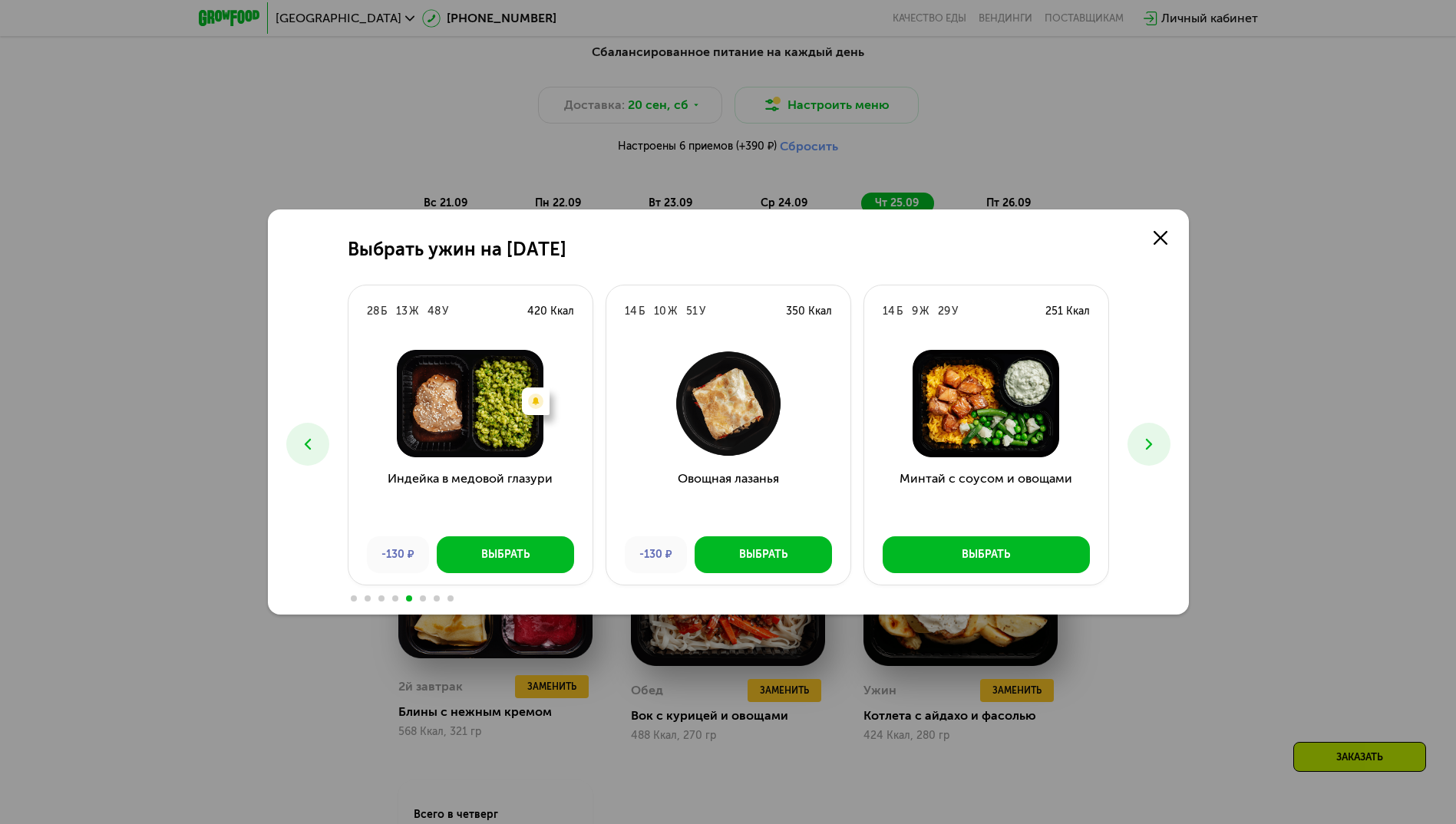
click at [1141, 446] on icon at bounding box center [1149, 444] width 18 height 18
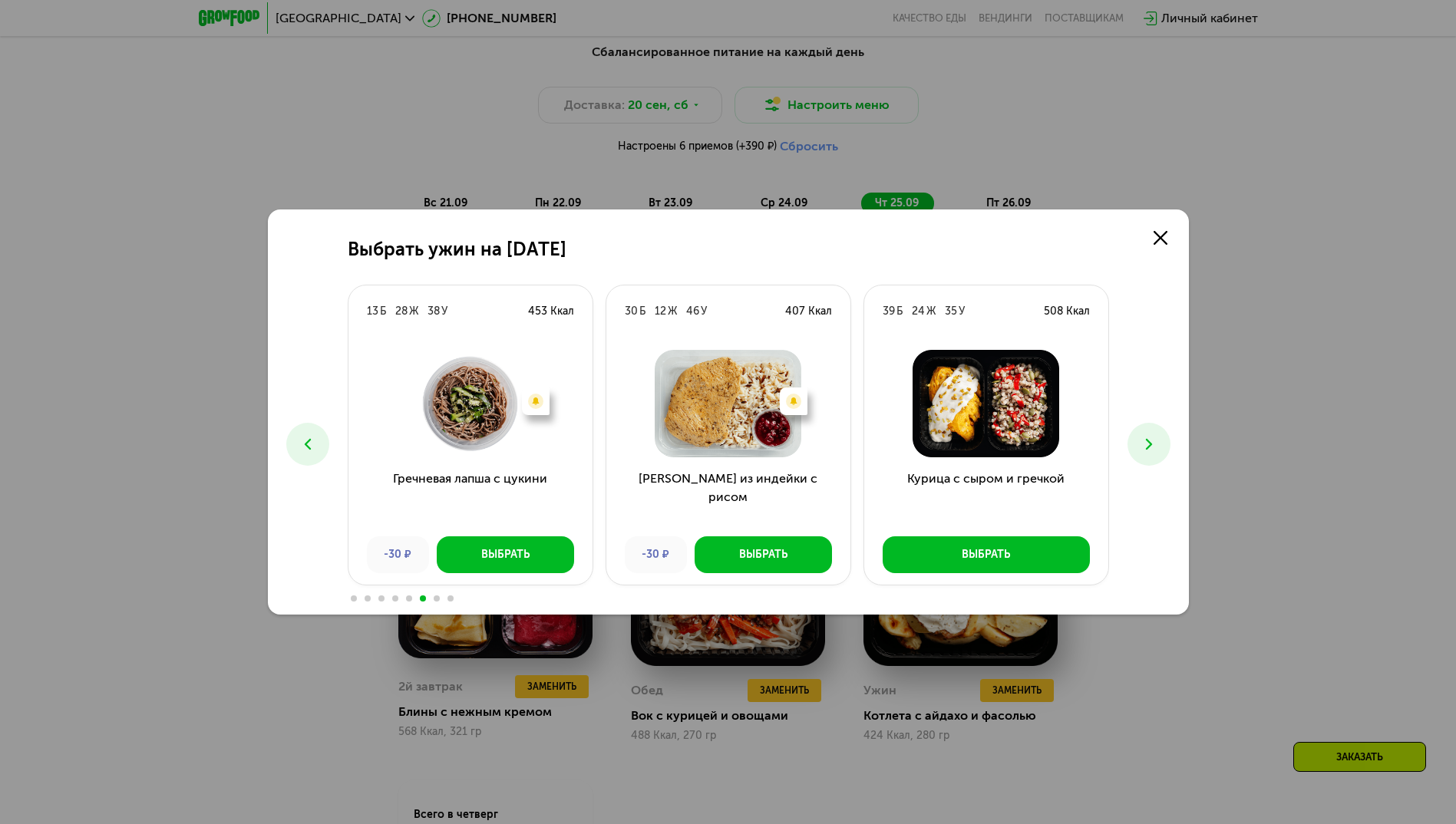
click at [1141, 446] on icon at bounding box center [1149, 444] width 18 height 18
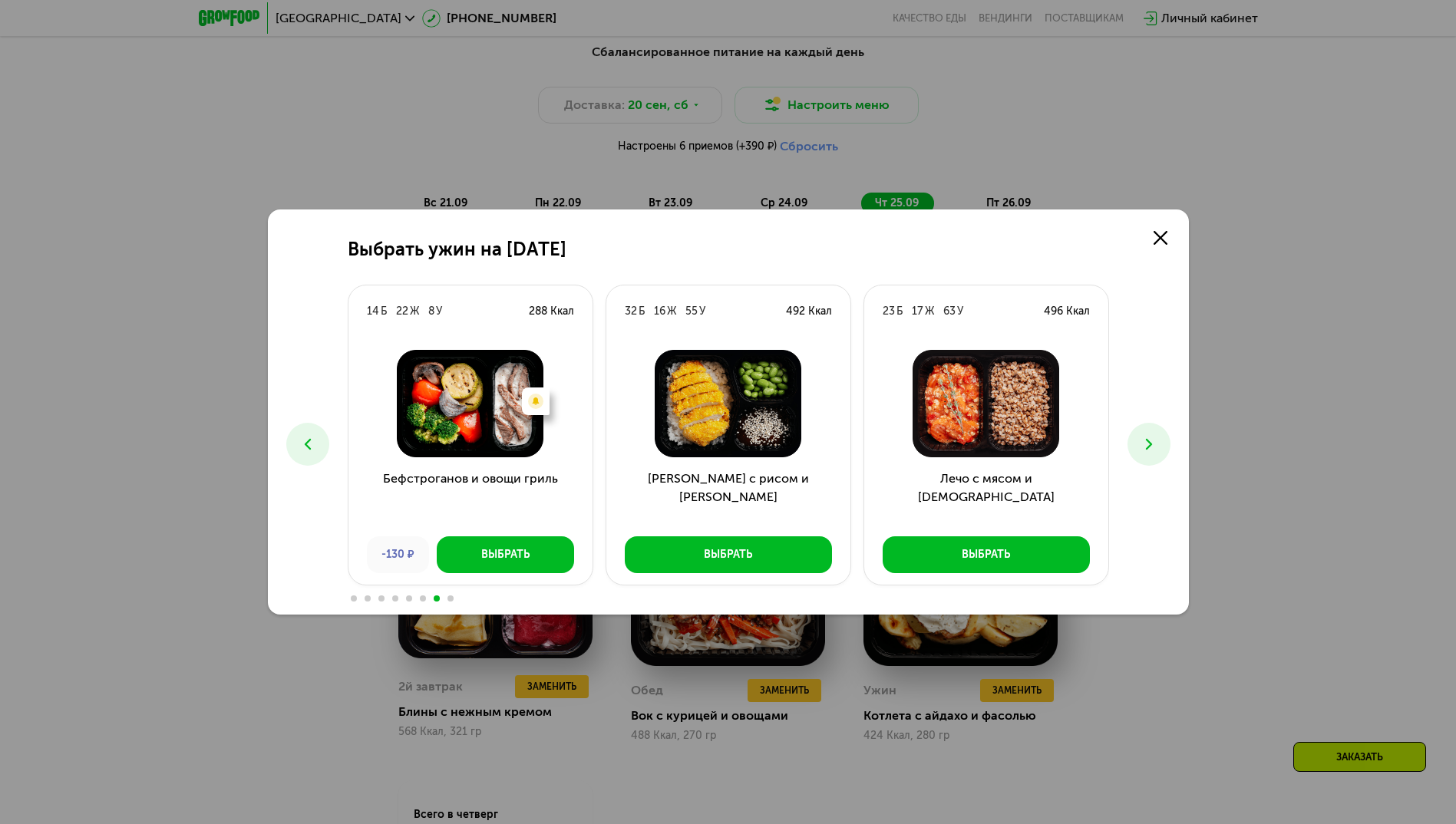
click at [1141, 446] on icon at bounding box center [1149, 444] width 18 height 18
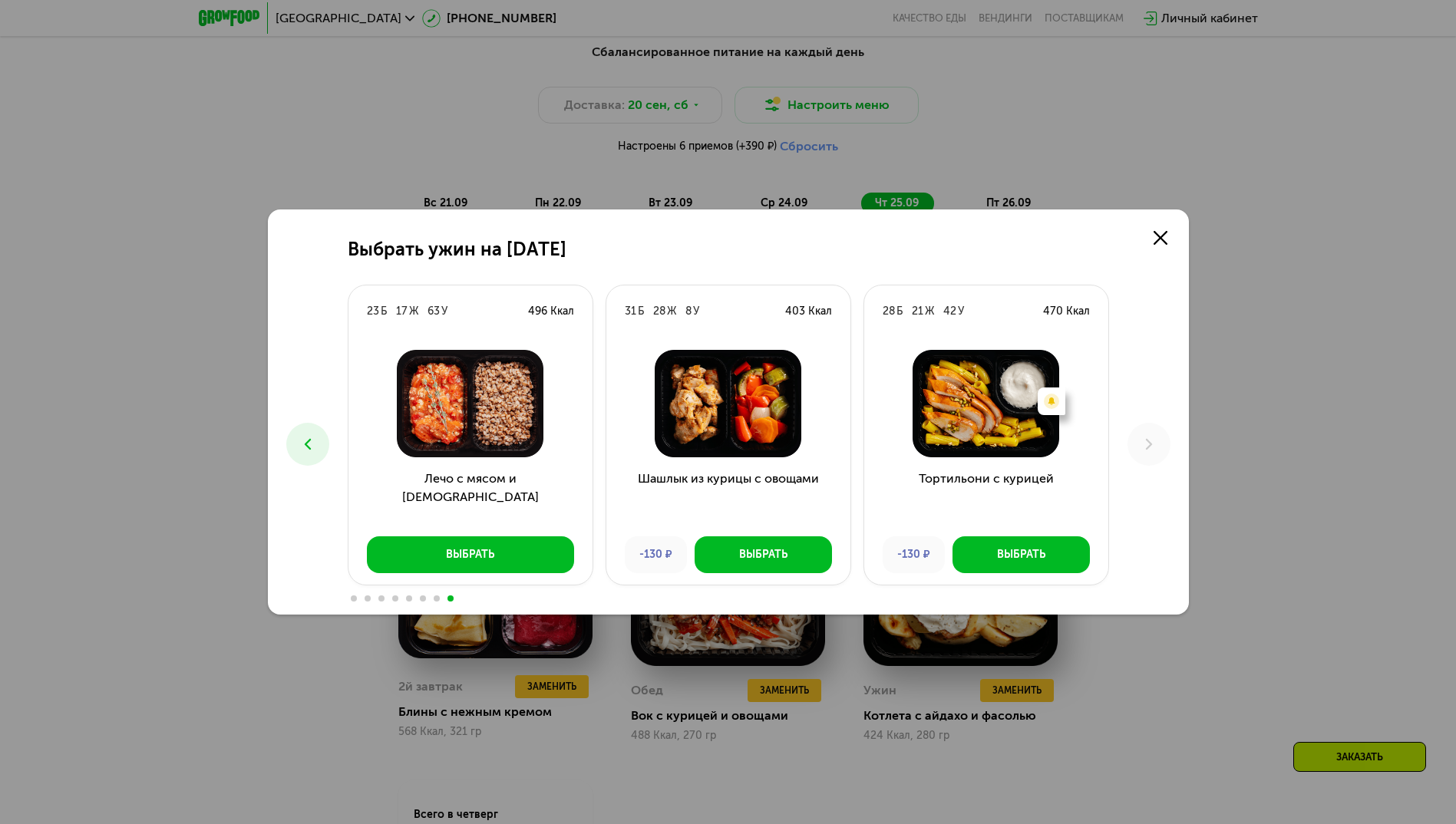
click at [299, 446] on icon at bounding box center [307, 444] width 18 height 18
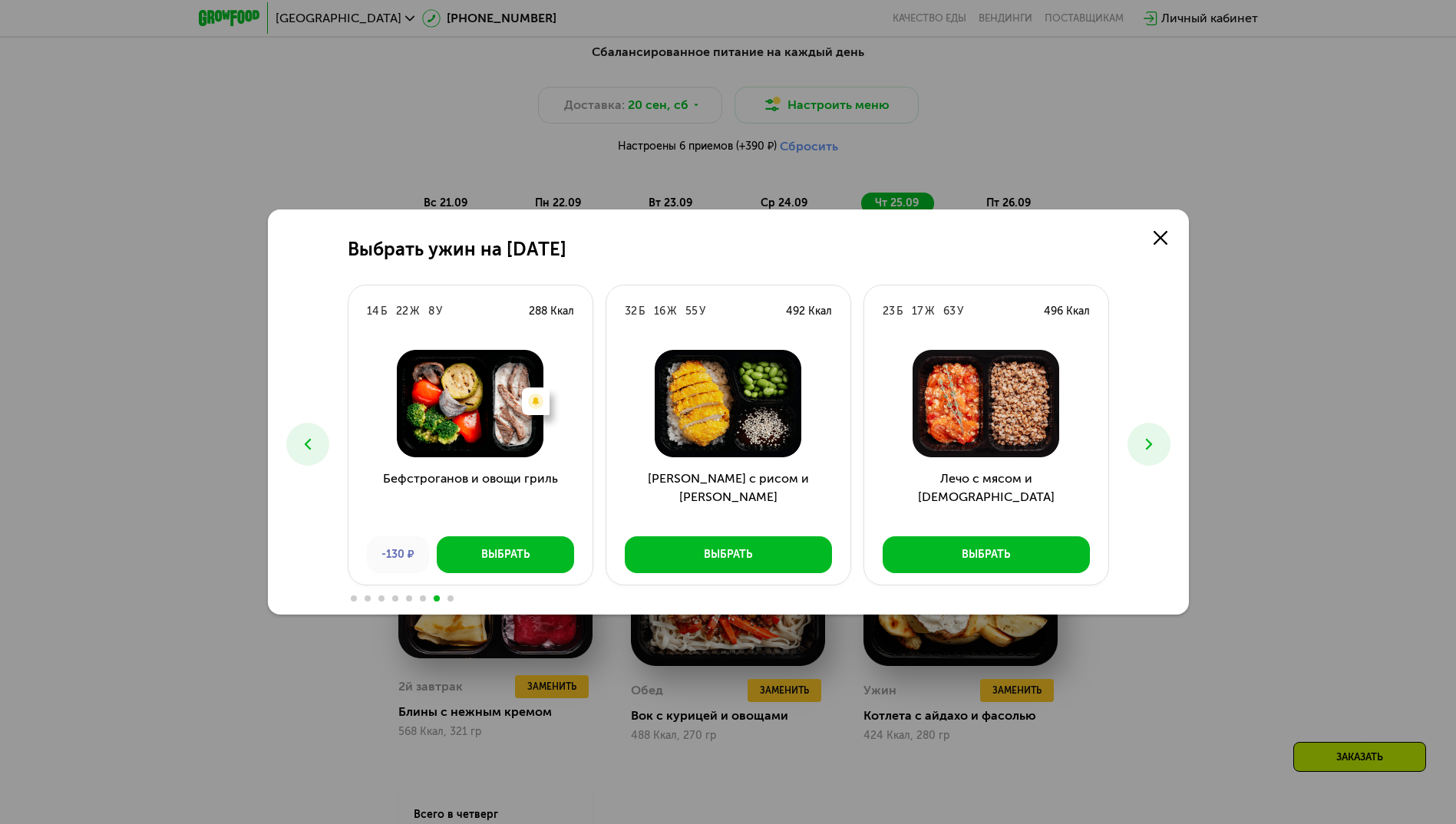
click at [299, 446] on icon at bounding box center [307, 444] width 18 height 18
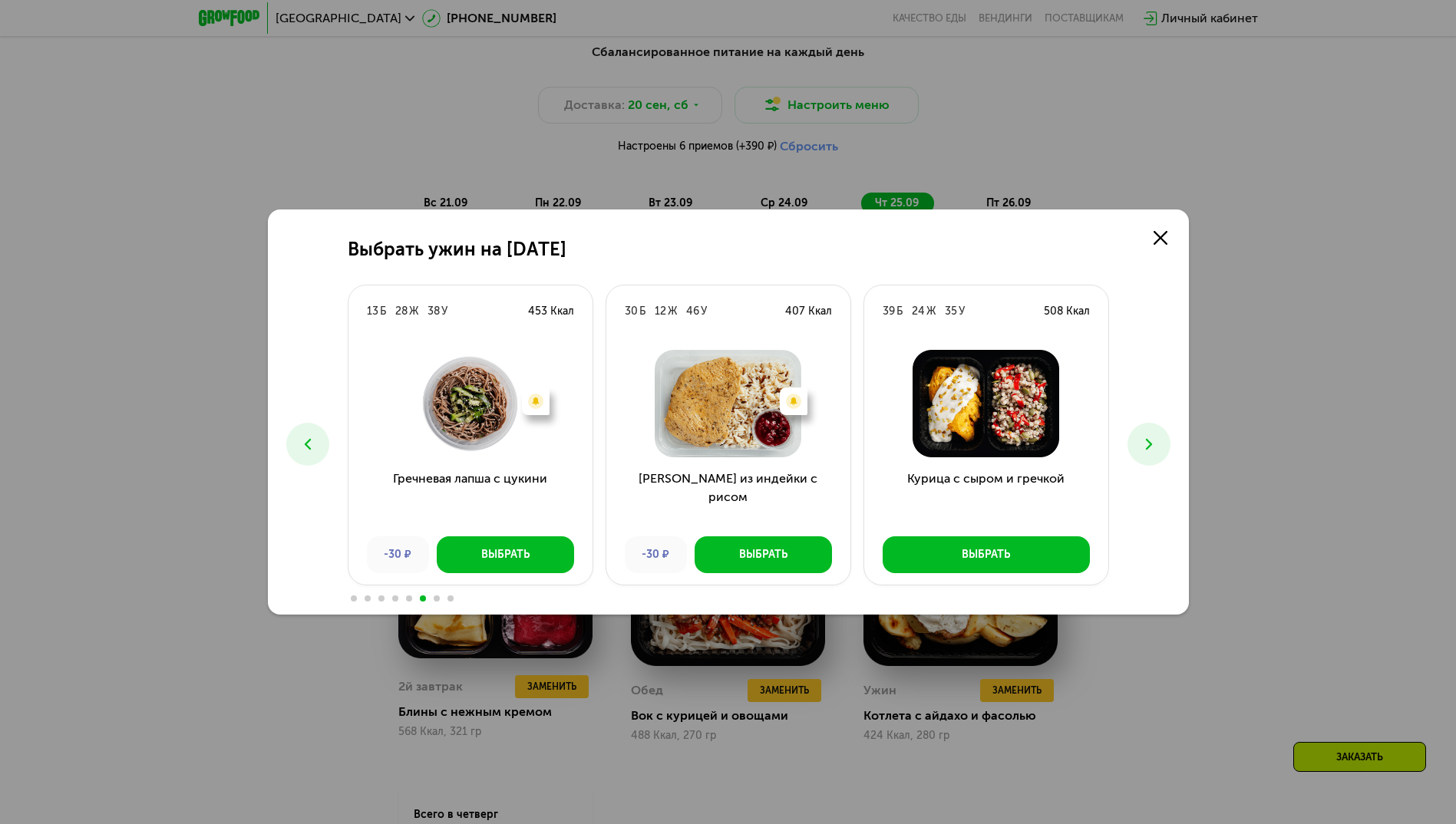
click at [299, 446] on icon at bounding box center [307, 444] width 18 height 18
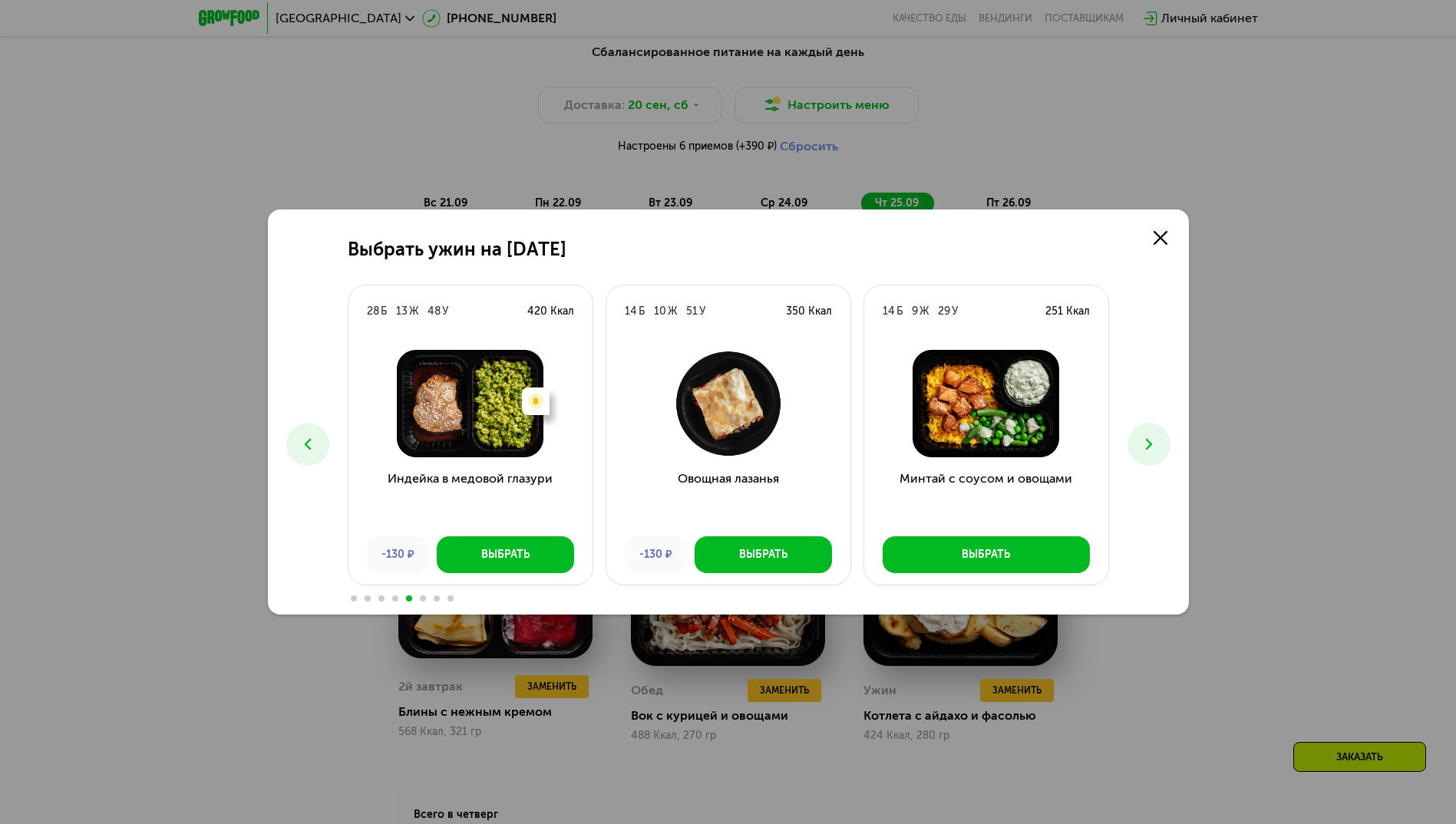
click at [299, 446] on icon at bounding box center [307, 444] width 18 height 18
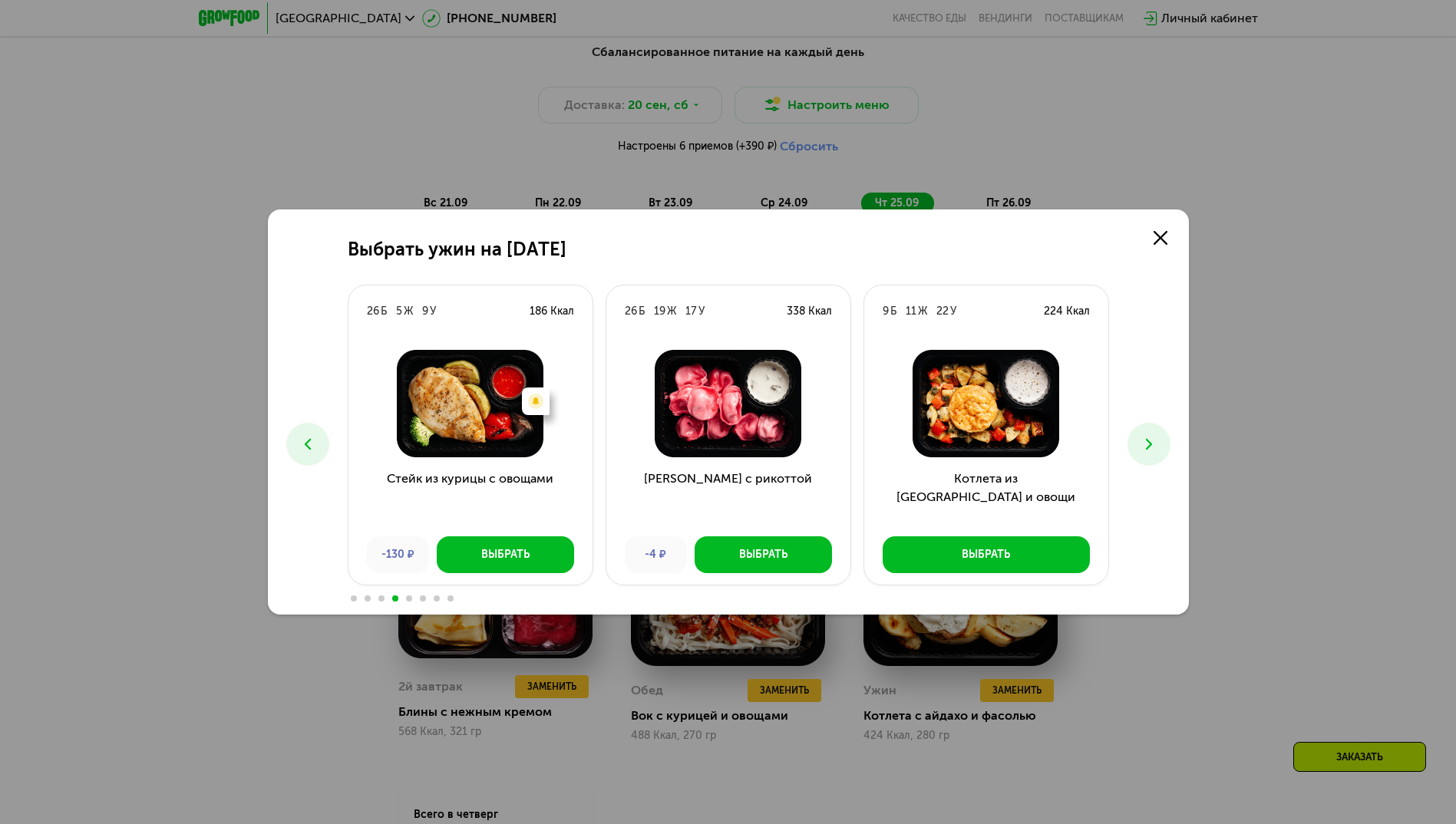
click at [308, 442] on use at bounding box center [307, 444] width 6 height 10
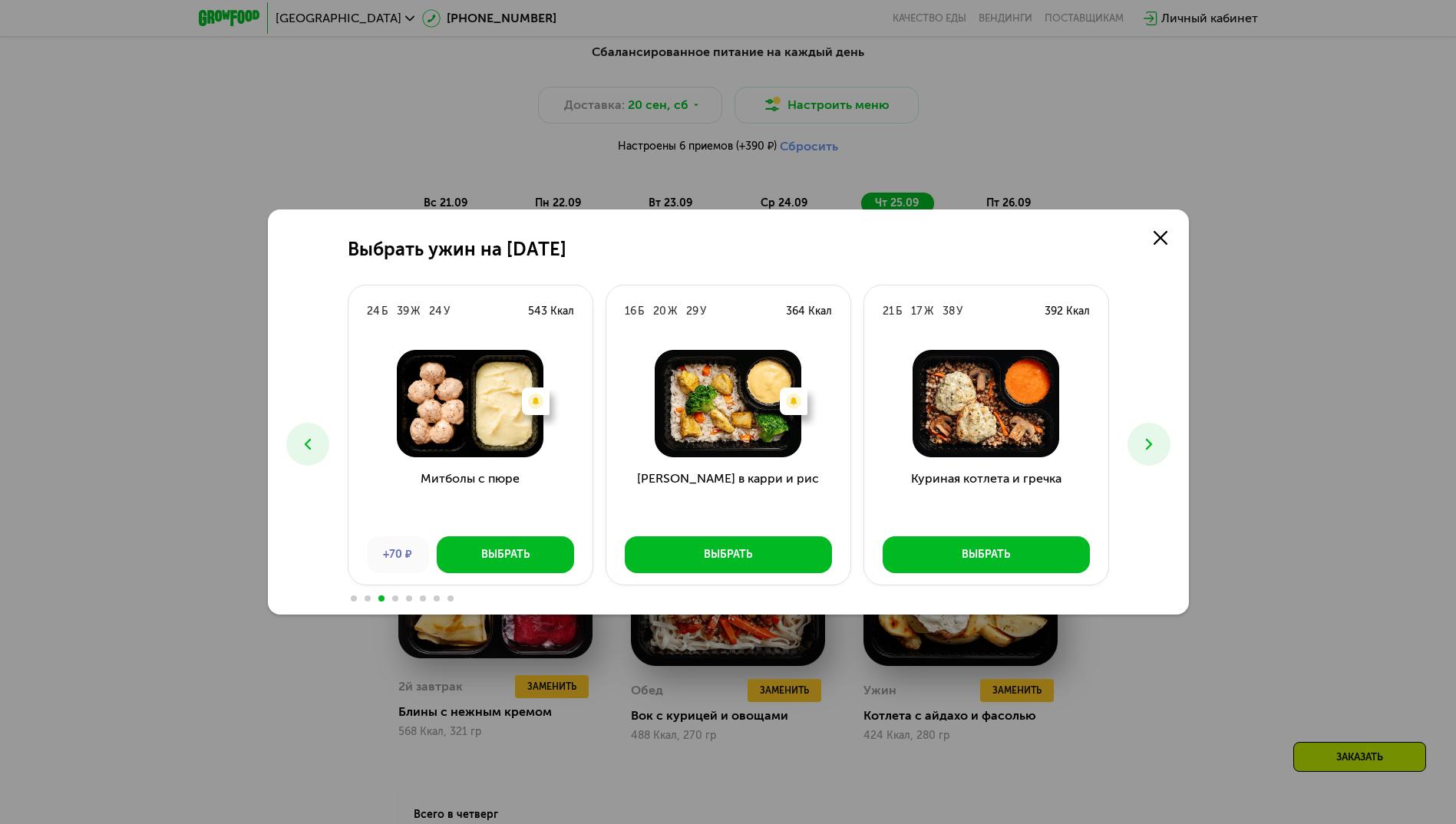
click at [317, 443] on button at bounding box center [308, 445] width 43 height 43
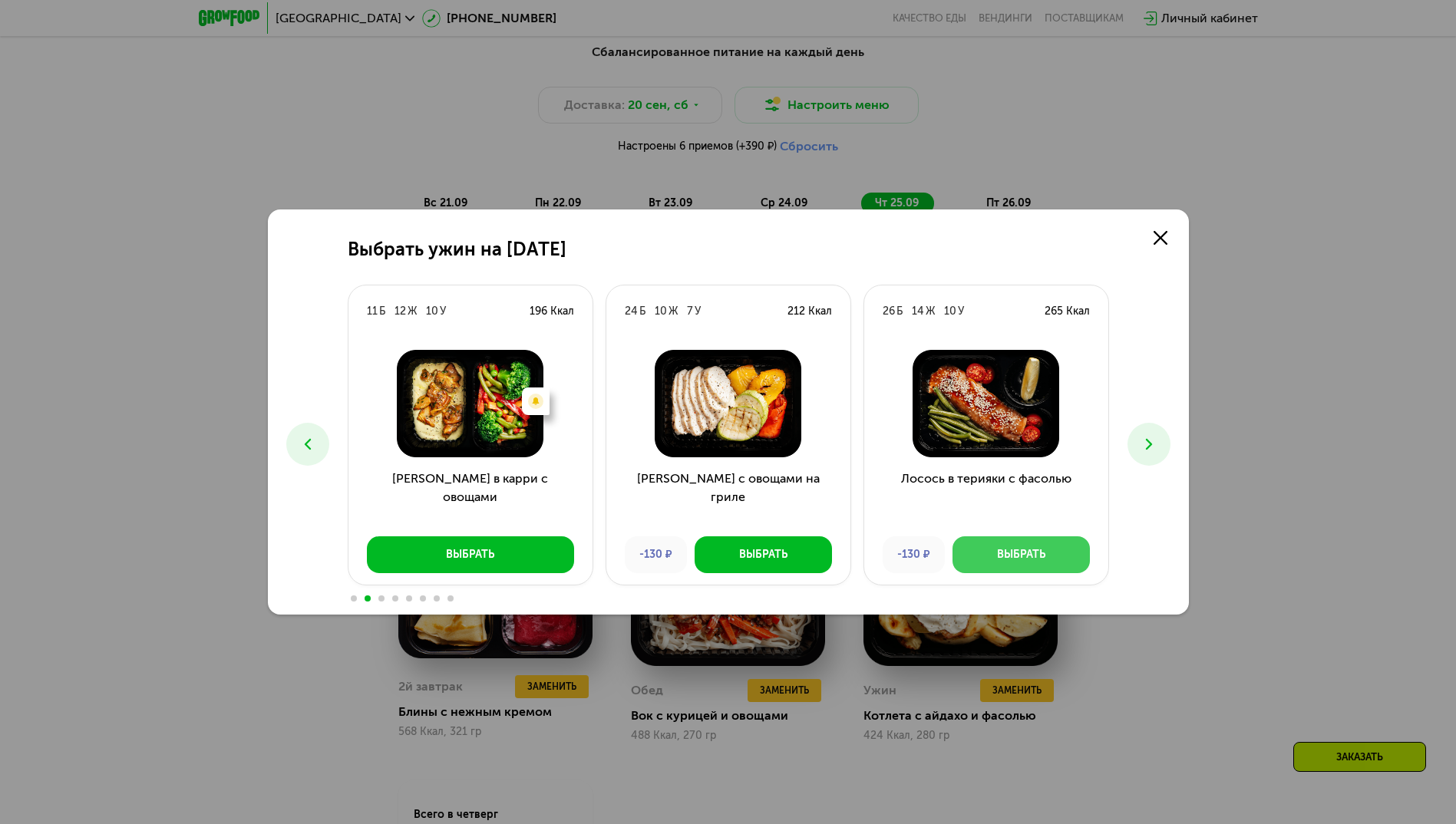
click at [1032, 557] on div "Выбрать" at bounding box center [1021, 554] width 49 height 15
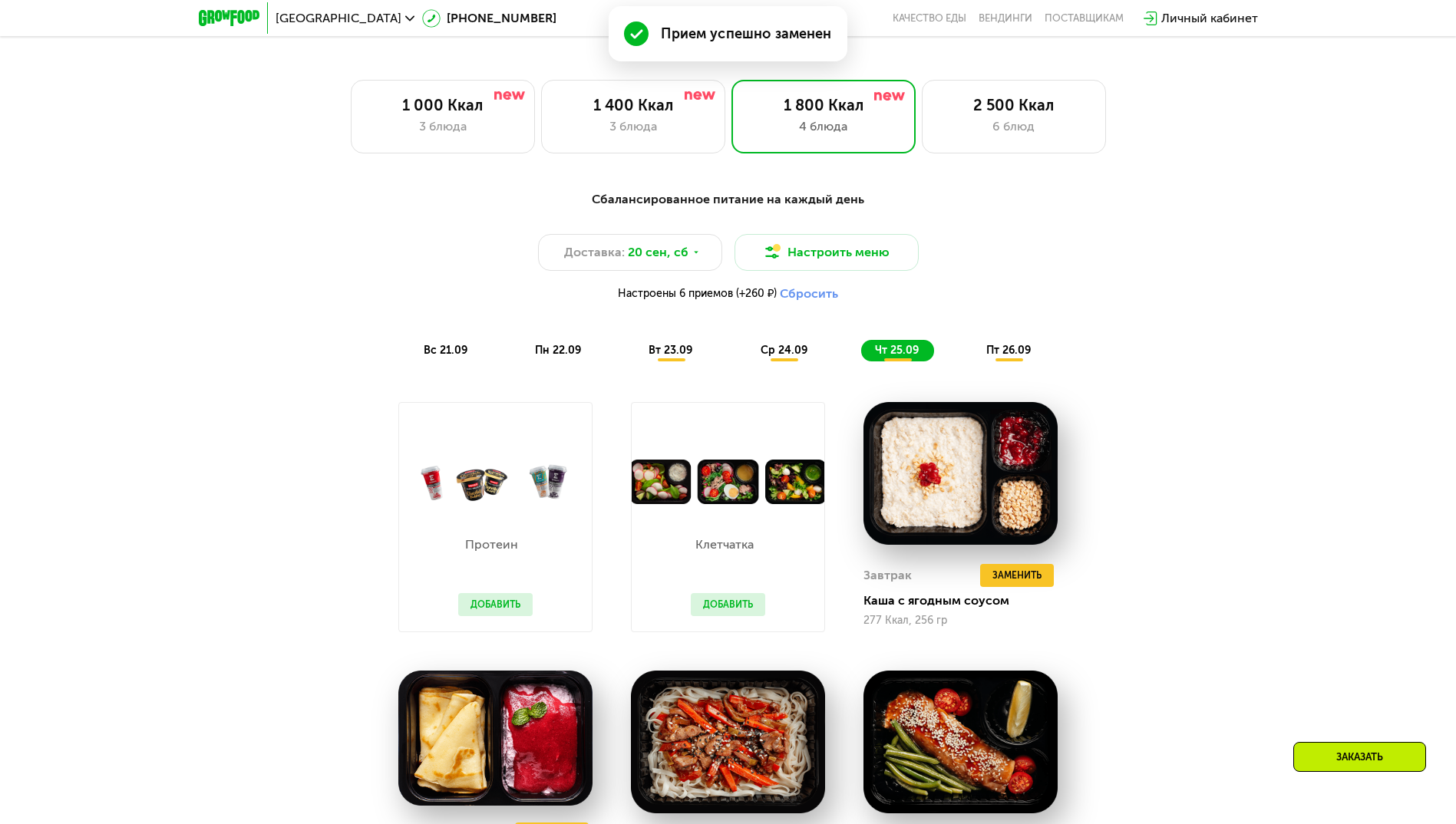
scroll to position [1267, 0]
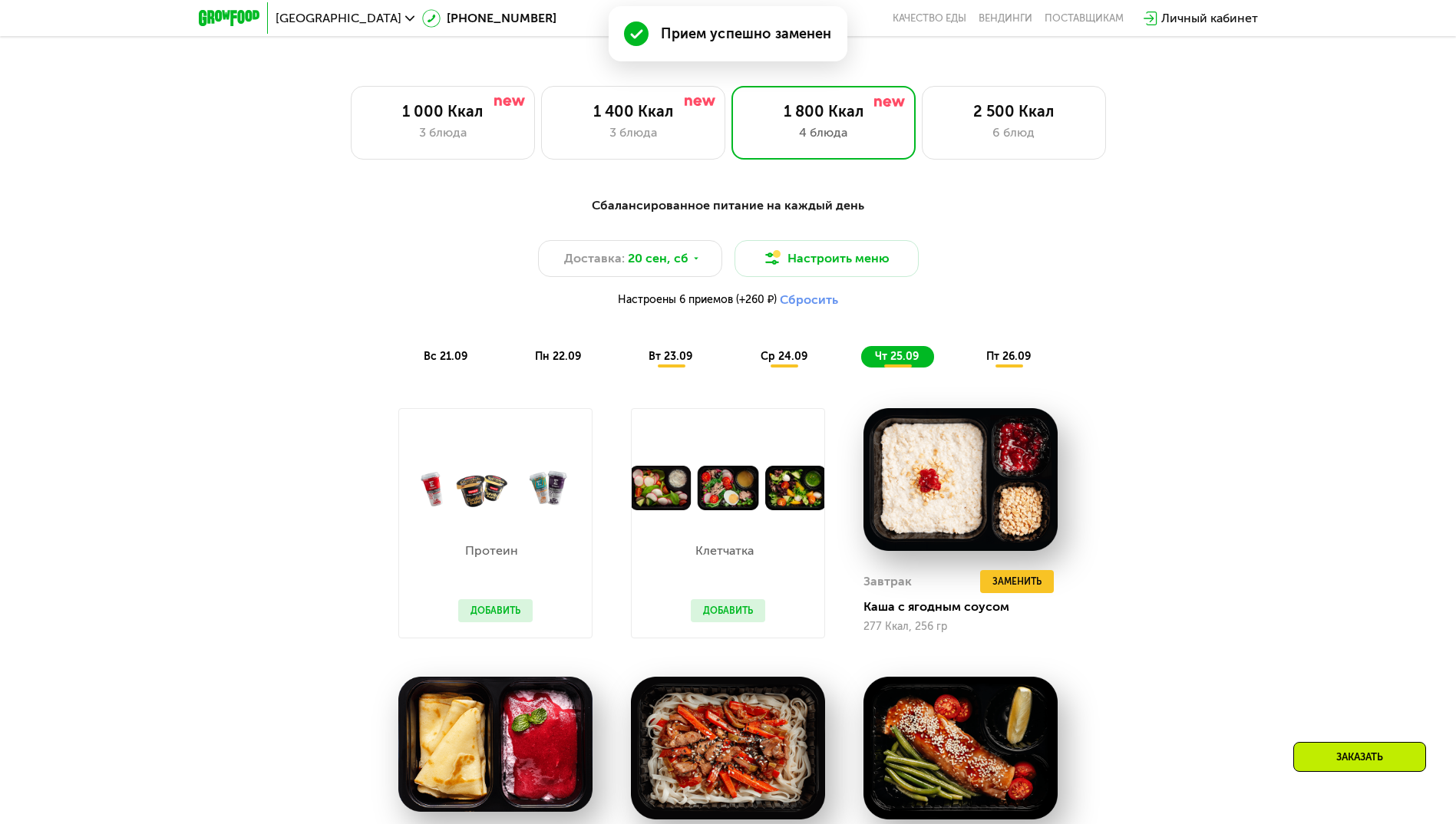
click at [1019, 348] on div "Сбалансированное питание на каждый день Доставка: [DATE] Настроить меню Настрое…" at bounding box center [728, 282] width 908 height 171
click at [1012, 361] on span "пт 26.09" at bounding box center [1008, 356] width 45 height 13
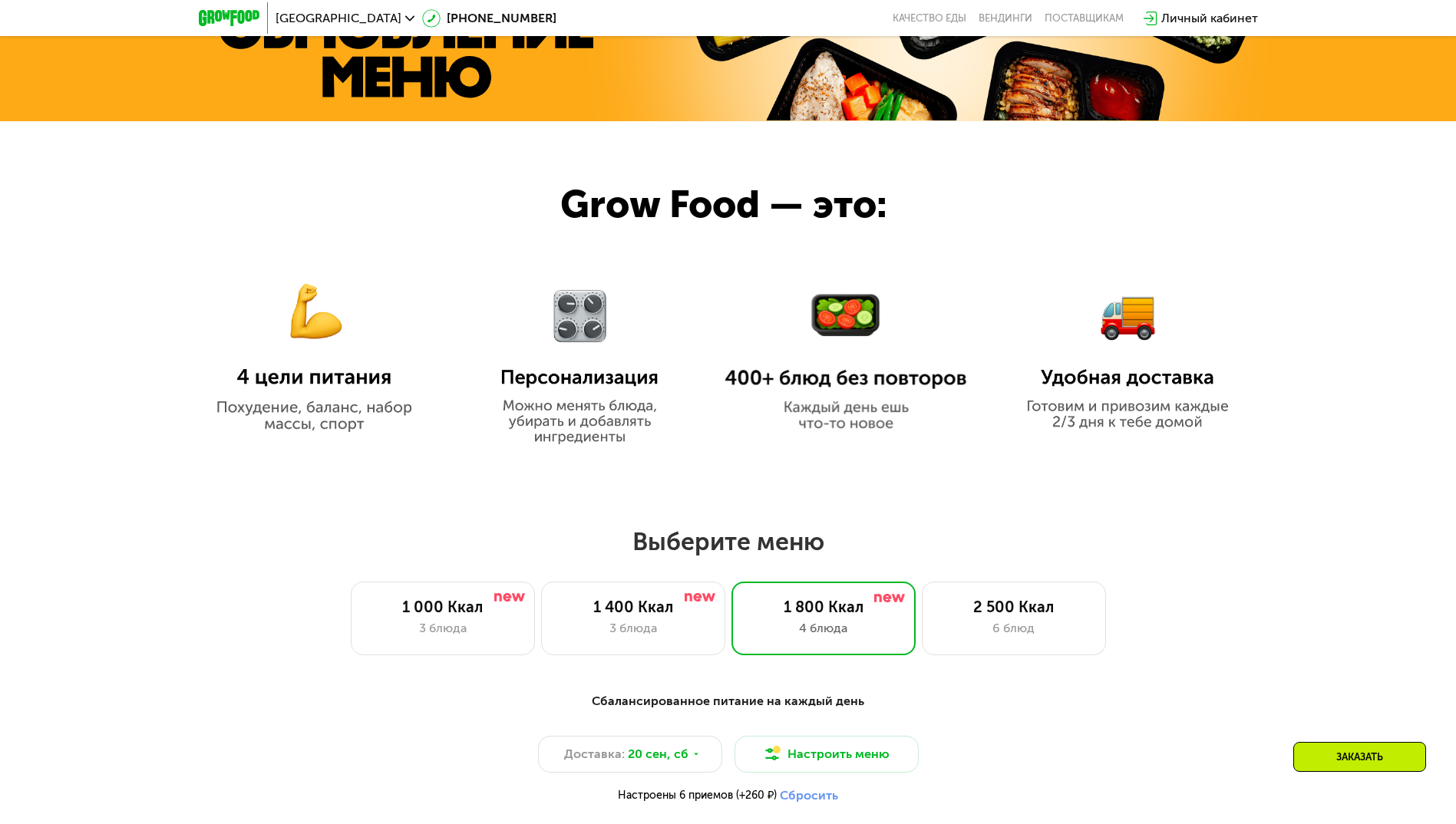
scroll to position [767, 0]
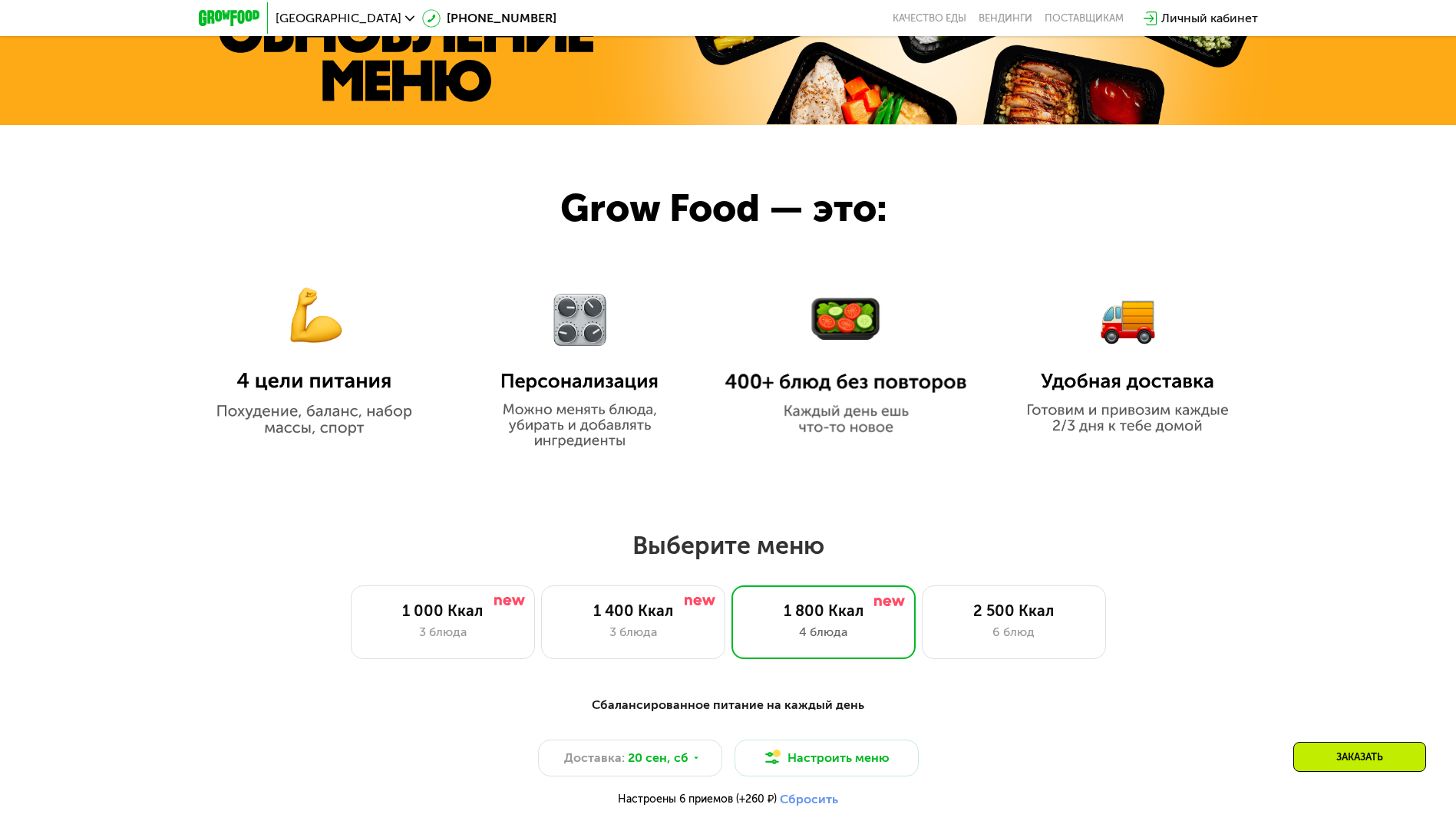
click at [1139, 338] on img at bounding box center [1127, 351] width 221 height 168
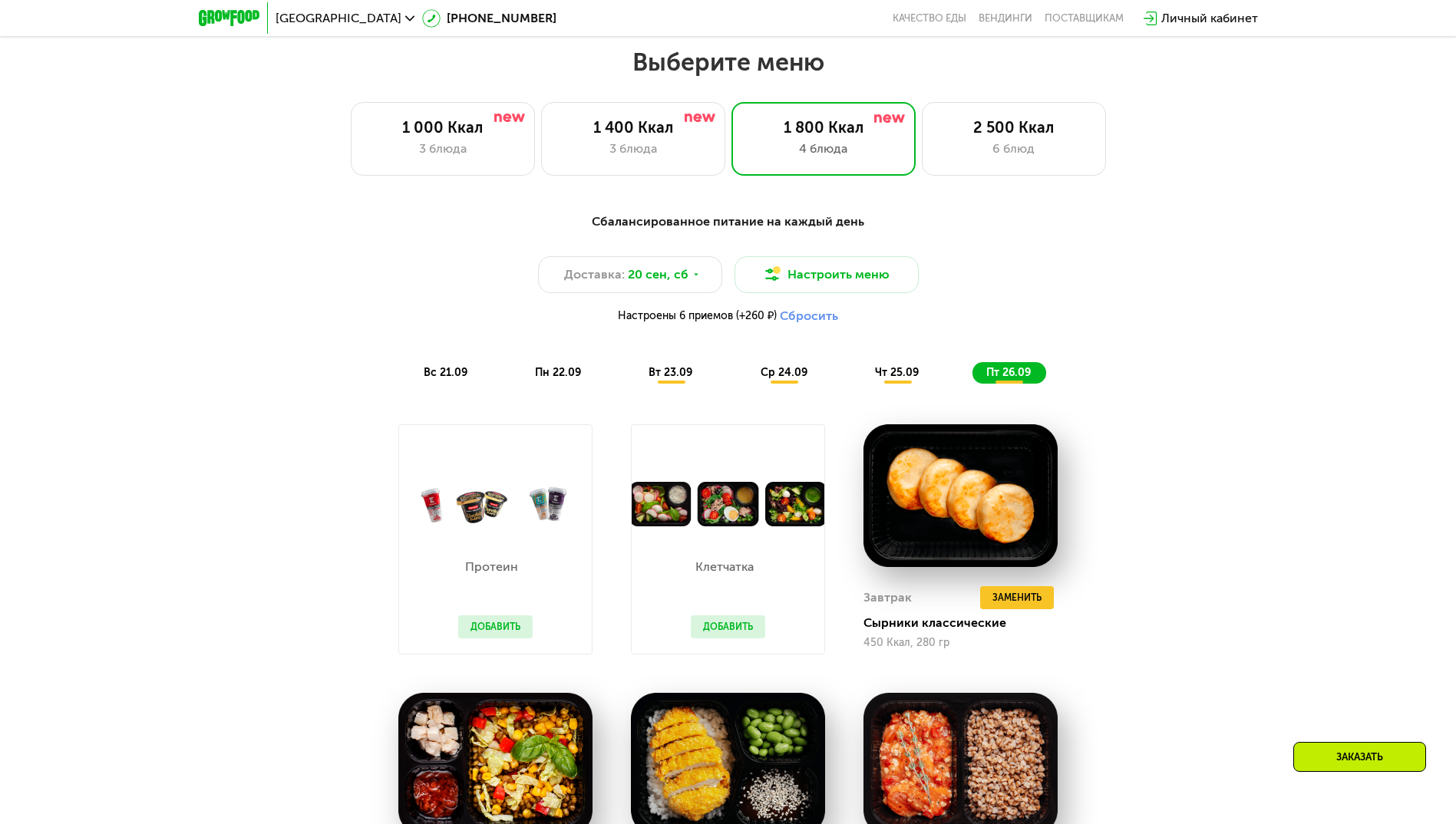
scroll to position [1228, 0]
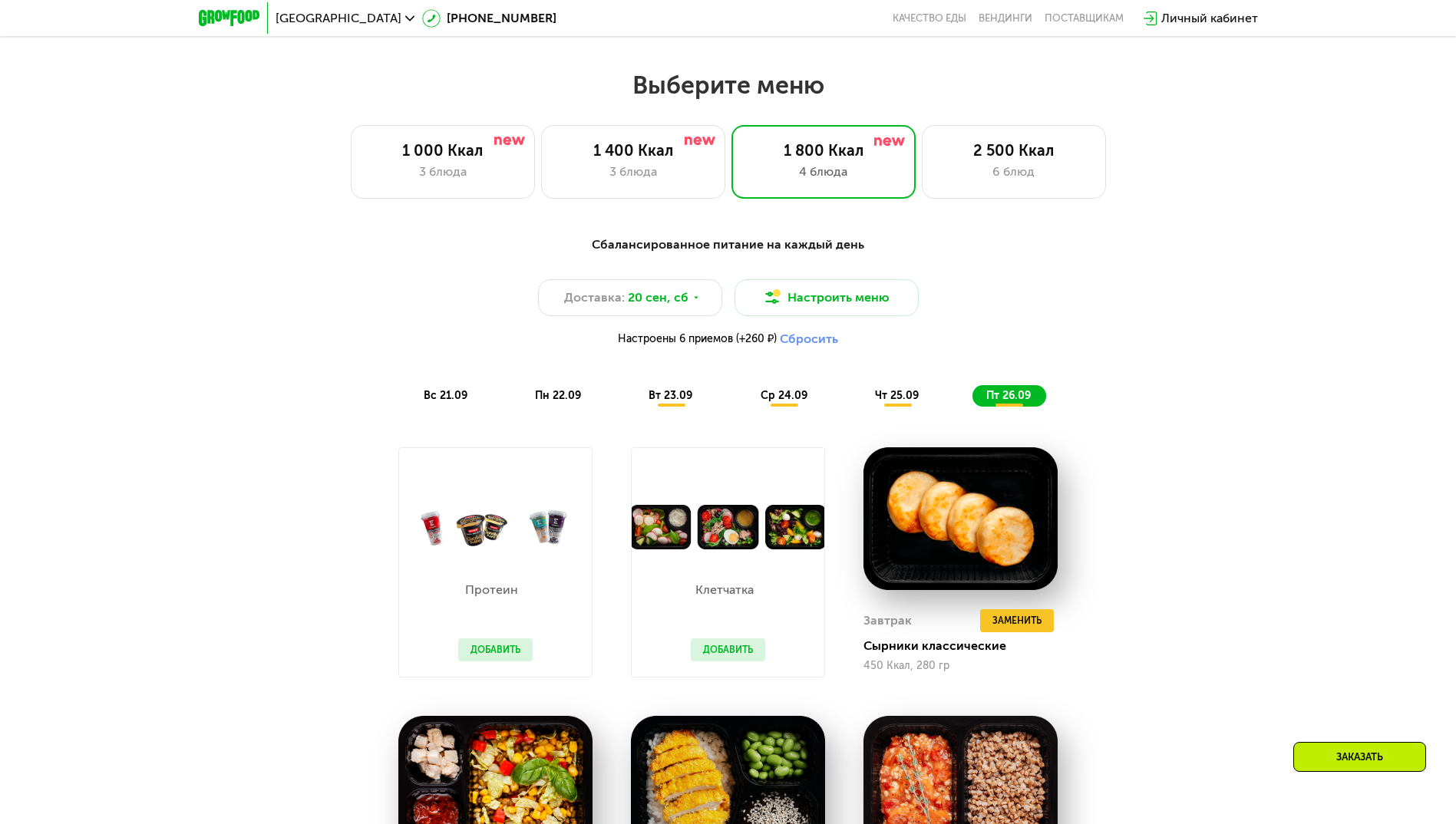
click at [732, 563] on div "Клетчатка Добавить" at bounding box center [728, 613] width 105 height 128
click at [734, 656] on button "Добавить" at bounding box center [727, 650] width 74 height 23
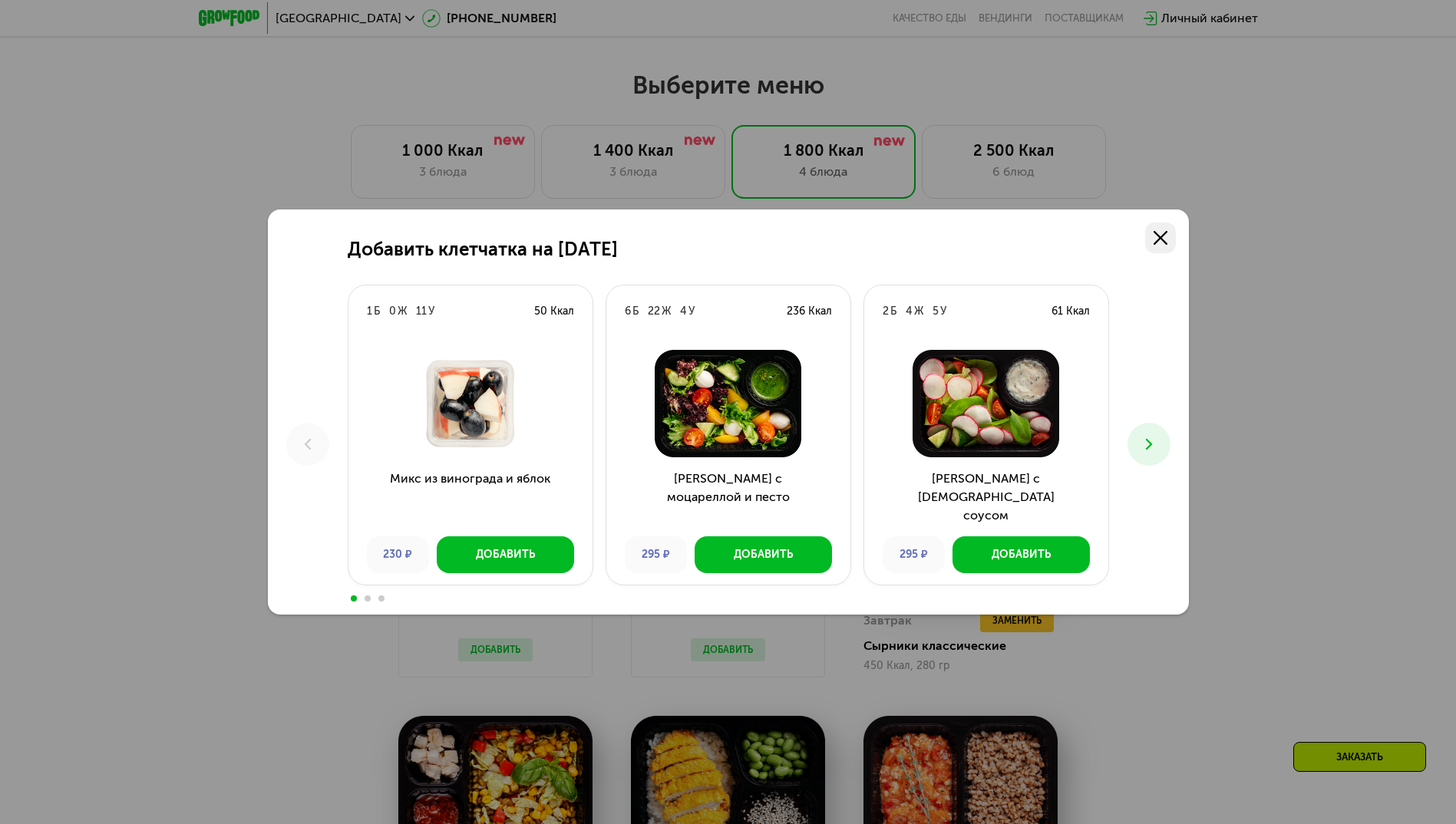
click at [1162, 239] on icon at bounding box center [1160, 237] width 14 height 14
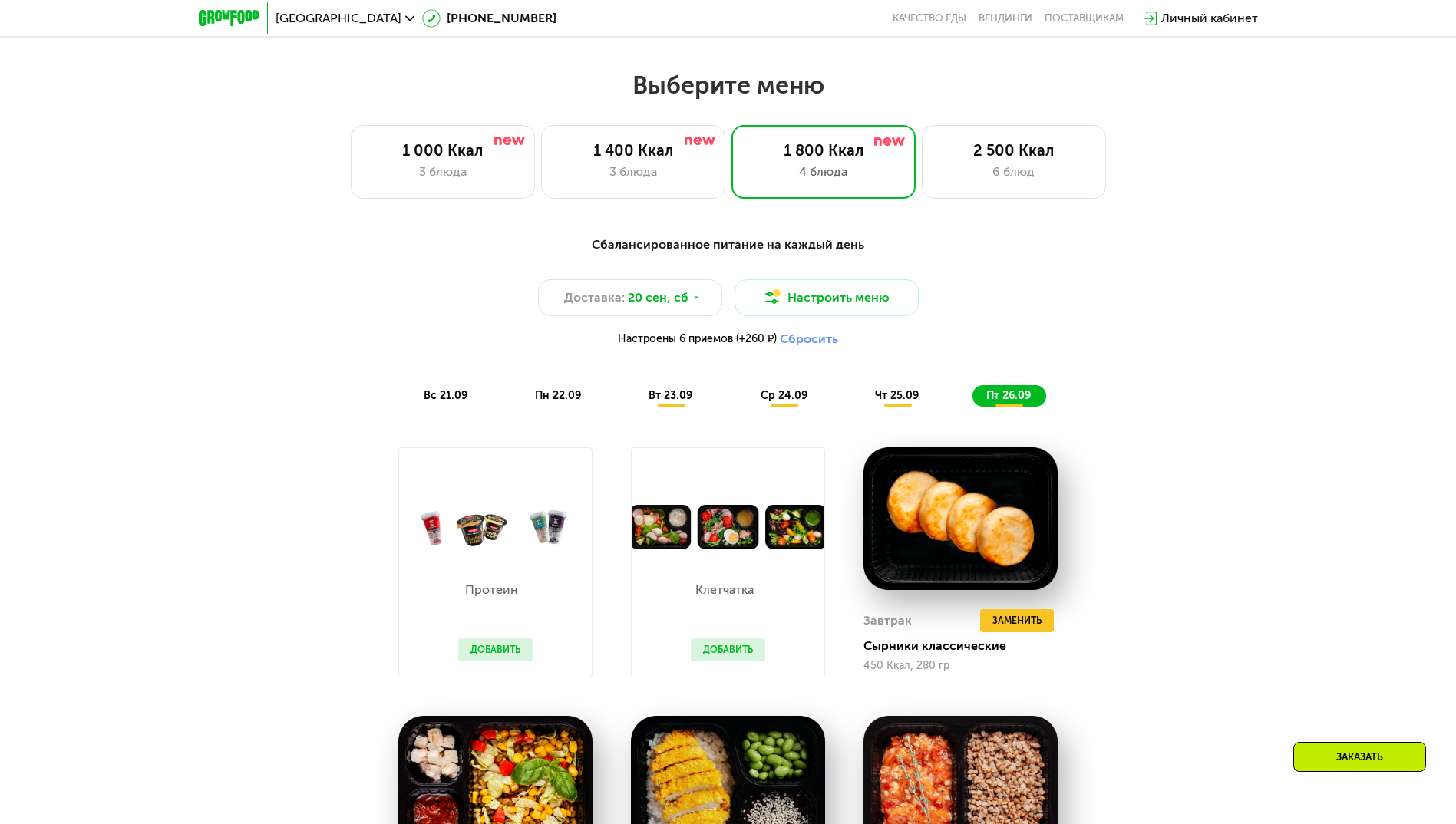
click at [1240, 525] on div "Сбалансированное питание на каждый день Доставка: [DATE] Настроить меню Настрое…" at bounding box center [728, 719] width 1456 height 1010
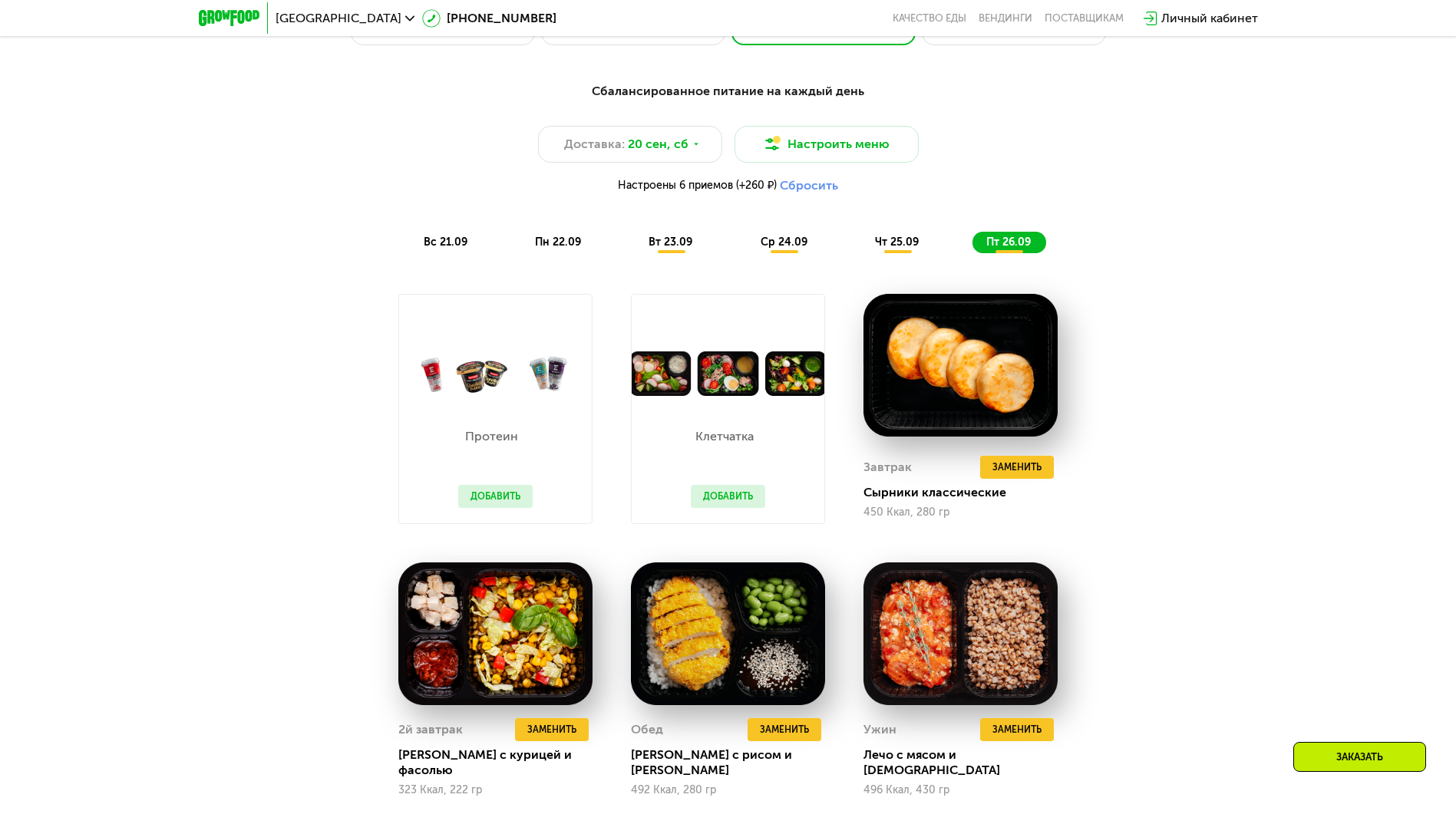
scroll to position [1305, 0]
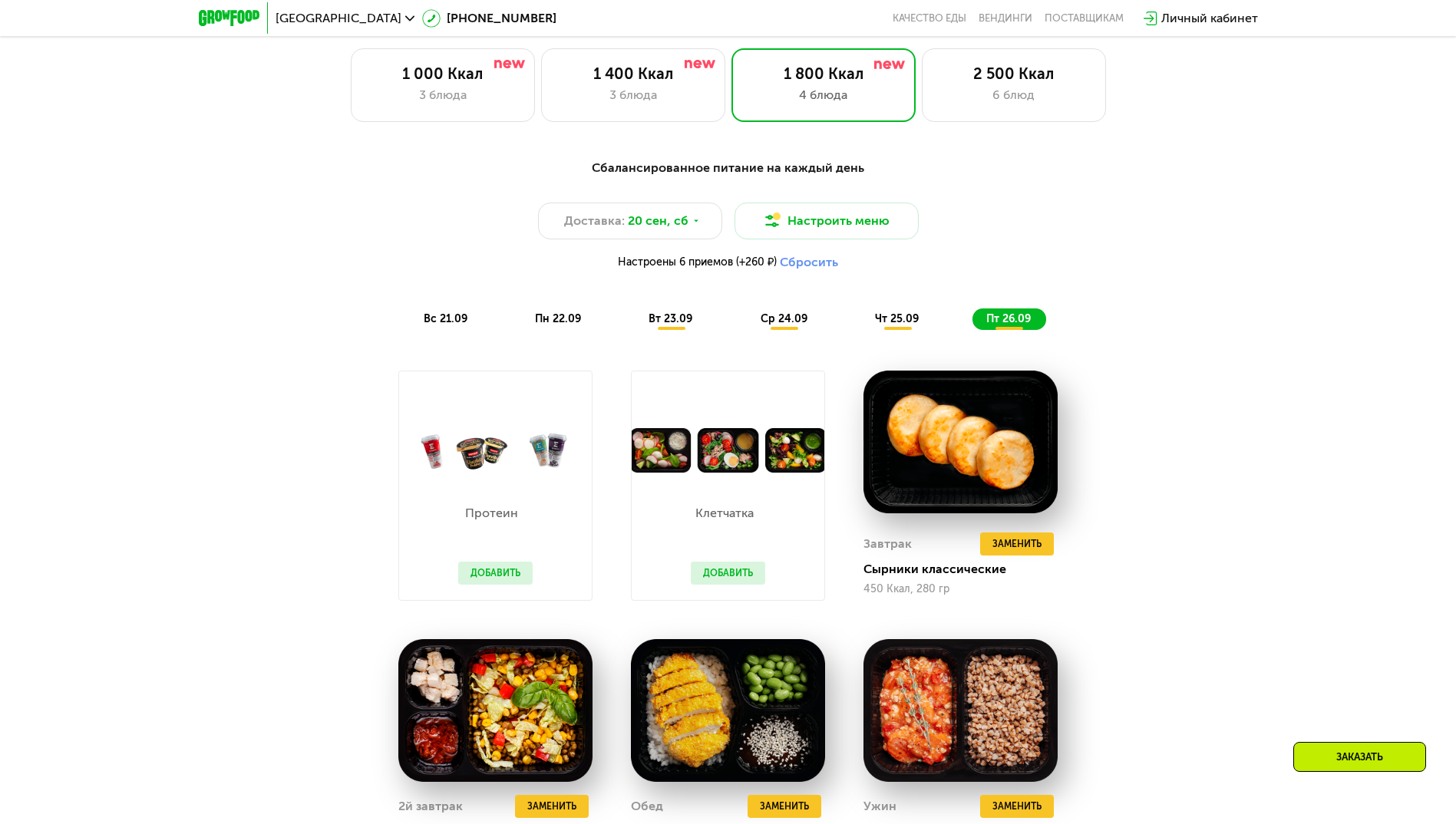
click at [459, 324] on span "вс 21.09" at bounding box center [445, 319] width 44 height 13
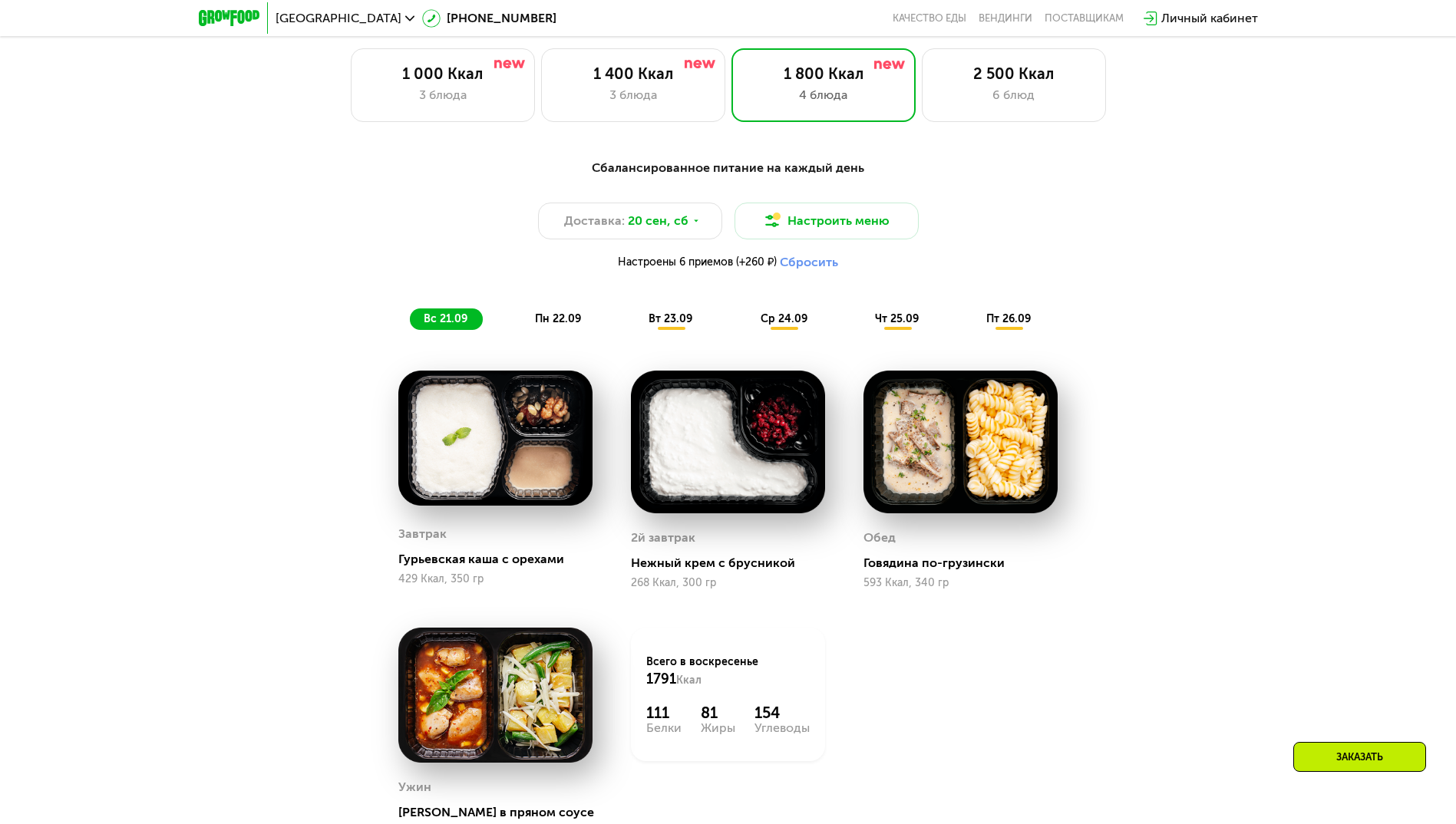
click at [552, 322] on span "пн 22.09" at bounding box center [558, 319] width 46 height 13
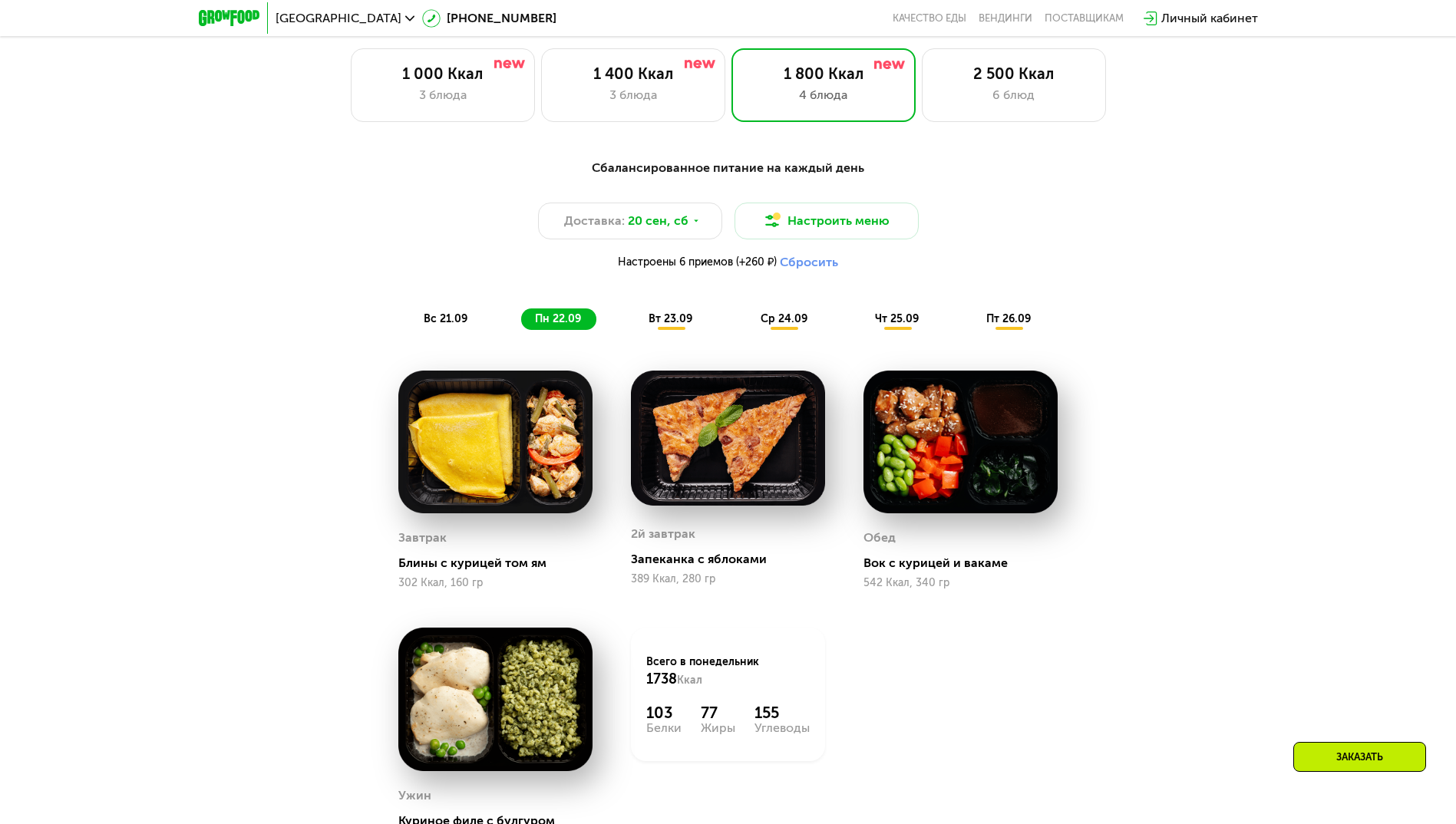
click at [651, 325] on span "вт 23.09" at bounding box center [670, 319] width 44 height 13
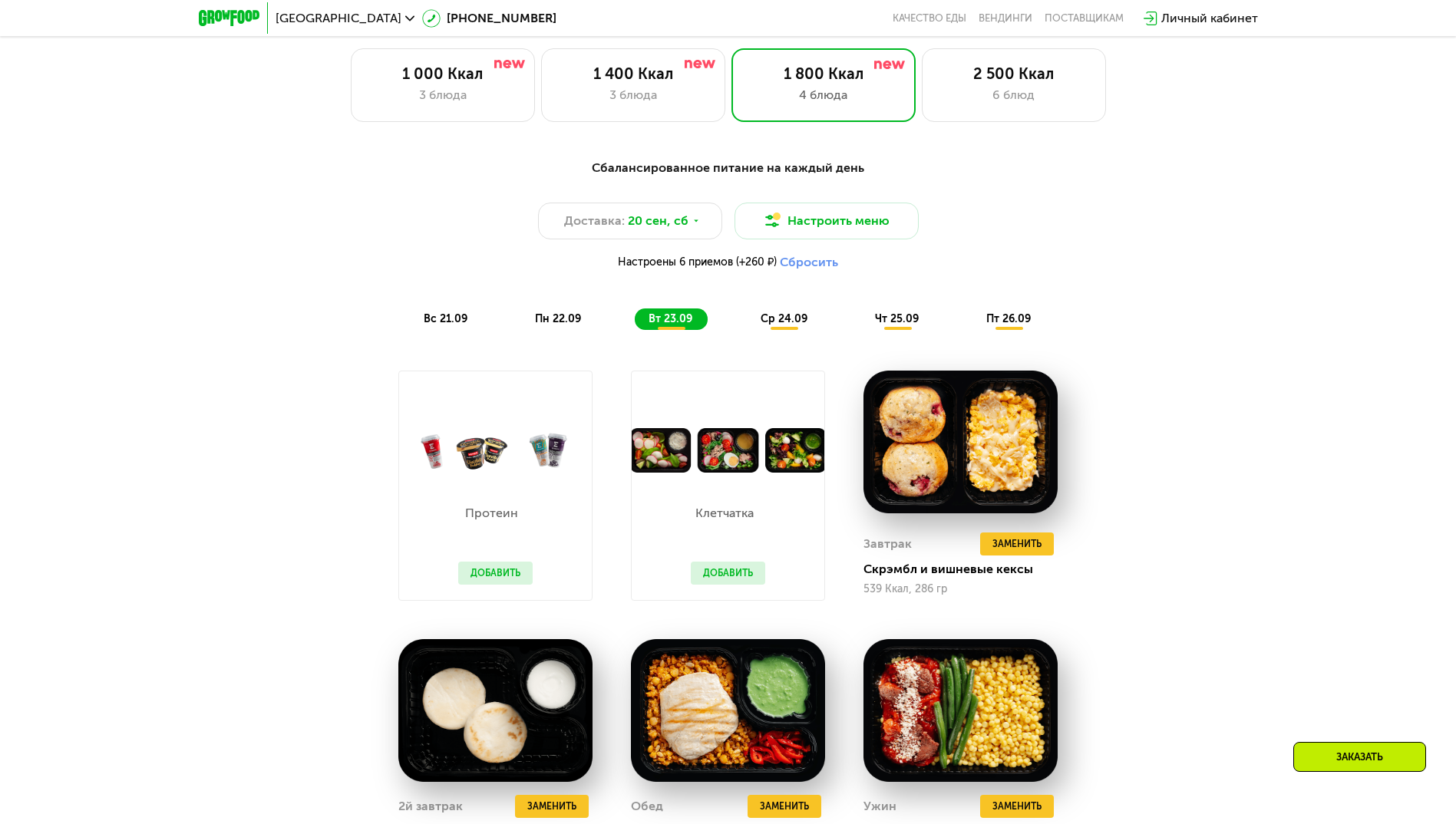
click at [728, 582] on button "Добавить" at bounding box center [727, 573] width 74 height 23
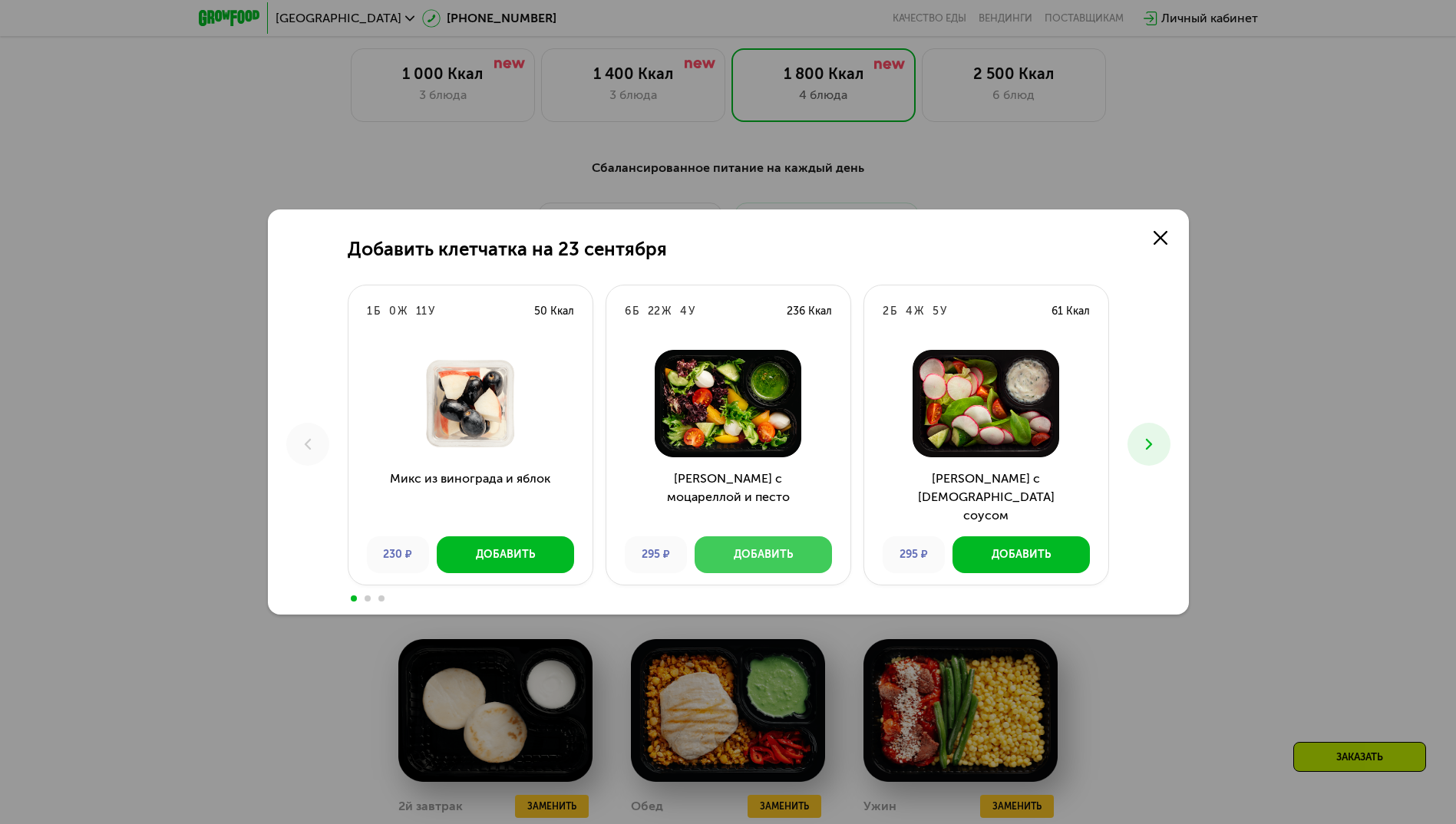
click at [804, 549] on button "Добавить" at bounding box center [763, 555] width 137 height 37
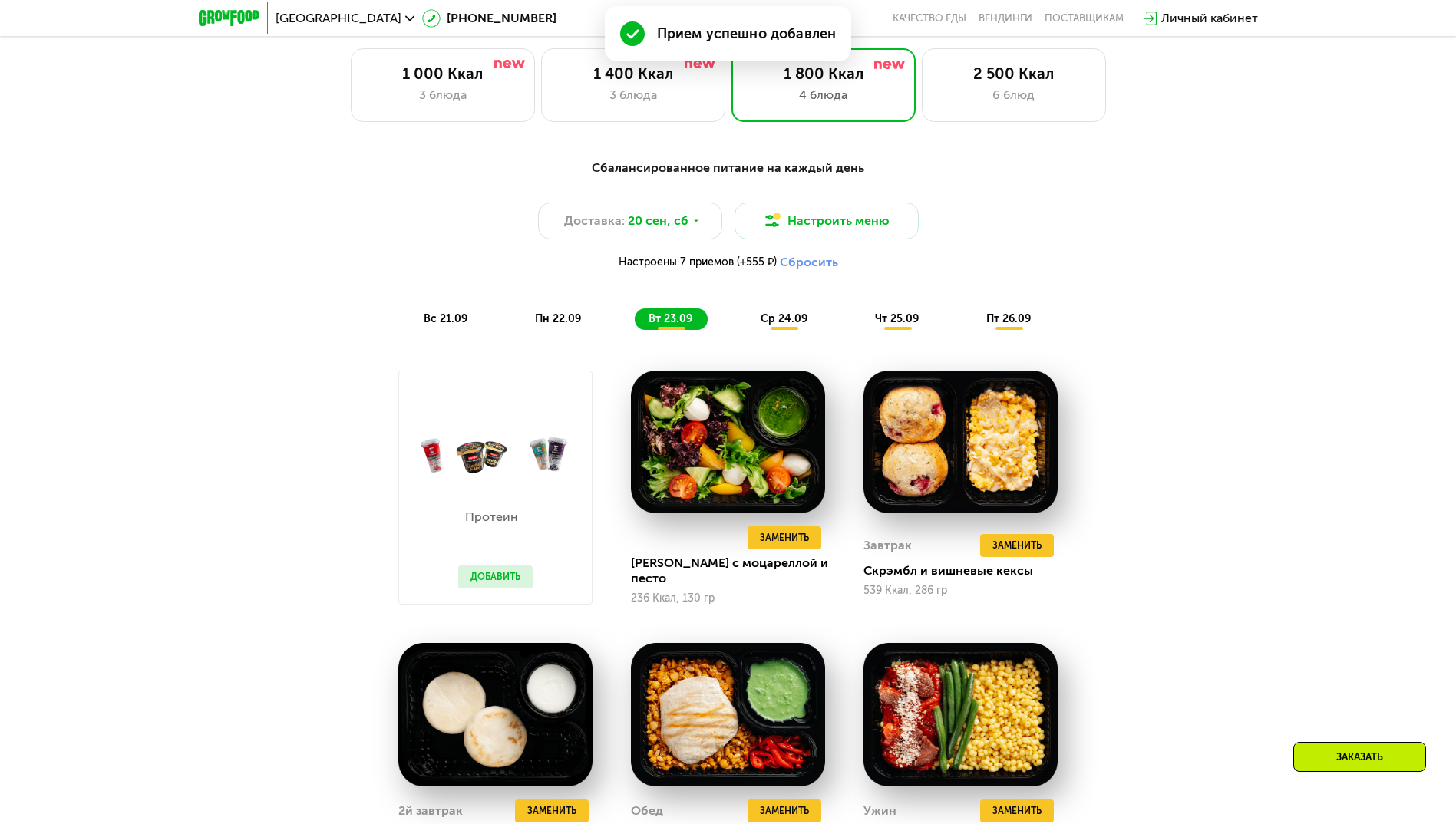
click at [787, 326] on span "ср 24.09" at bounding box center [784, 319] width 47 height 13
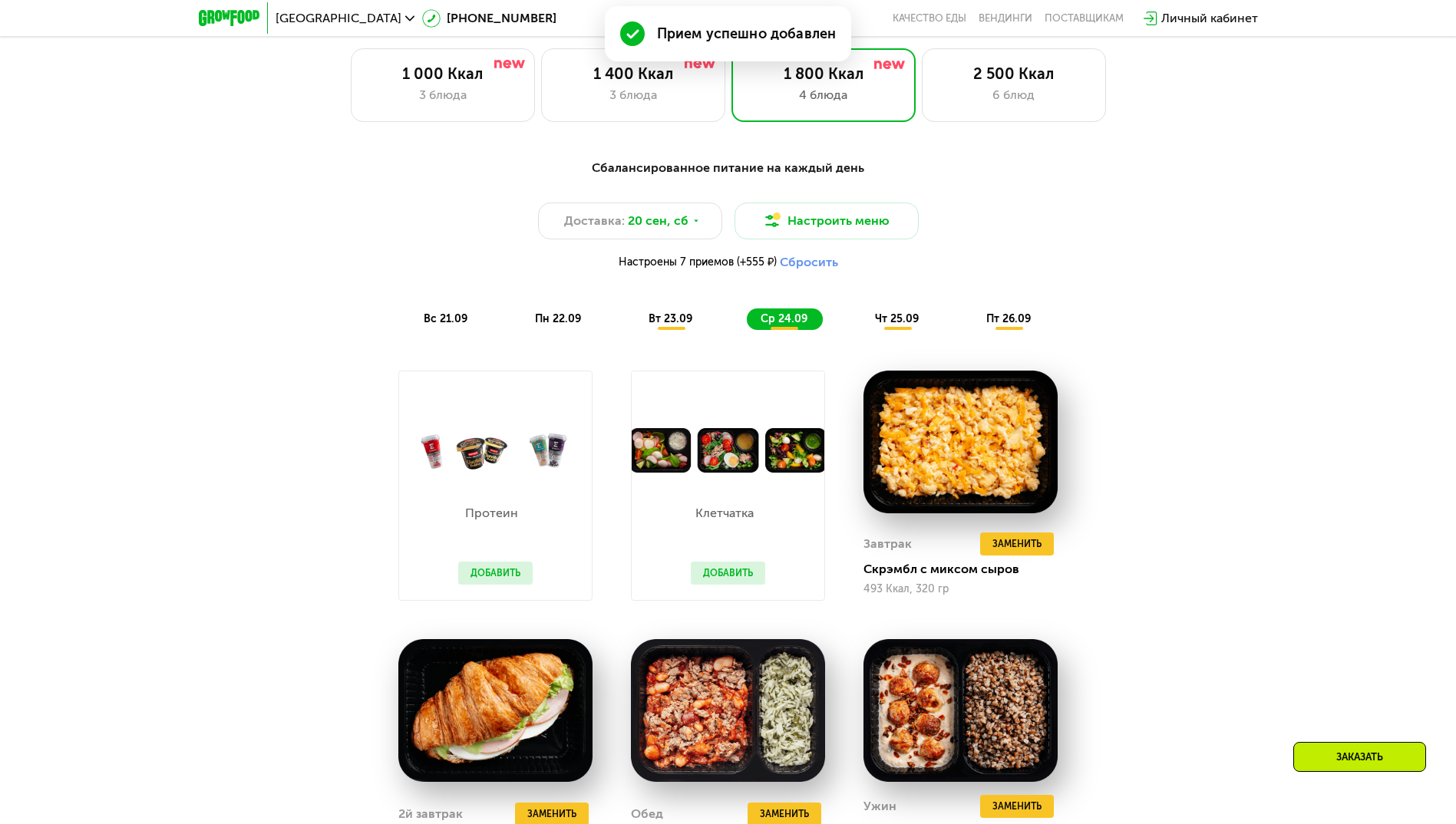
click at [730, 579] on button "Добавить" at bounding box center [727, 573] width 74 height 23
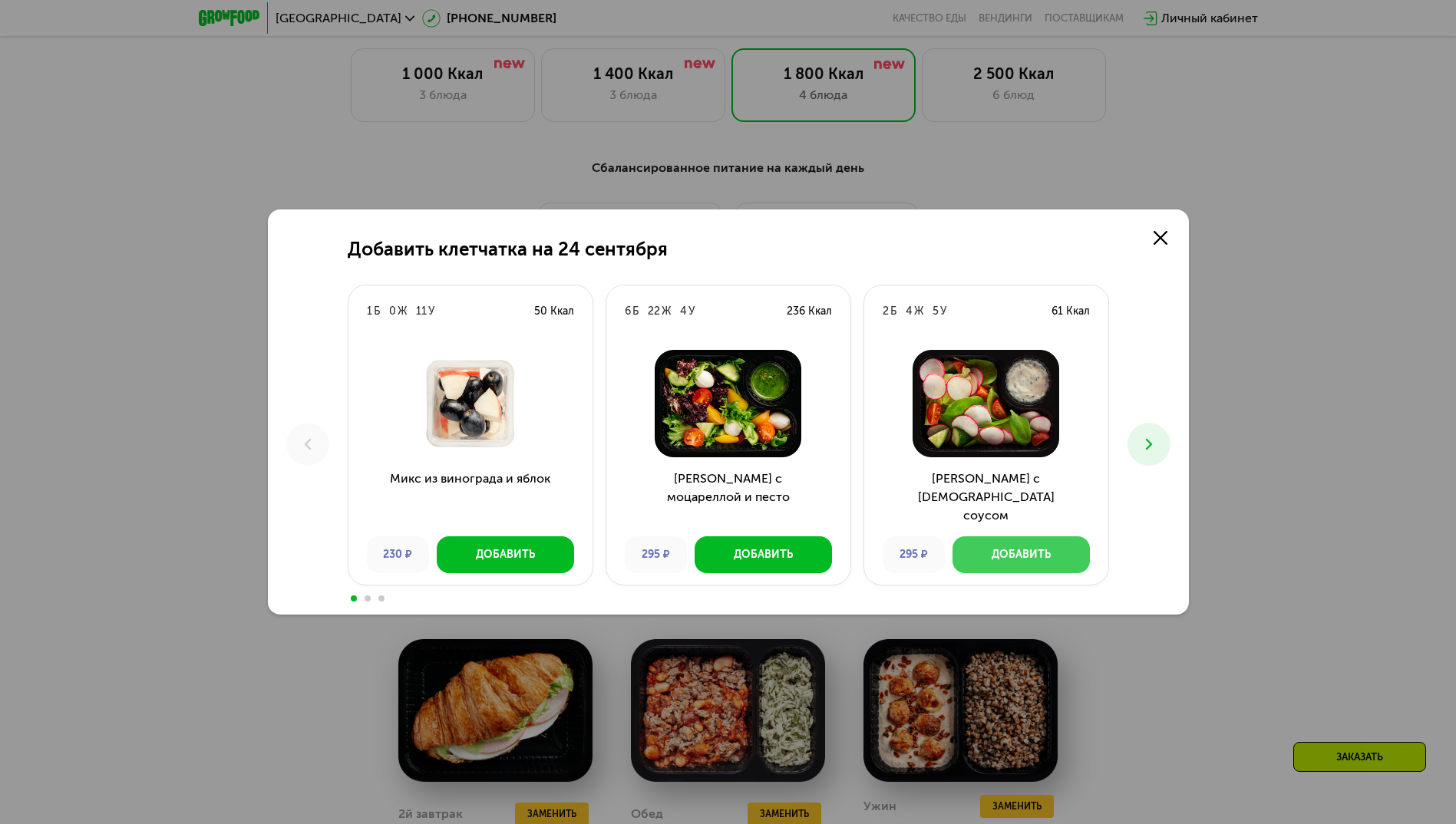
click at [1027, 555] on div "Добавить" at bounding box center [1021, 554] width 59 height 15
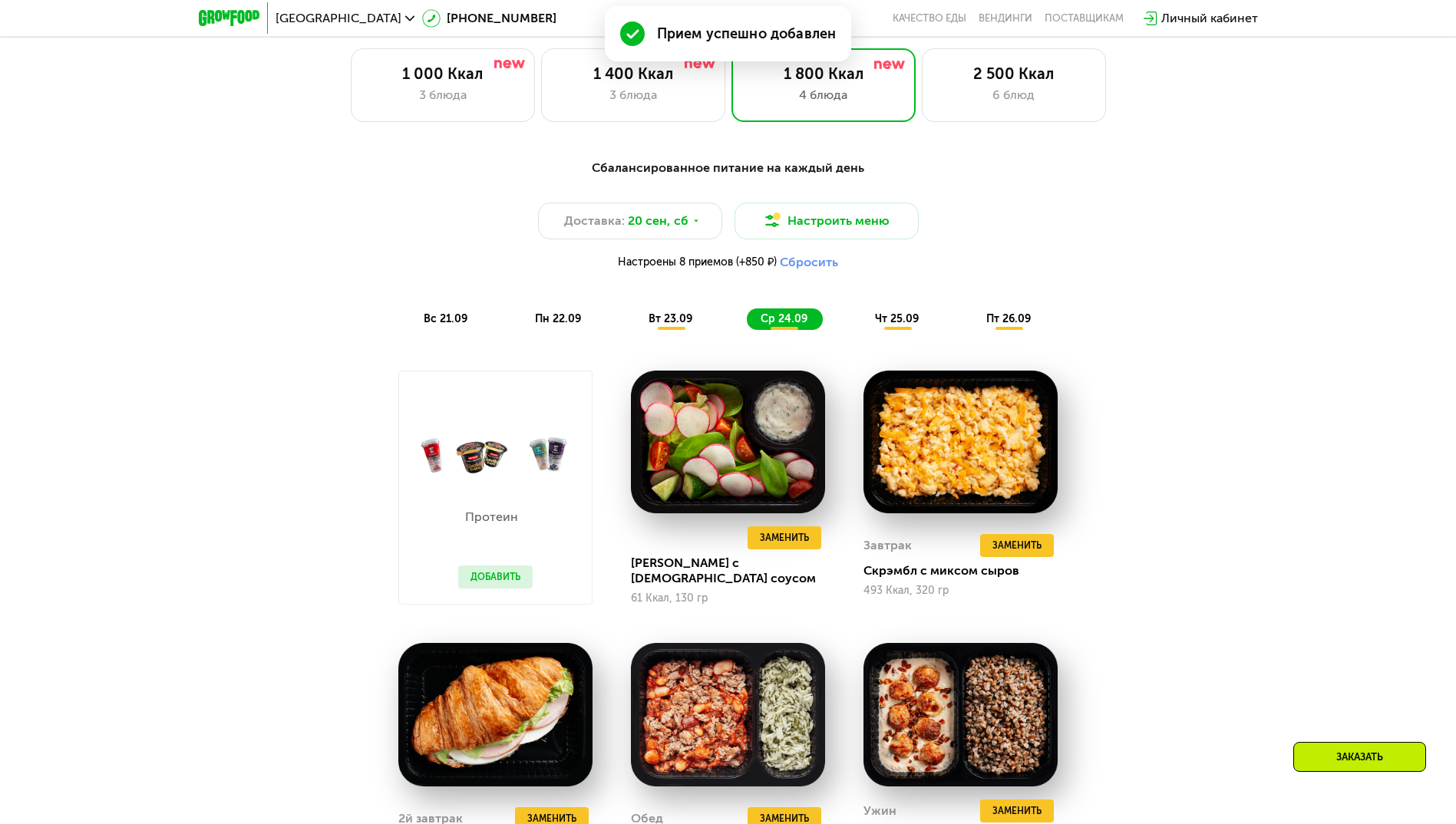
click at [900, 323] on span "чт 25.09" at bounding box center [896, 319] width 44 height 13
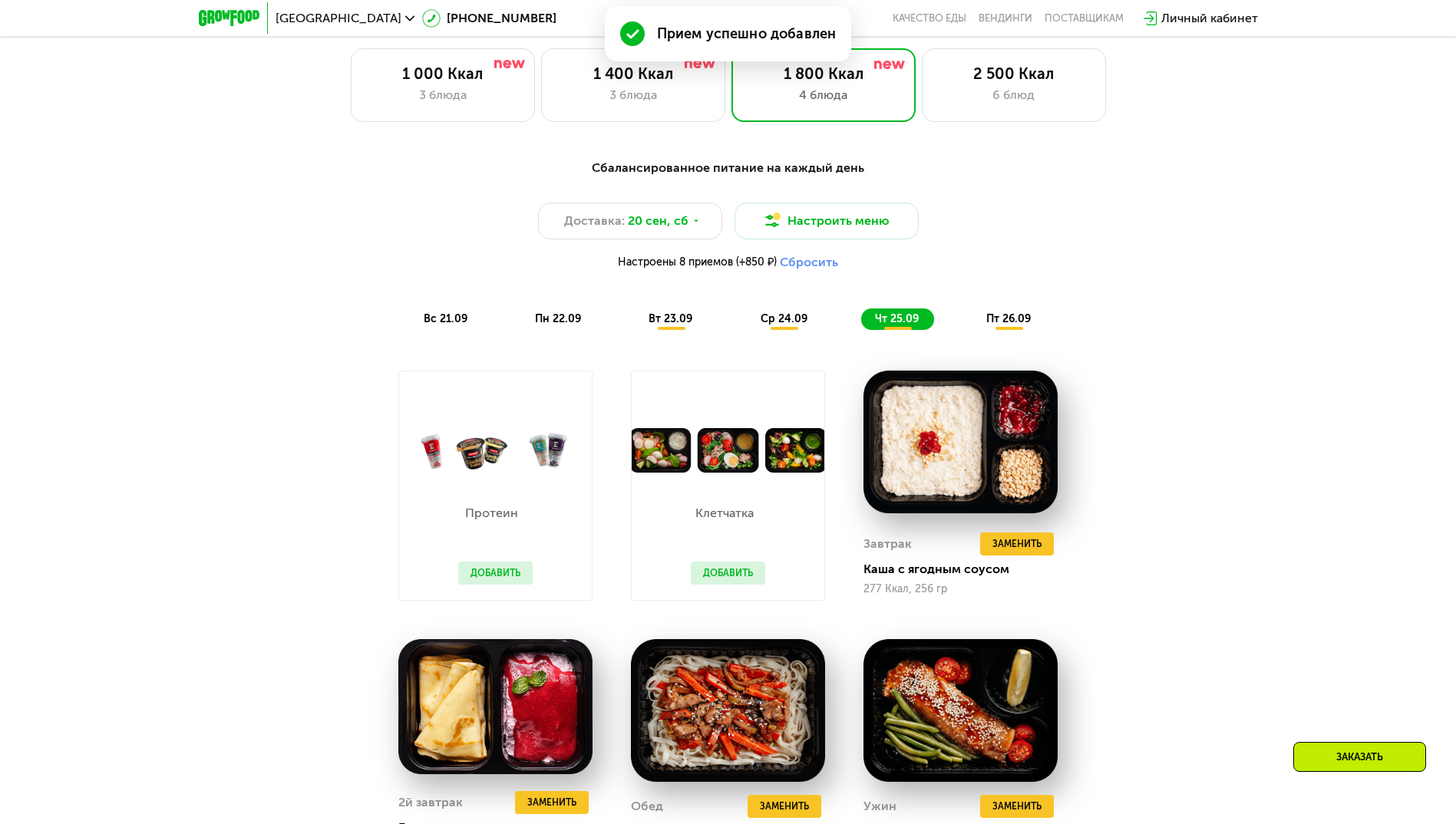
drag, startPoint x: 724, startPoint y: 576, endPoint x: 730, endPoint y: 581, distance: 7.8
click at [724, 577] on button "Добавить" at bounding box center [727, 573] width 74 height 23
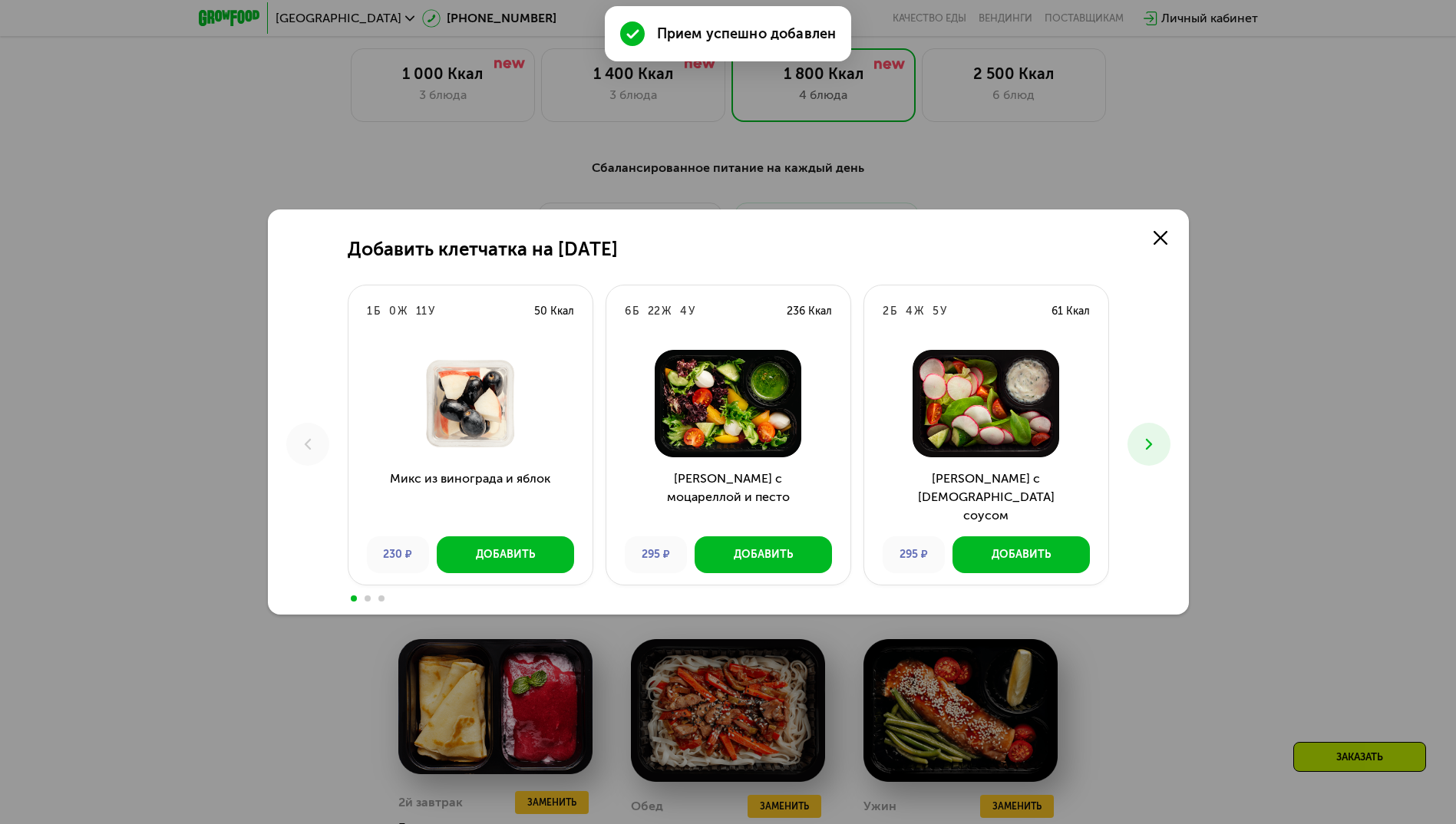
click at [1143, 437] on icon at bounding box center [1149, 444] width 18 height 18
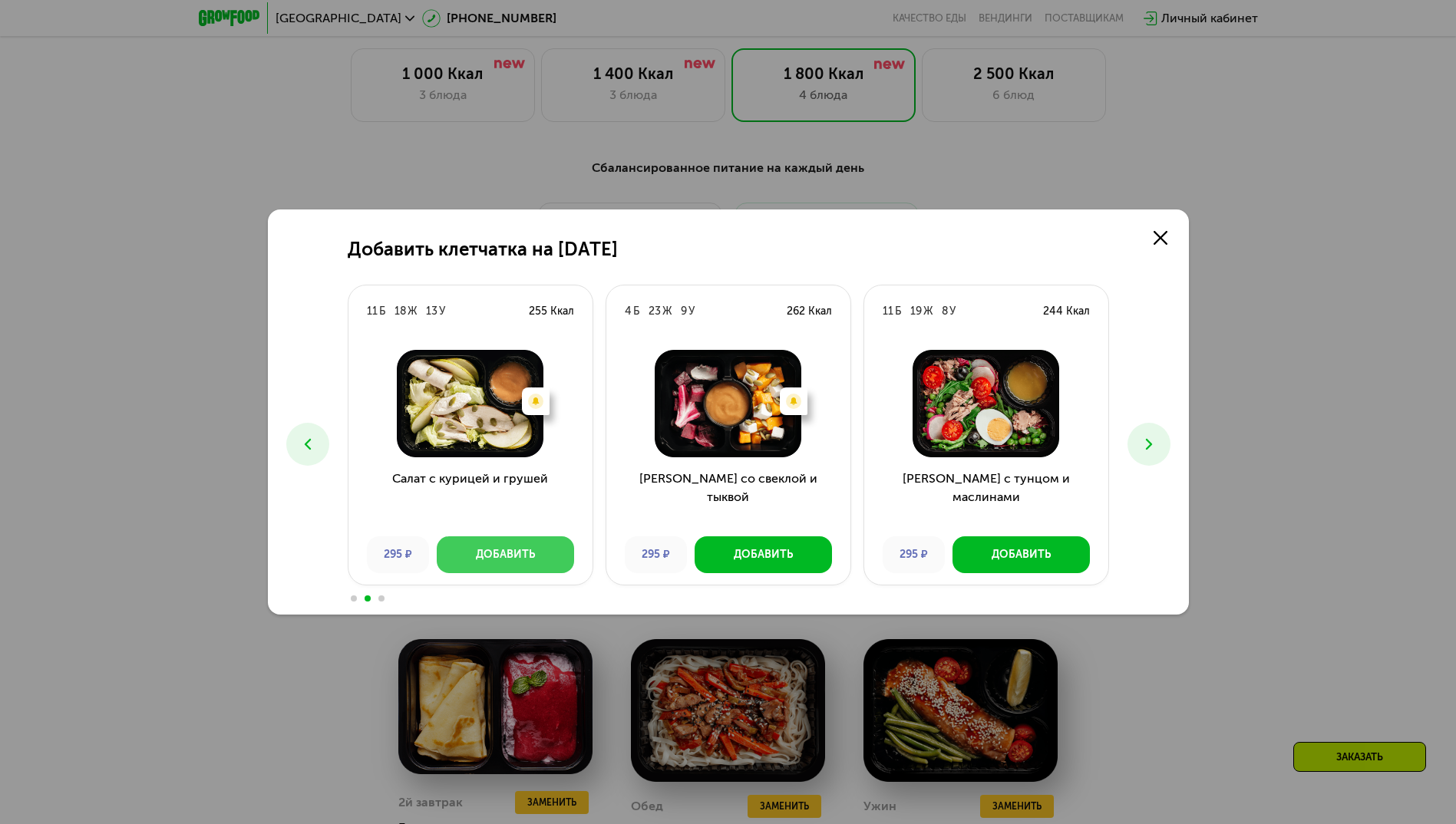
click at [529, 553] on div "Добавить" at bounding box center [505, 554] width 59 height 15
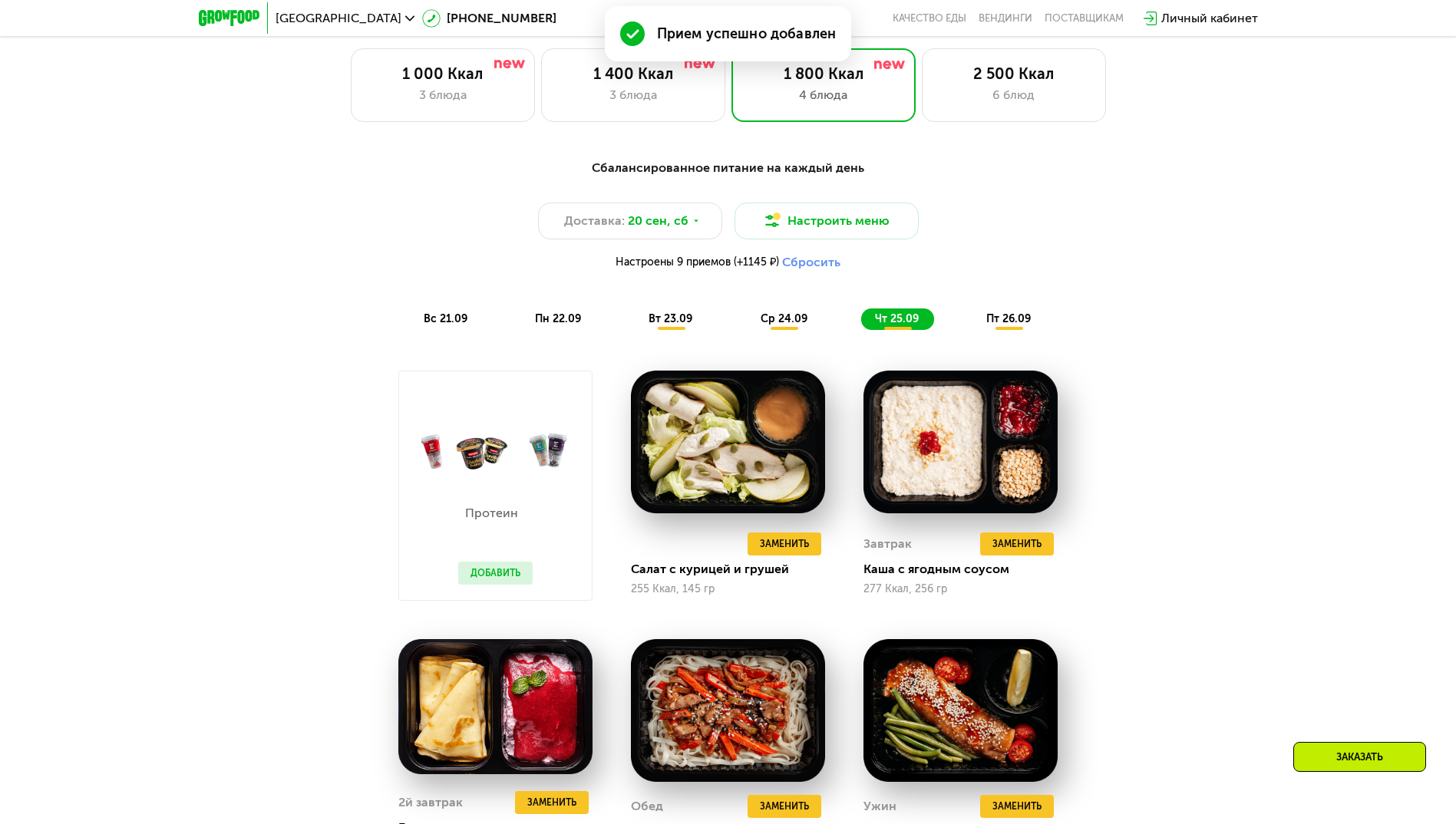
click at [1009, 322] on span "пт 26.09" at bounding box center [1008, 319] width 45 height 13
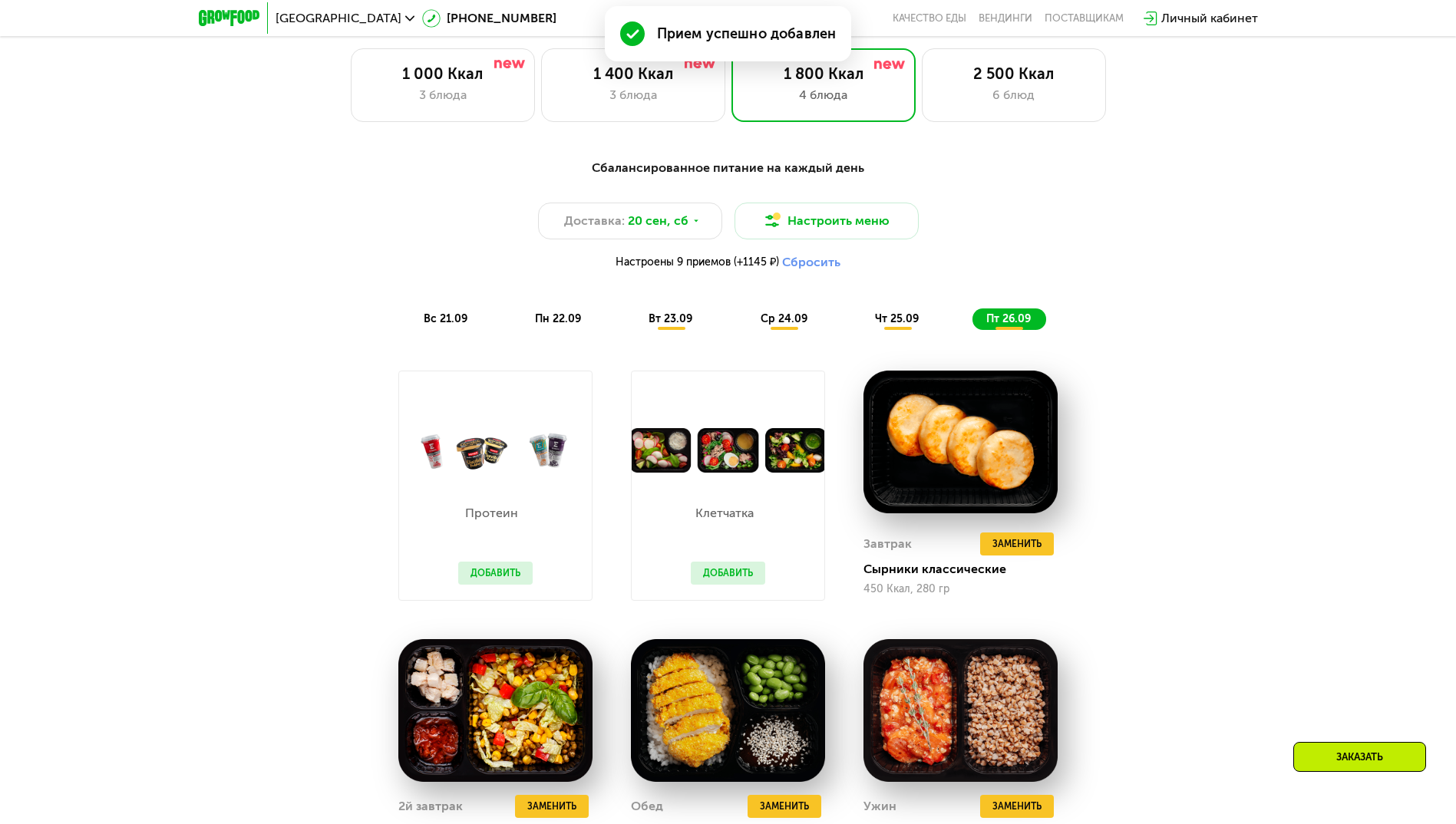
click at [733, 573] on button "Добавить" at bounding box center [727, 573] width 74 height 23
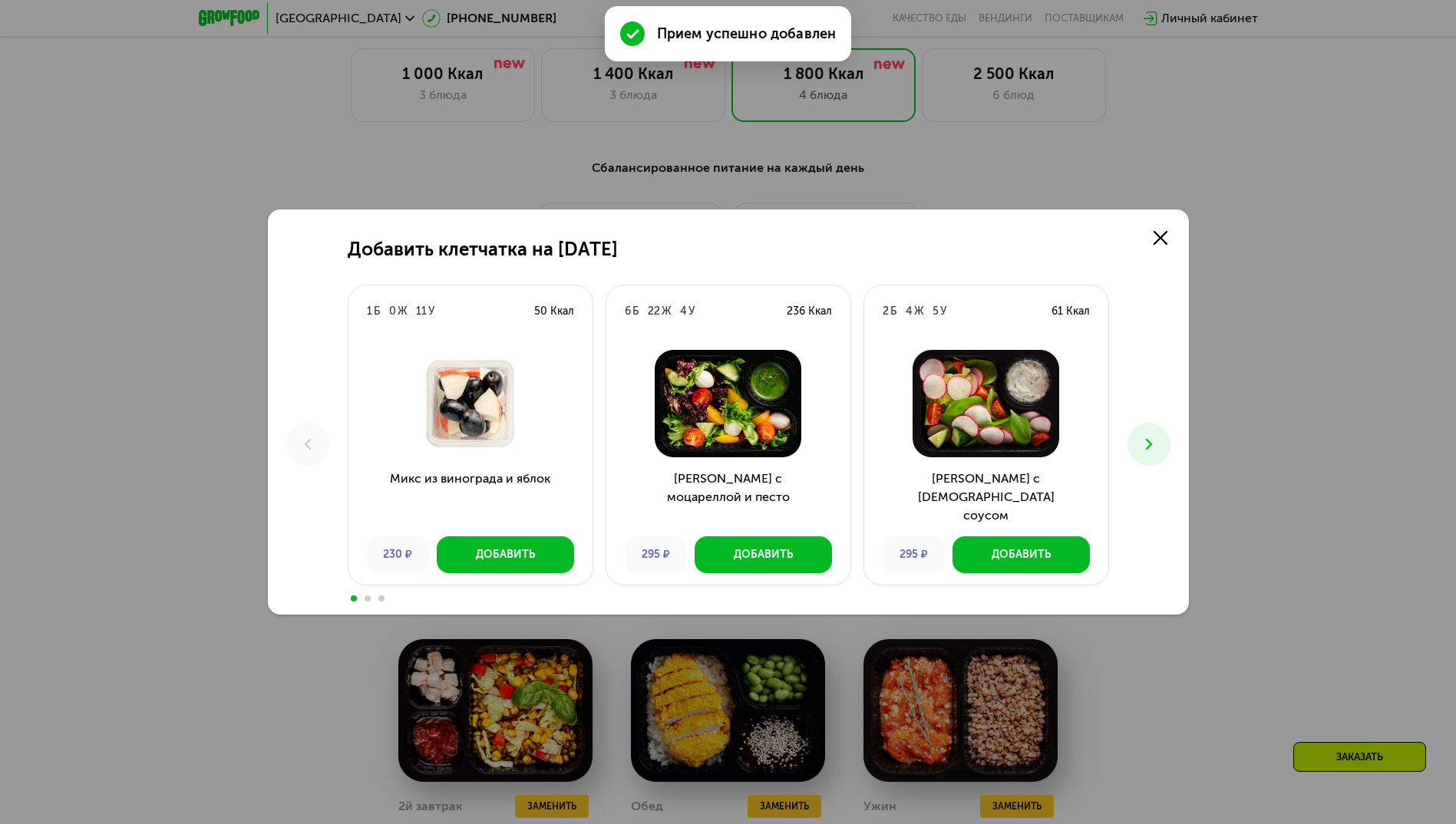
click at [1153, 445] on icon at bounding box center [1149, 444] width 18 height 18
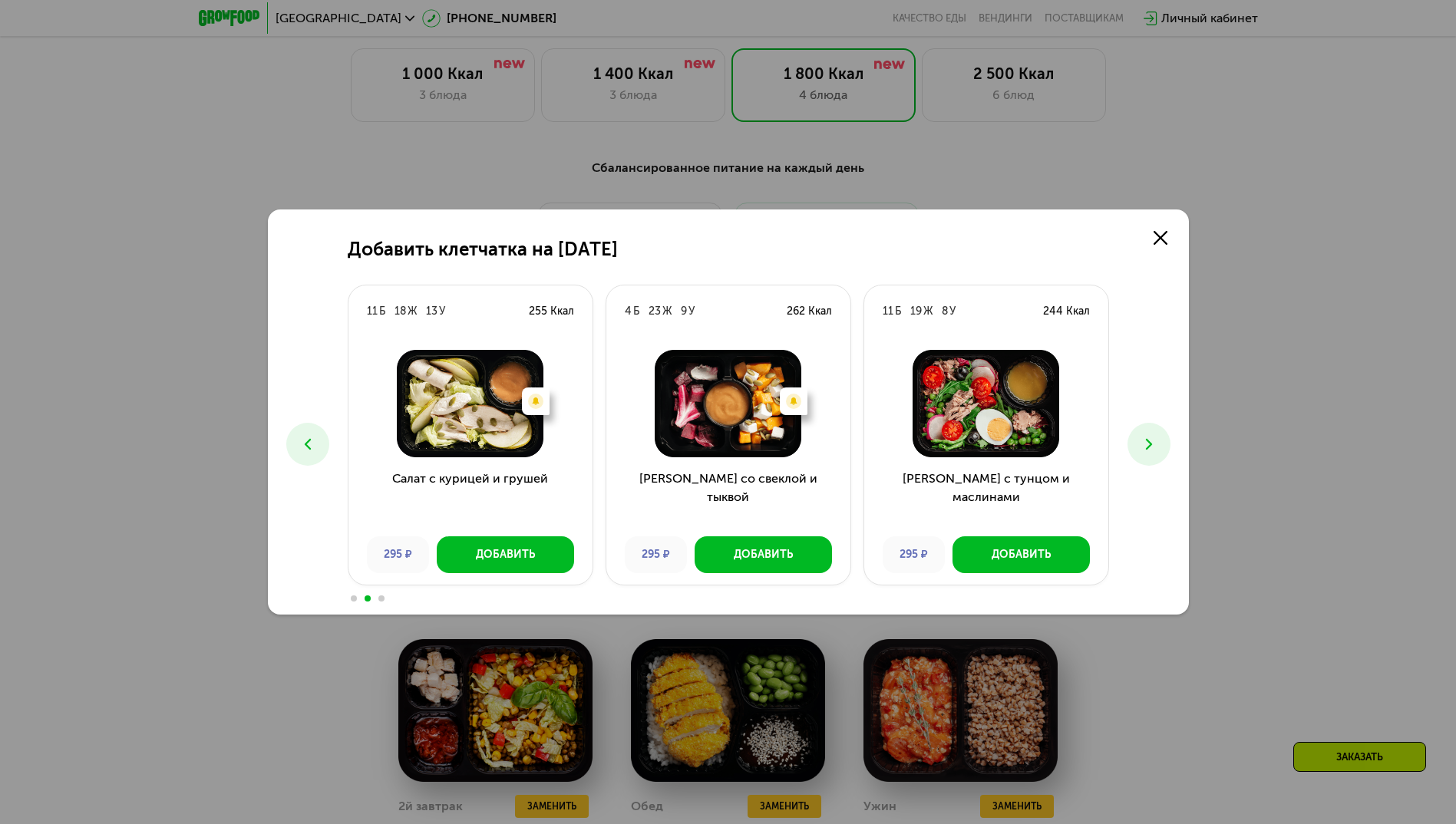
click at [1151, 448] on icon at bounding box center [1149, 444] width 18 height 18
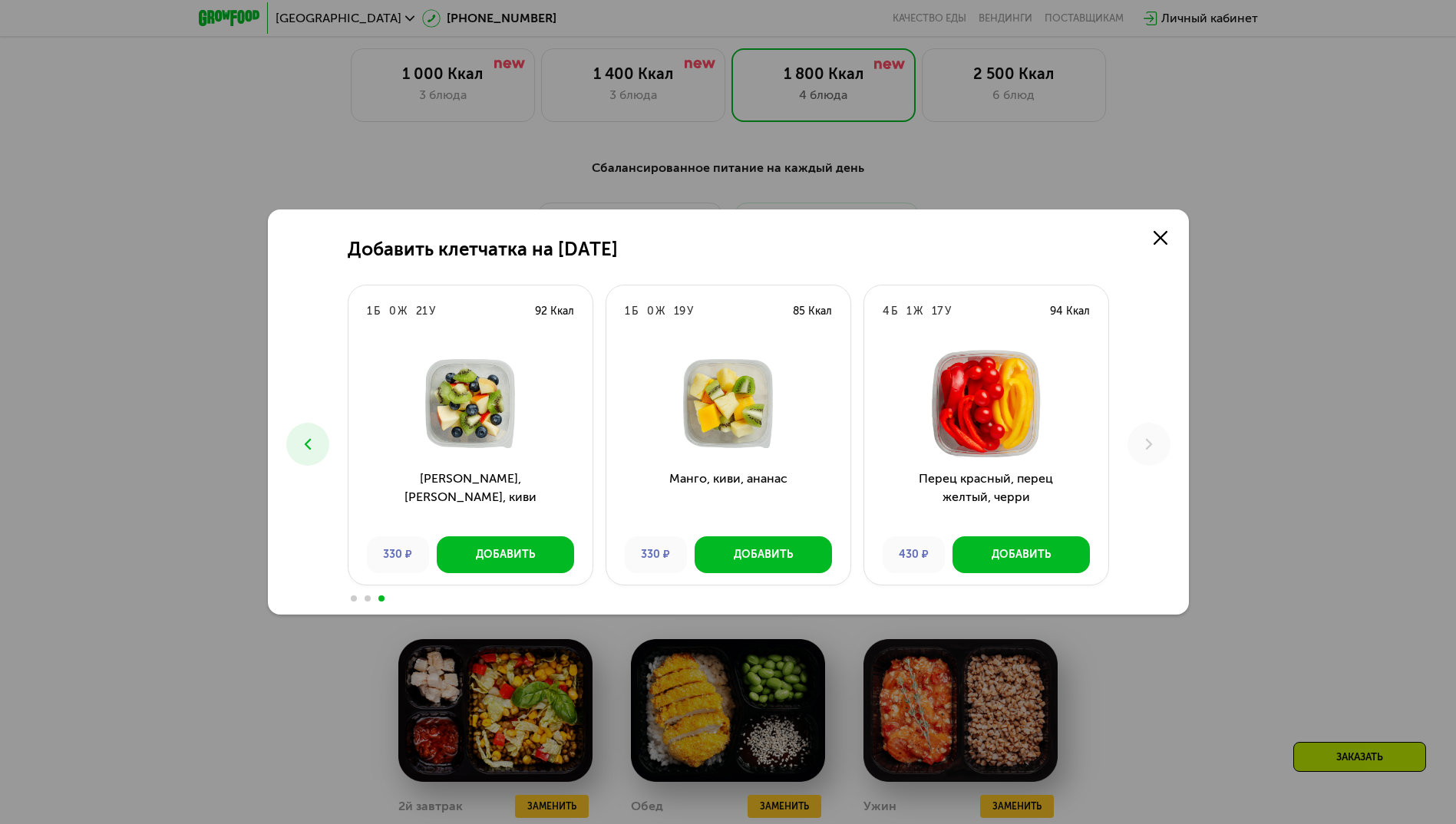
click at [305, 438] on icon at bounding box center [307, 444] width 18 height 18
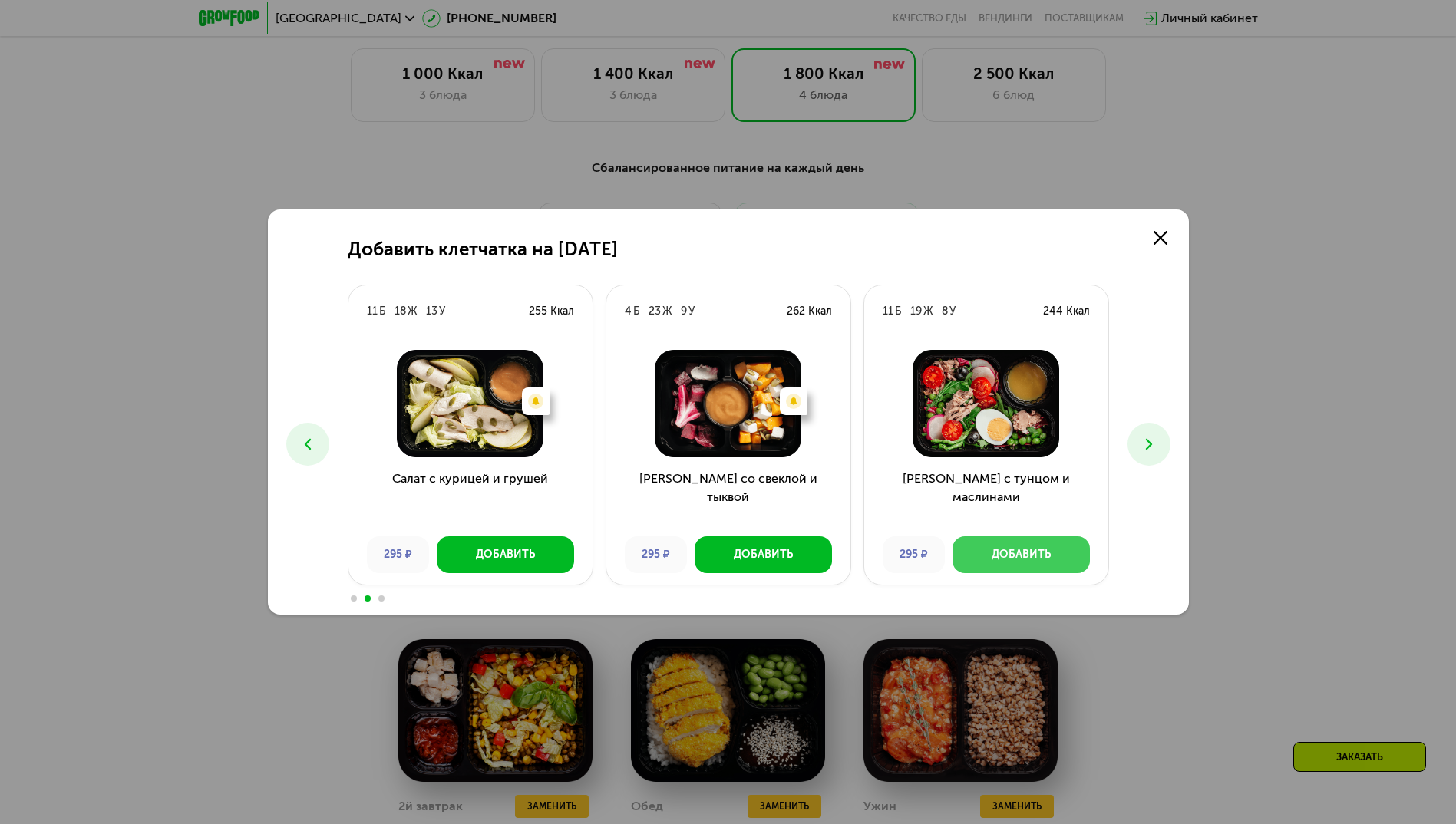
click at [985, 553] on button "Добавить" at bounding box center [1021, 555] width 137 height 37
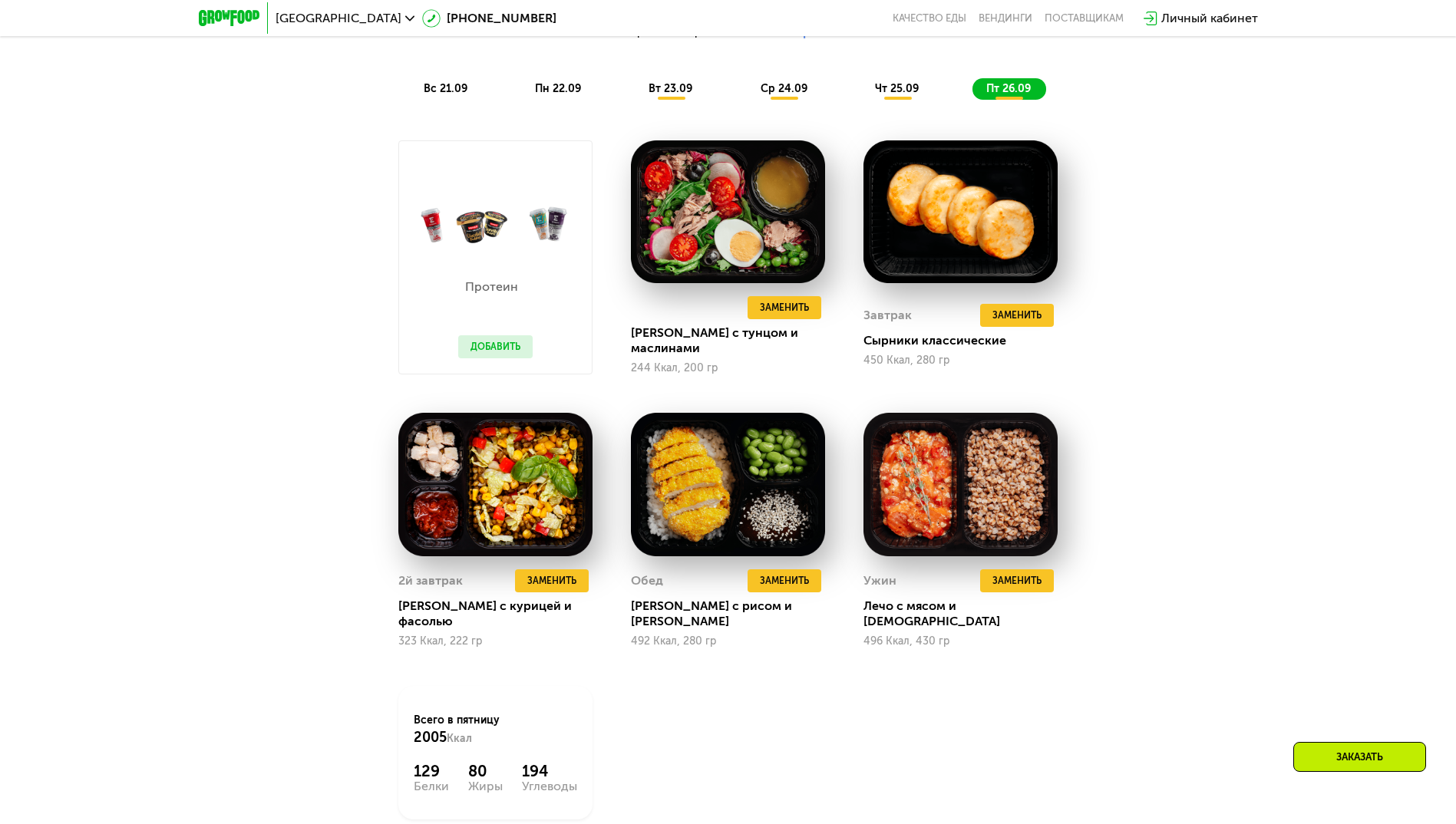
scroll to position [1075, 0]
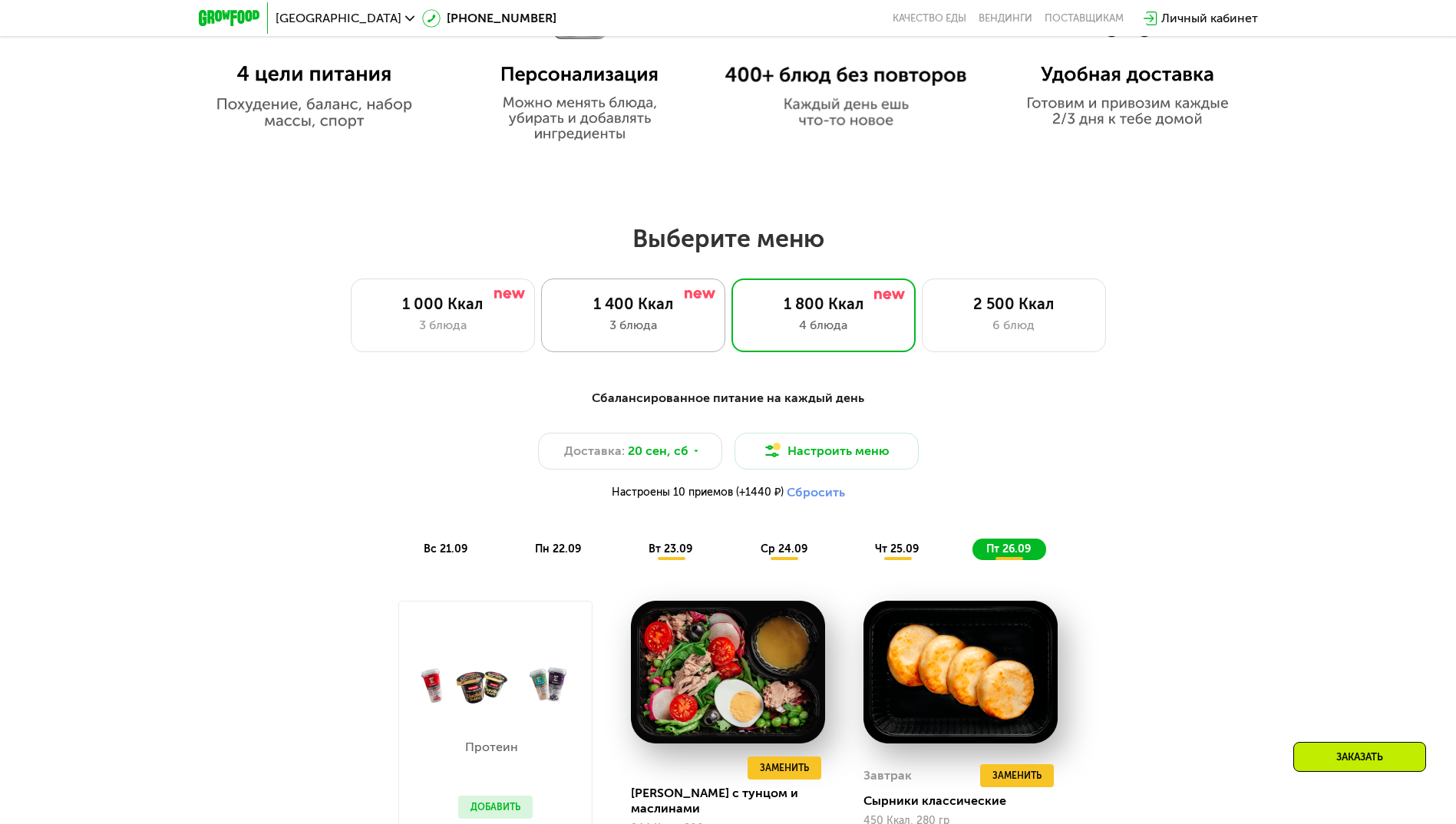
click at [607, 329] on div "3 блюда" at bounding box center [633, 325] width 152 height 18
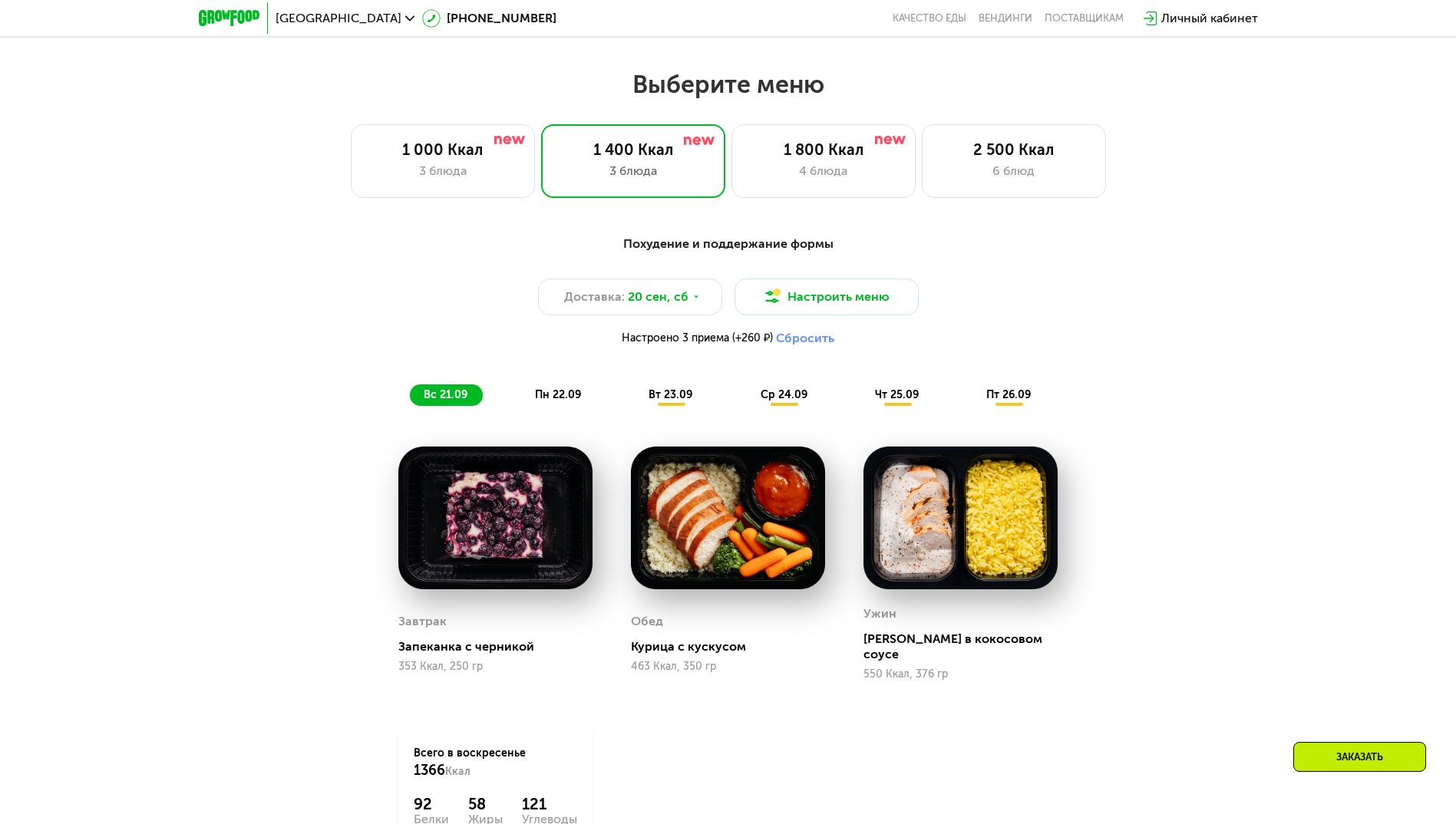
scroll to position [1228, 0]
click at [663, 402] on span "вт 23.09" at bounding box center [670, 395] width 44 height 13
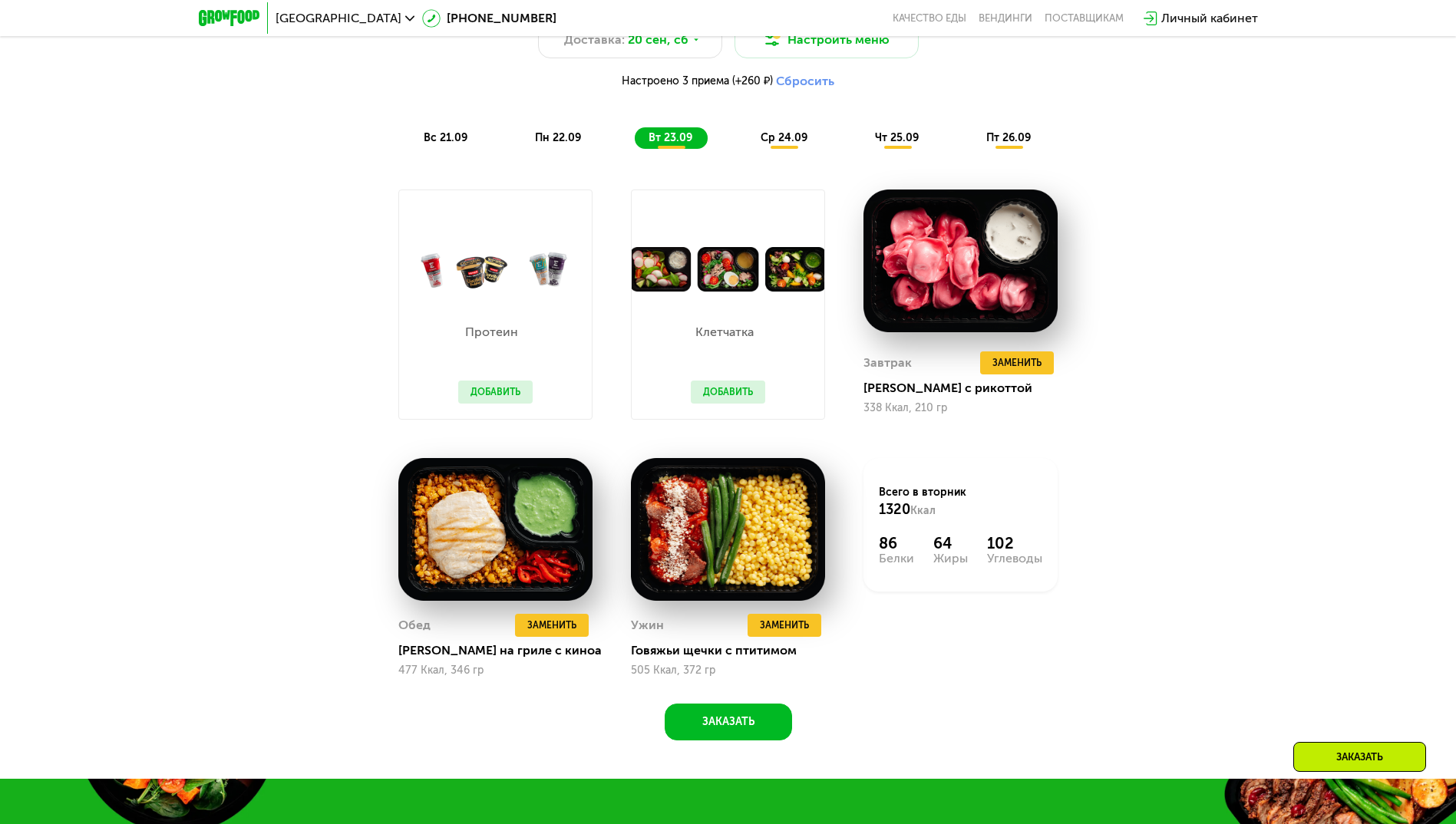
scroll to position [1535, 0]
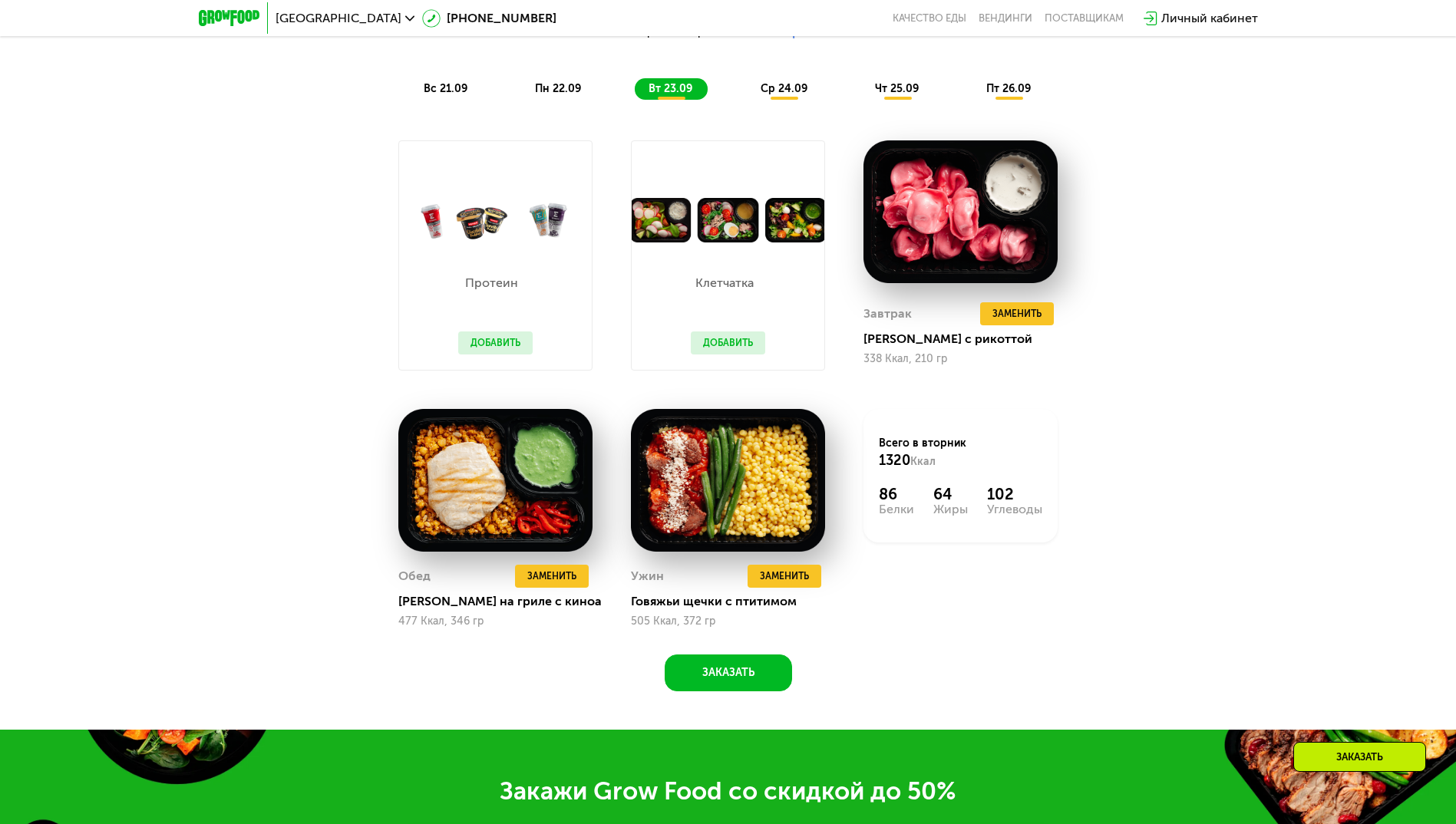
click at [774, 93] on span "ср 24.09" at bounding box center [784, 89] width 47 height 13
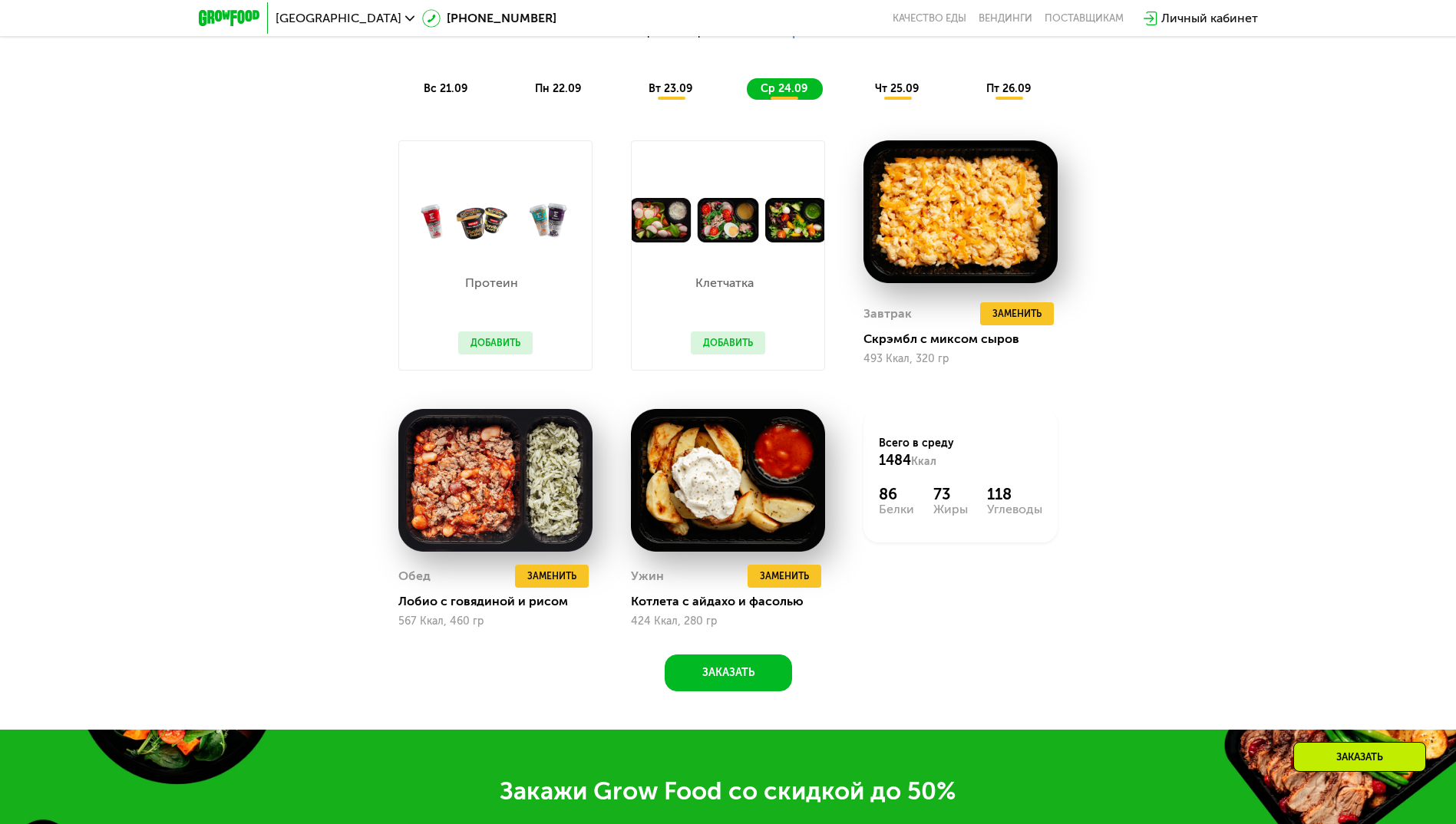
click at [889, 95] on span "чт 25.09" at bounding box center [896, 89] width 44 height 13
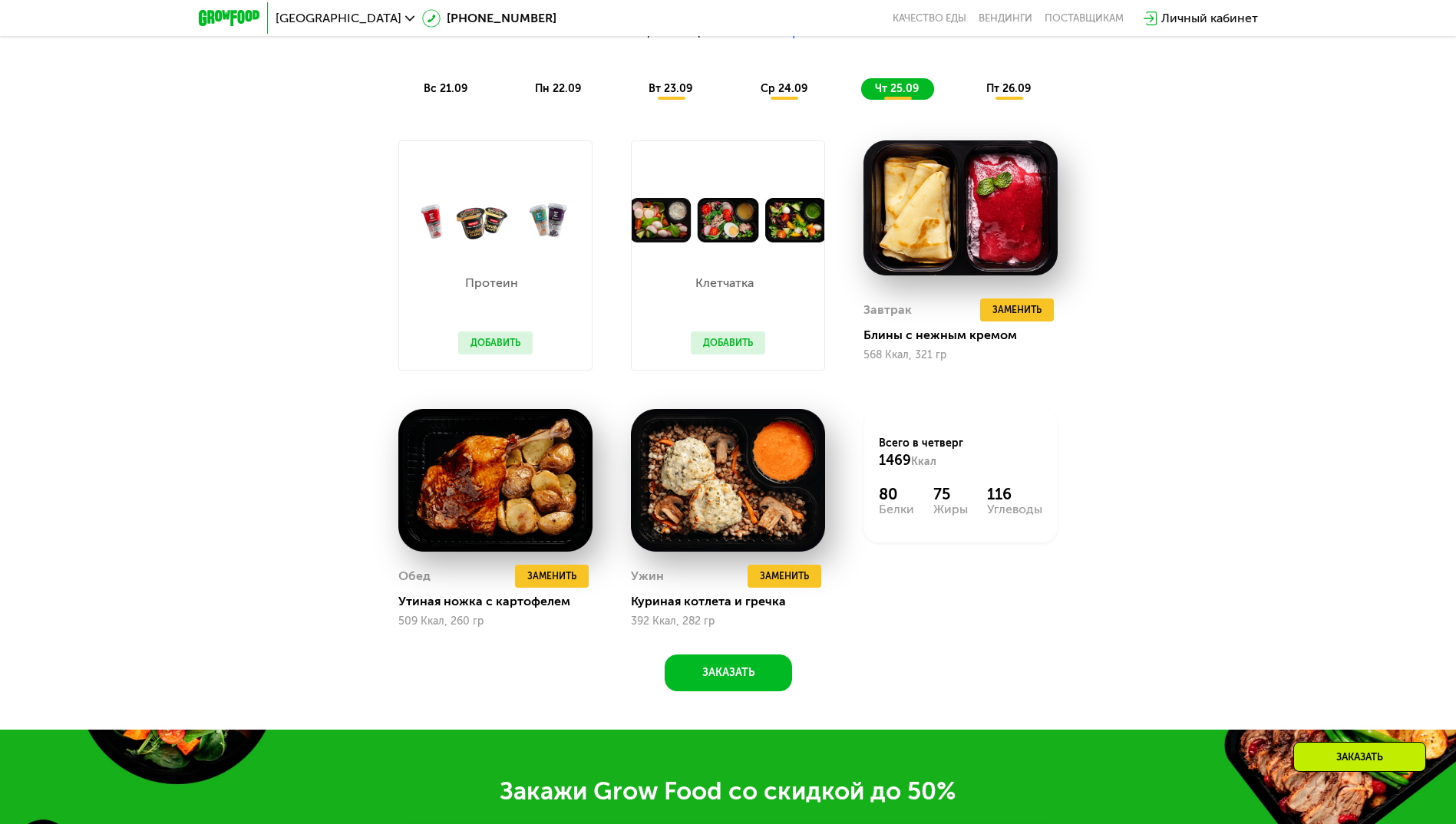
click at [1004, 95] on span "пт 26.09" at bounding box center [1008, 89] width 45 height 13
